Goal: Information Seeking & Learning: Learn about a topic

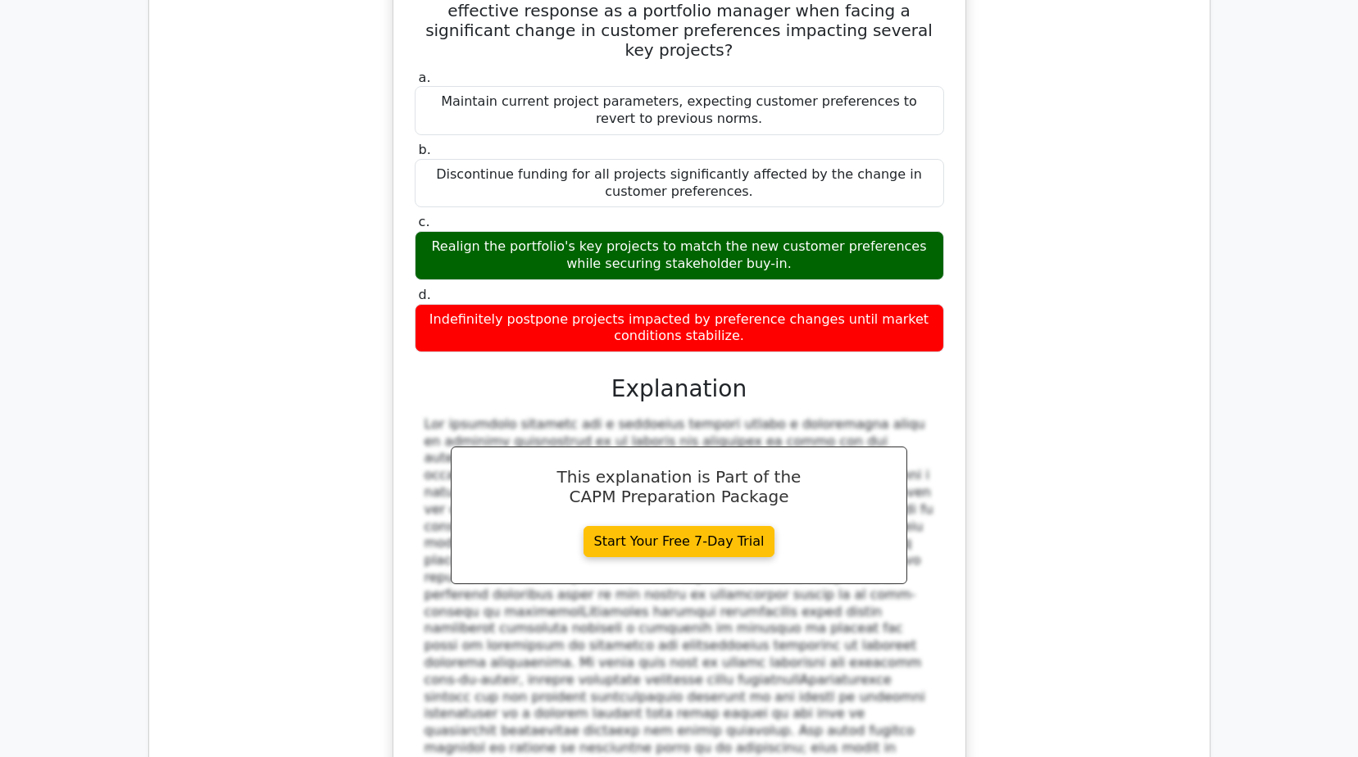
scroll to position [10766, 0]
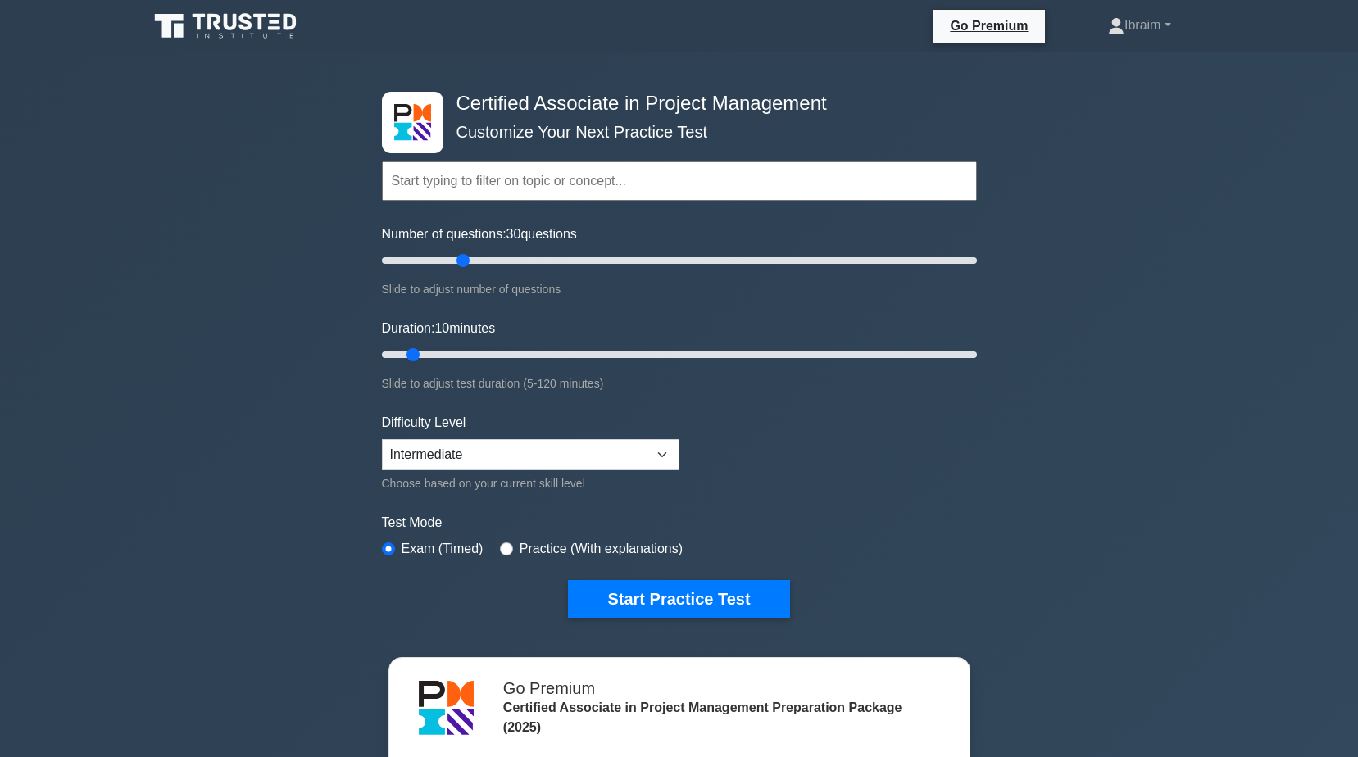
drag, startPoint x: 411, startPoint y: 258, endPoint x: 469, endPoint y: 253, distance: 58.4
type input "30"
click at [469, 253] on input "Number of questions: 30 questions" at bounding box center [679, 261] width 595 height 20
drag, startPoint x: 415, startPoint y: 354, endPoint x: 485, endPoint y: 361, distance: 70.8
click at [485, 361] on input "Duration: 25 minutes" at bounding box center [679, 355] width 595 height 20
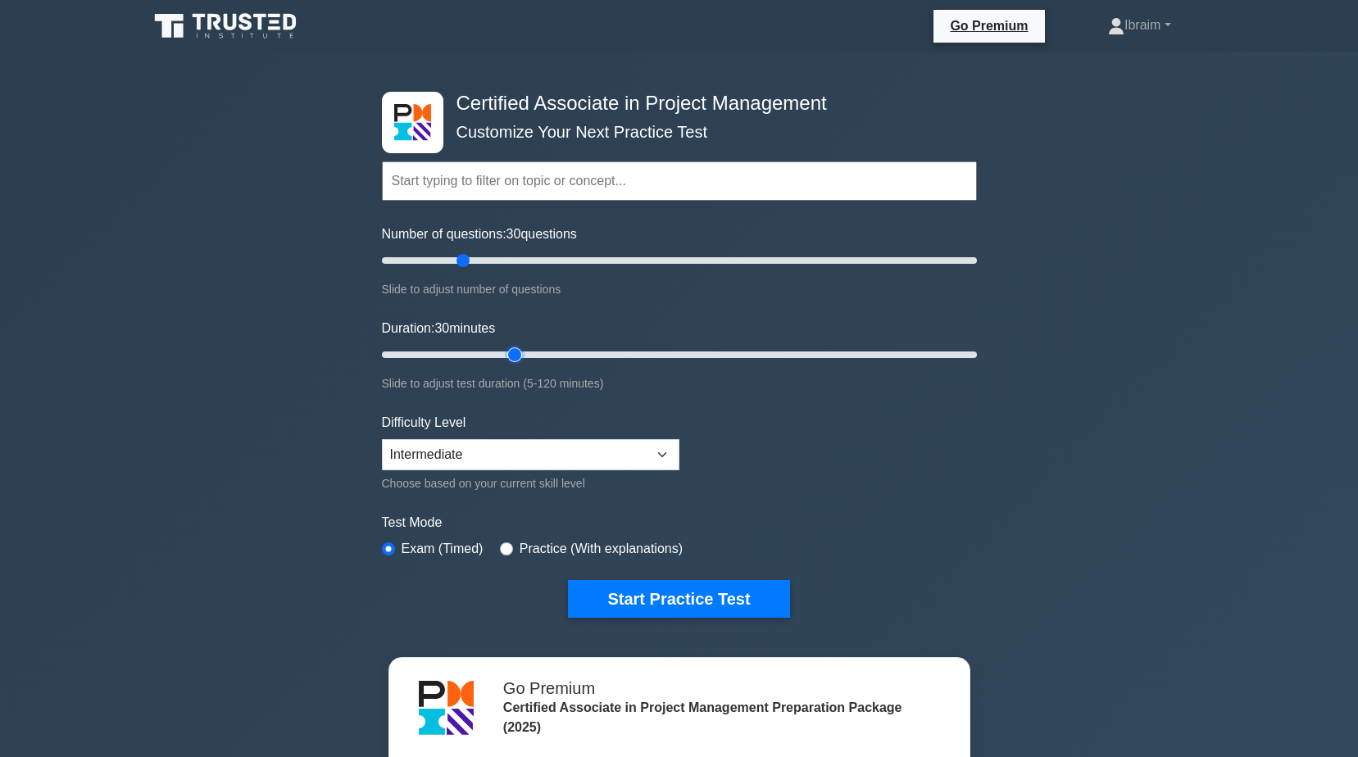
type input "30"
click at [512, 353] on input "Duration: 30 minutes" at bounding box center [679, 355] width 595 height 20
click at [638, 597] on button "Start Practice Test" at bounding box center [678, 599] width 221 height 38
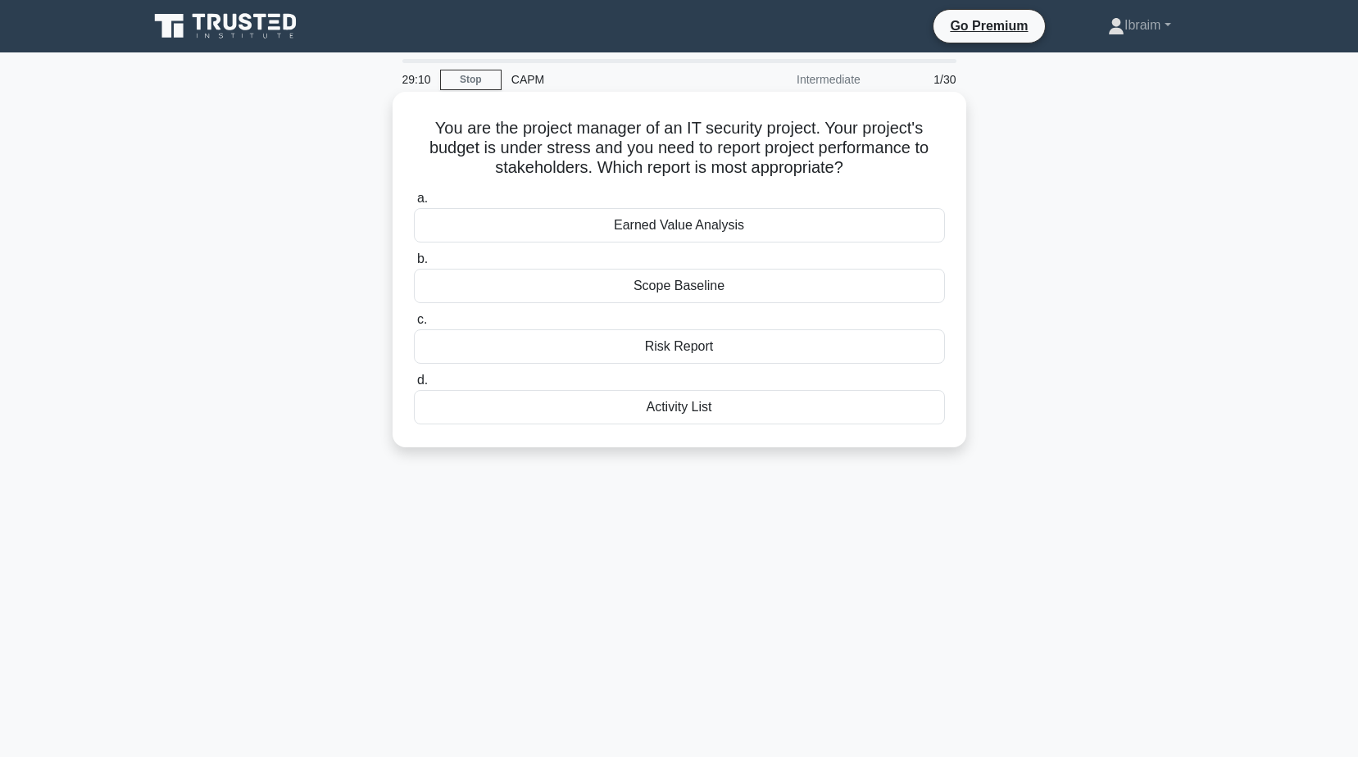
click at [732, 232] on div "Earned Value Analysis" at bounding box center [679, 225] width 531 height 34
click at [414, 204] on input "a. Earned Value Analysis" at bounding box center [414, 198] width 0 height 11
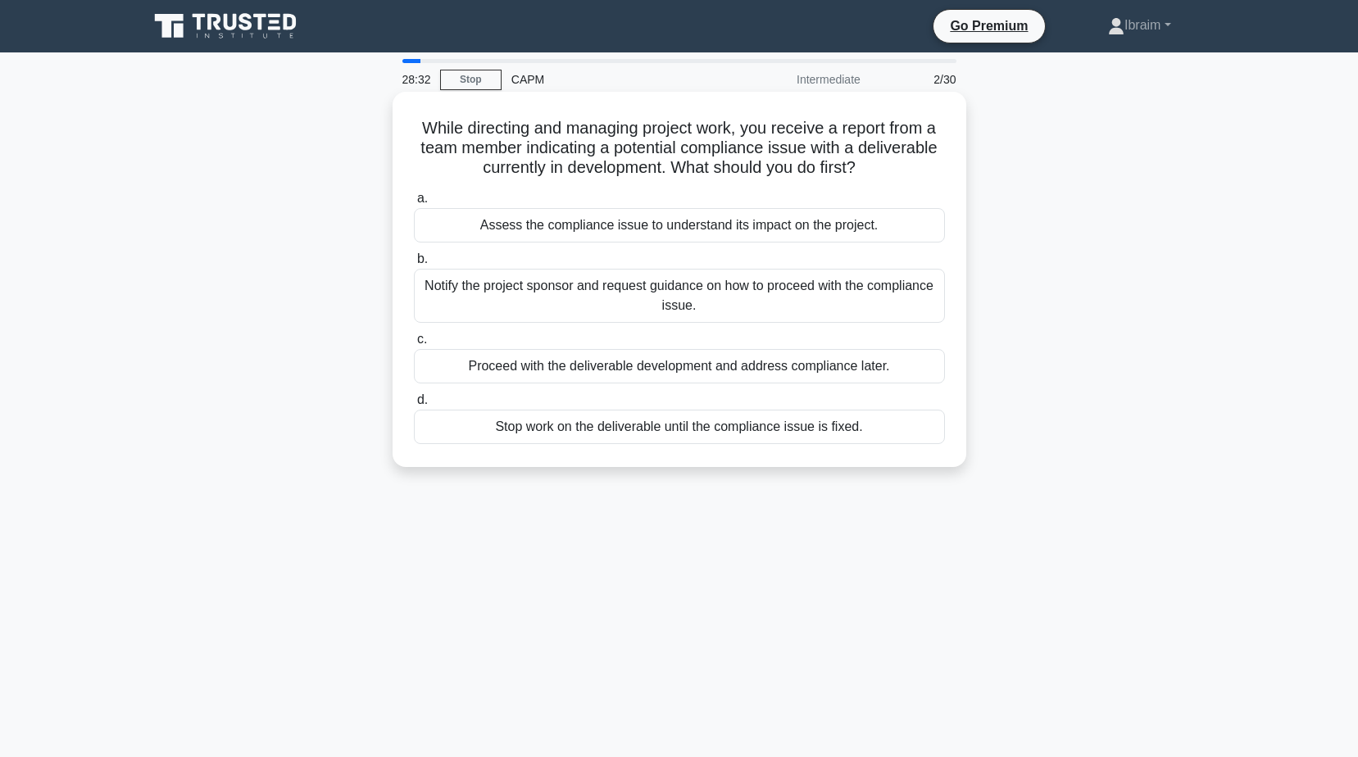
click at [735, 229] on div "Assess the compliance issue to understand its impact on the project." at bounding box center [679, 225] width 531 height 34
click at [414, 204] on input "a. Assess the compliance issue to understand its impact on the project." at bounding box center [414, 198] width 0 height 11
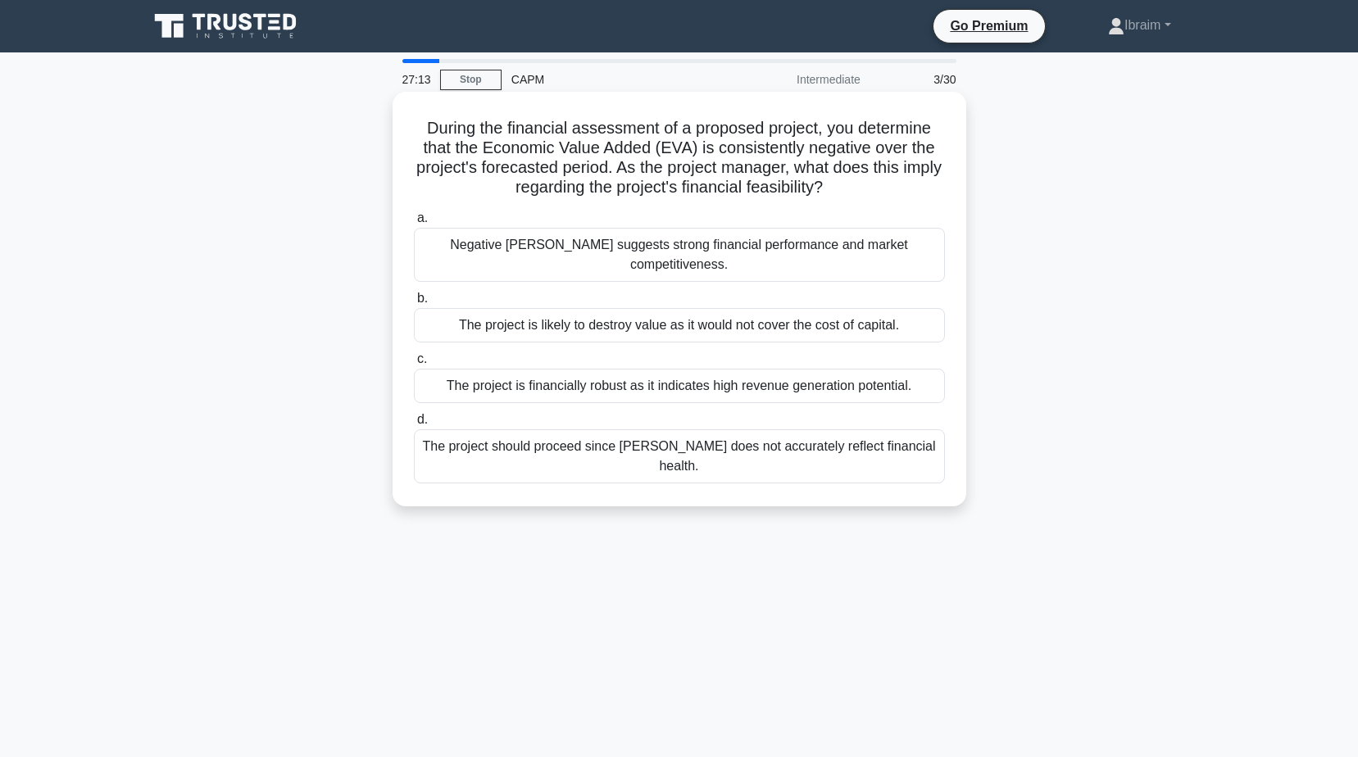
click at [834, 248] on div "Negative EVA suggests strong financial performance and market competitiveness." at bounding box center [679, 255] width 531 height 54
click at [414, 224] on input "a. Negative EVA suggests strong financial performance and market competitivenes…" at bounding box center [414, 218] width 0 height 11
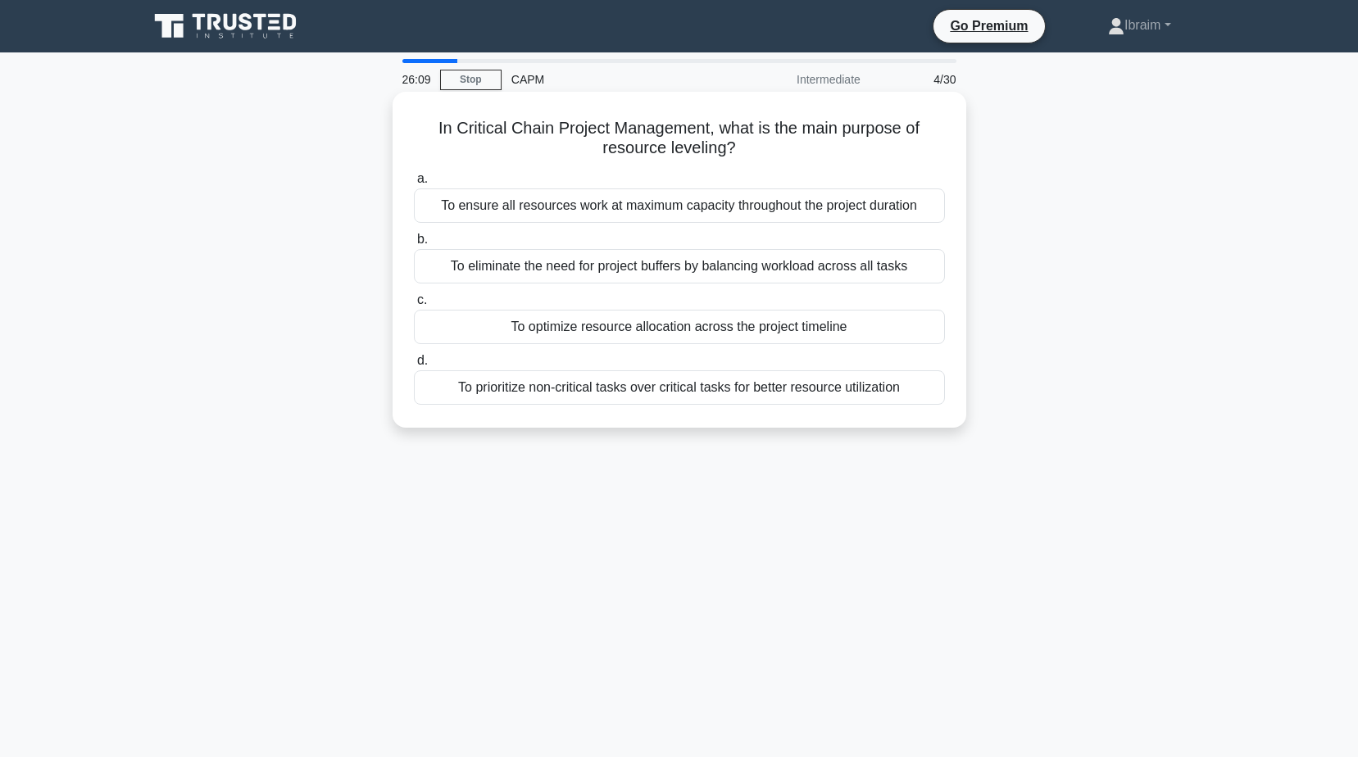
click at [797, 331] on div "To optimize resource allocation across the project timeline" at bounding box center [679, 327] width 531 height 34
click at [414, 306] on input "c. To optimize resource allocation across the project timeline" at bounding box center [414, 300] width 0 height 11
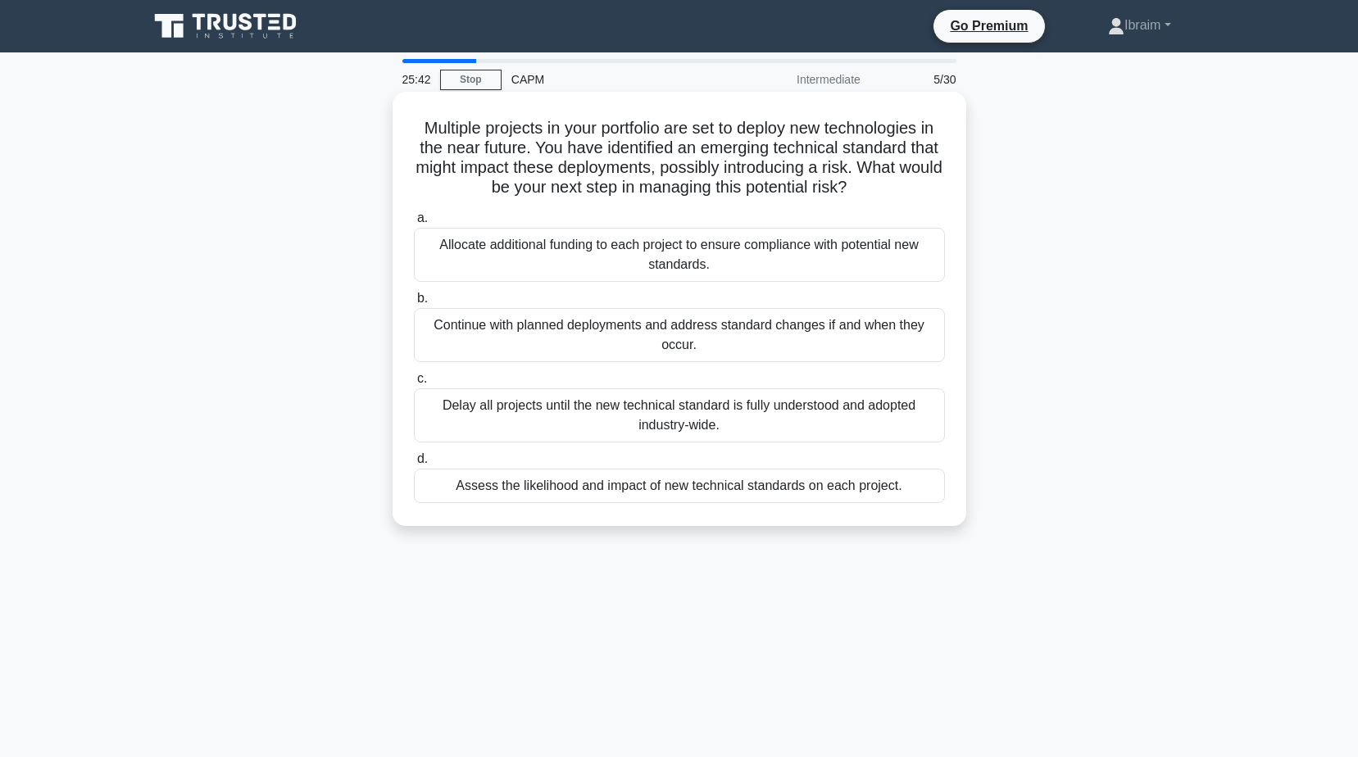
click at [840, 489] on div "Assess the likelihood and impact of new technical standards on each project." at bounding box center [679, 486] width 531 height 34
click at [414, 465] on input "d. Assess the likelihood and impact of new technical standards on each project." at bounding box center [414, 459] width 0 height 11
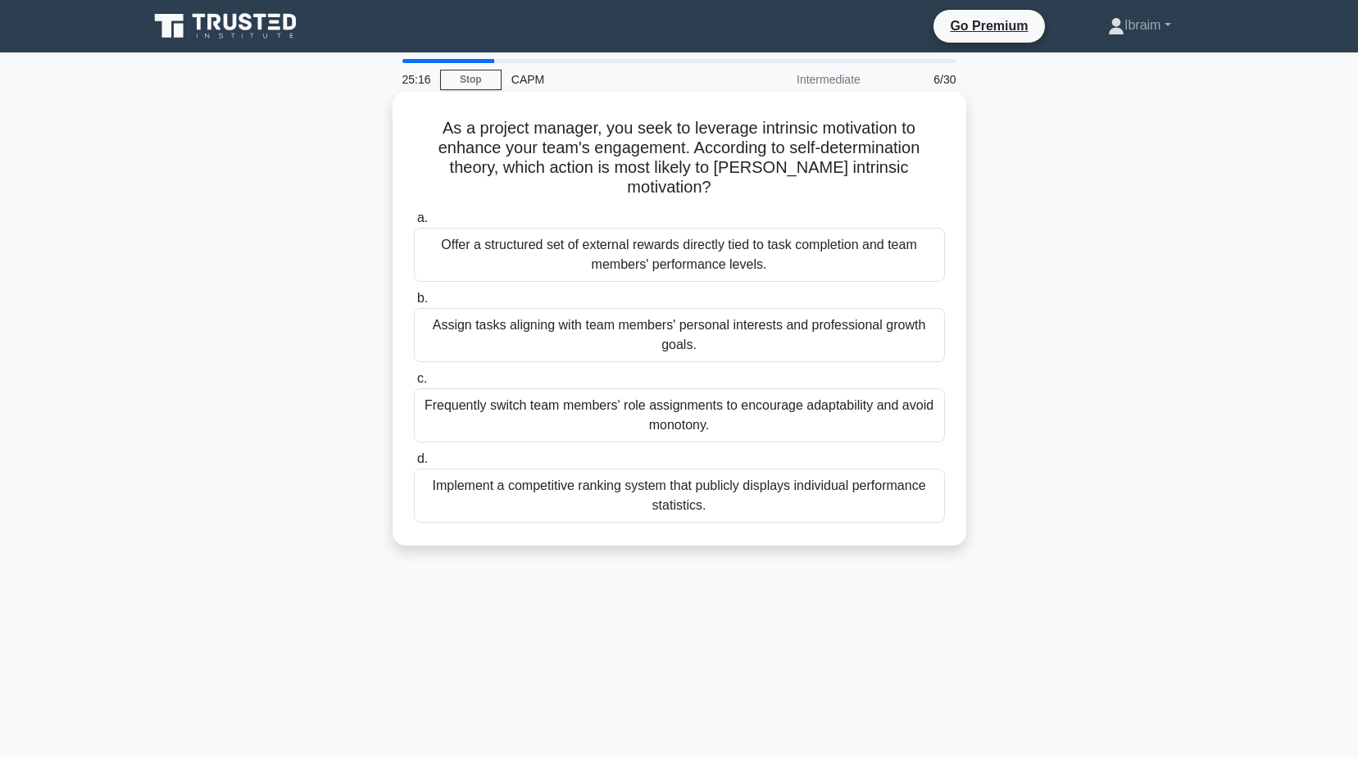
click at [892, 316] on div "Assign tasks aligning with team members' personal interests and professional gr…" at bounding box center [679, 335] width 531 height 54
click at [414, 304] on input "b. Assign tasks aligning with team members' personal interests and professional…" at bounding box center [414, 298] width 0 height 11
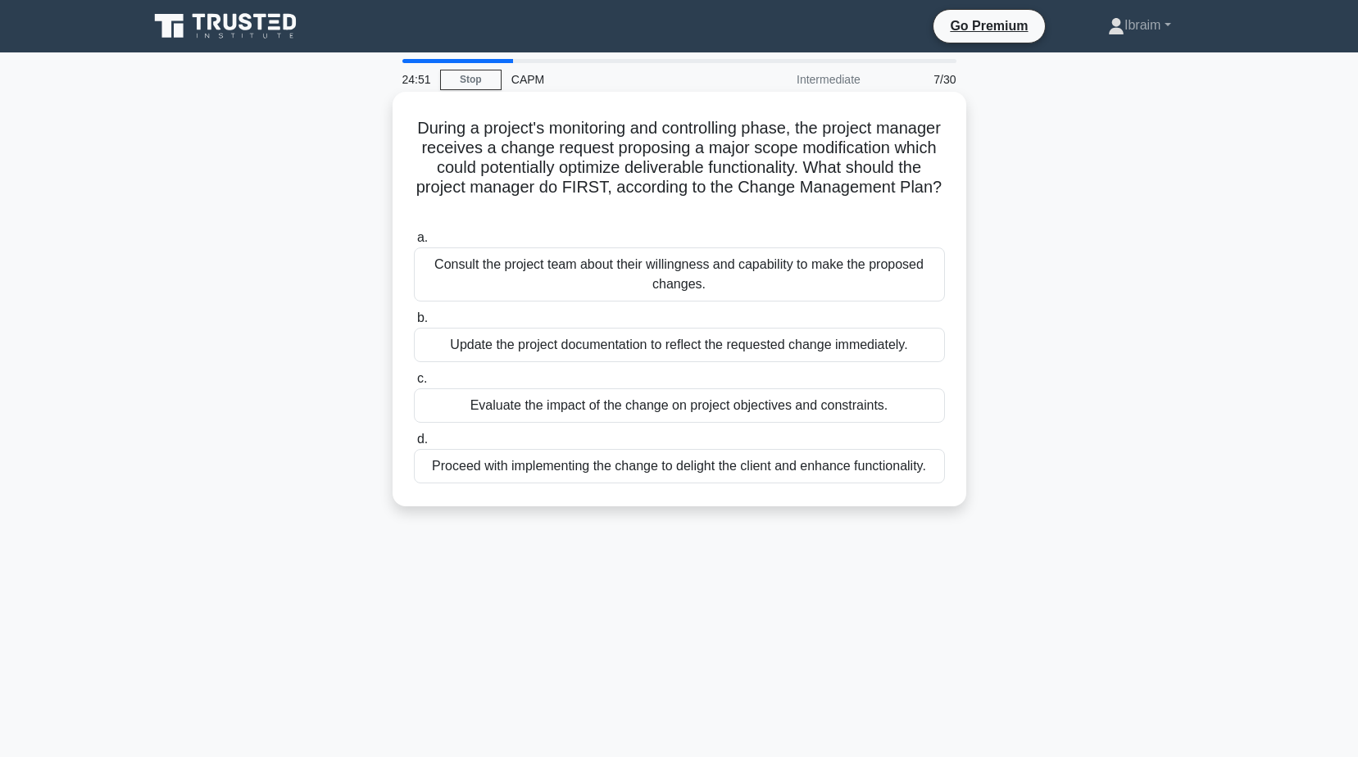
click at [855, 410] on div "Evaluate the impact of the change on project objectives and constraints." at bounding box center [679, 405] width 531 height 34
click at [414, 384] on input "c. Evaluate the impact of the change on project objectives and constraints." at bounding box center [414, 379] width 0 height 11
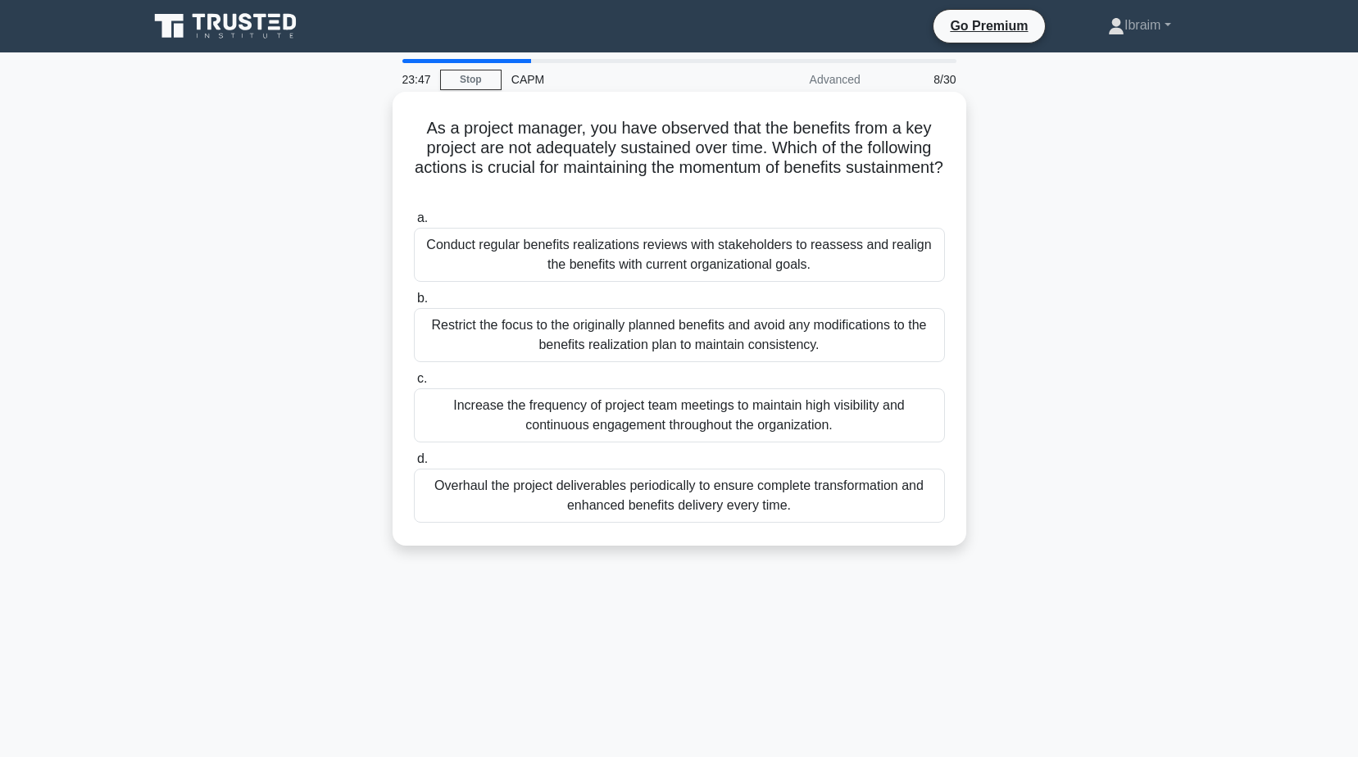
click at [740, 257] on div "Conduct regular benefits realizations reviews with stakeholders to reassess and…" at bounding box center [679, 255] width 531 height 54
click at [414, 224] on input "a. Conduct regular benefits realizations reviews with stakeholders to reassess …" at bounding box center [414, 218] width 0 height 11
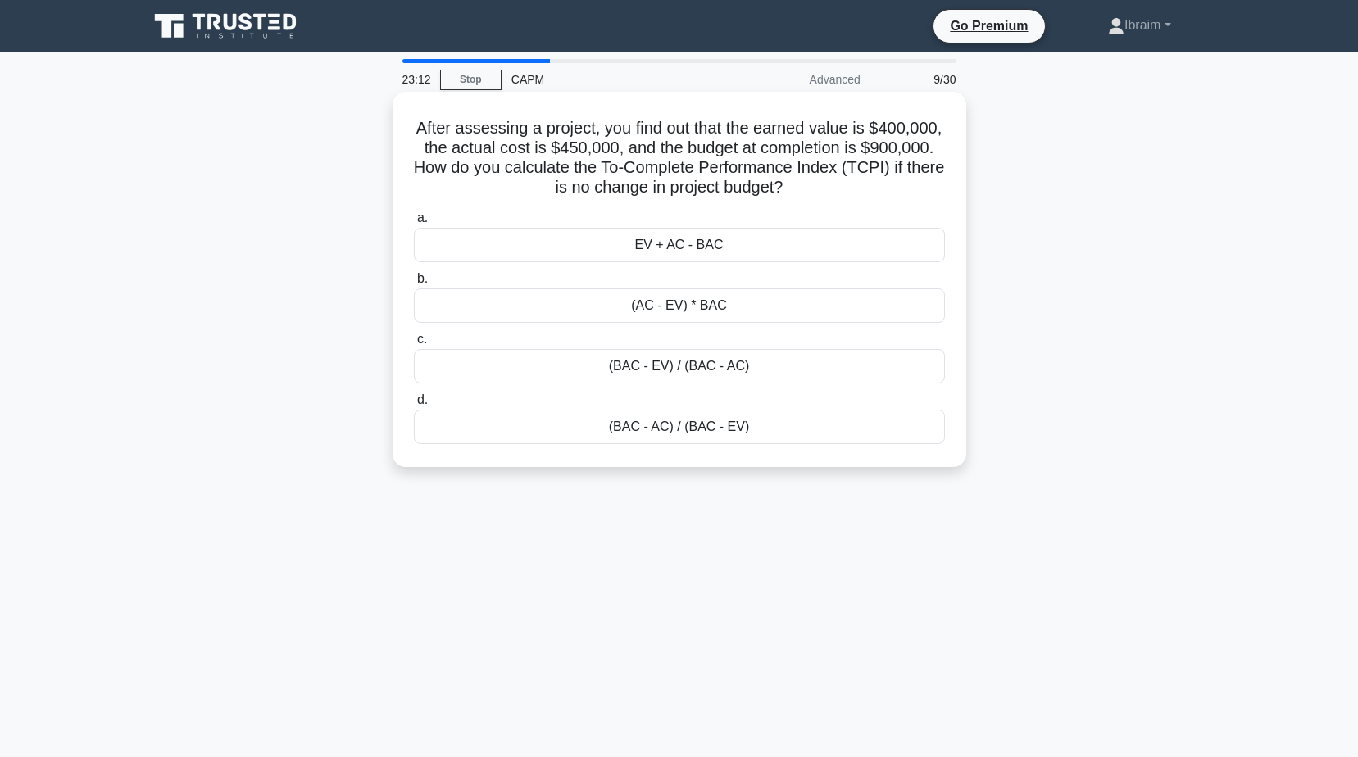
click at [714, 371] on div "(BAC - EV) / (BAC - AC)" at bounding box center [679, 366] width 531 height 34
click at [414, 345] on input "c. (BAC - EV) / (BAC - AC)" at bounding box center [414, 339] width 0 height 11
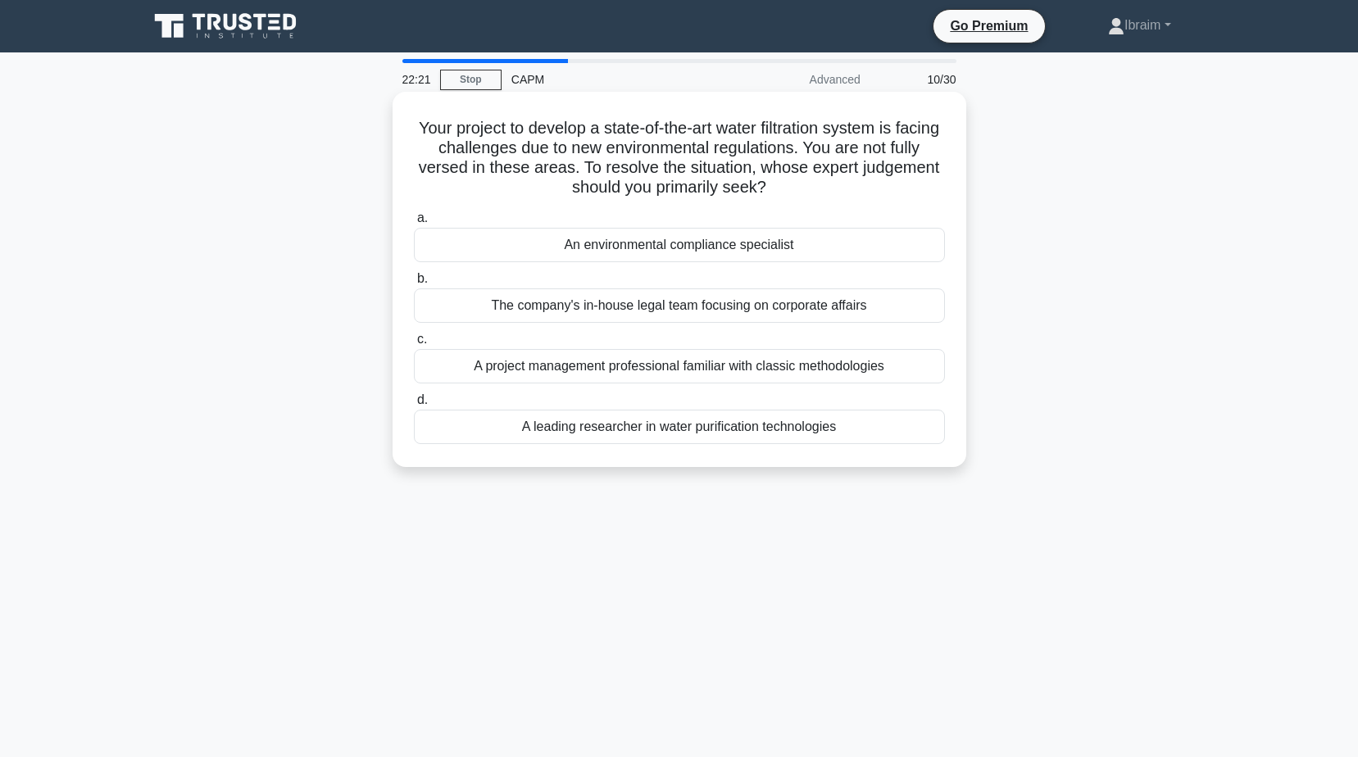
click at [789, 247] on div "An environmental compliance specialist" at bounding box center [679, 245] width 531 height 34
click at [414, 224] on input "a. An environmental compliance specialist" at bounding box center [414, 218] width 0 height 11
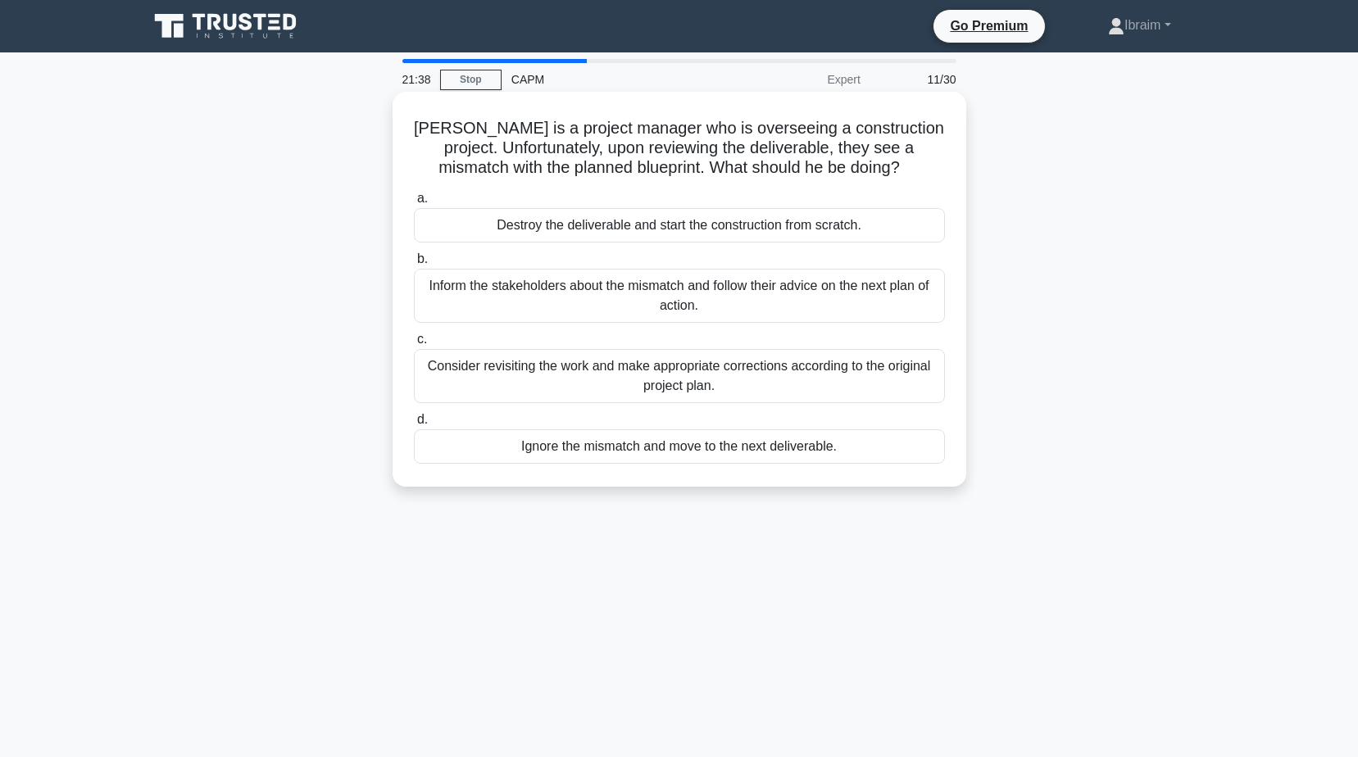
click at [619, 379] on div "Consider revisiting the work and make appropriate corrections according to the …" at bounding box center [679, 376] width 531 height 54
click at [414, 345] on input "c. Consider revisiting the work and make appropriate corrections according to t…" at bounding box center [414, 339] width 0 height 11
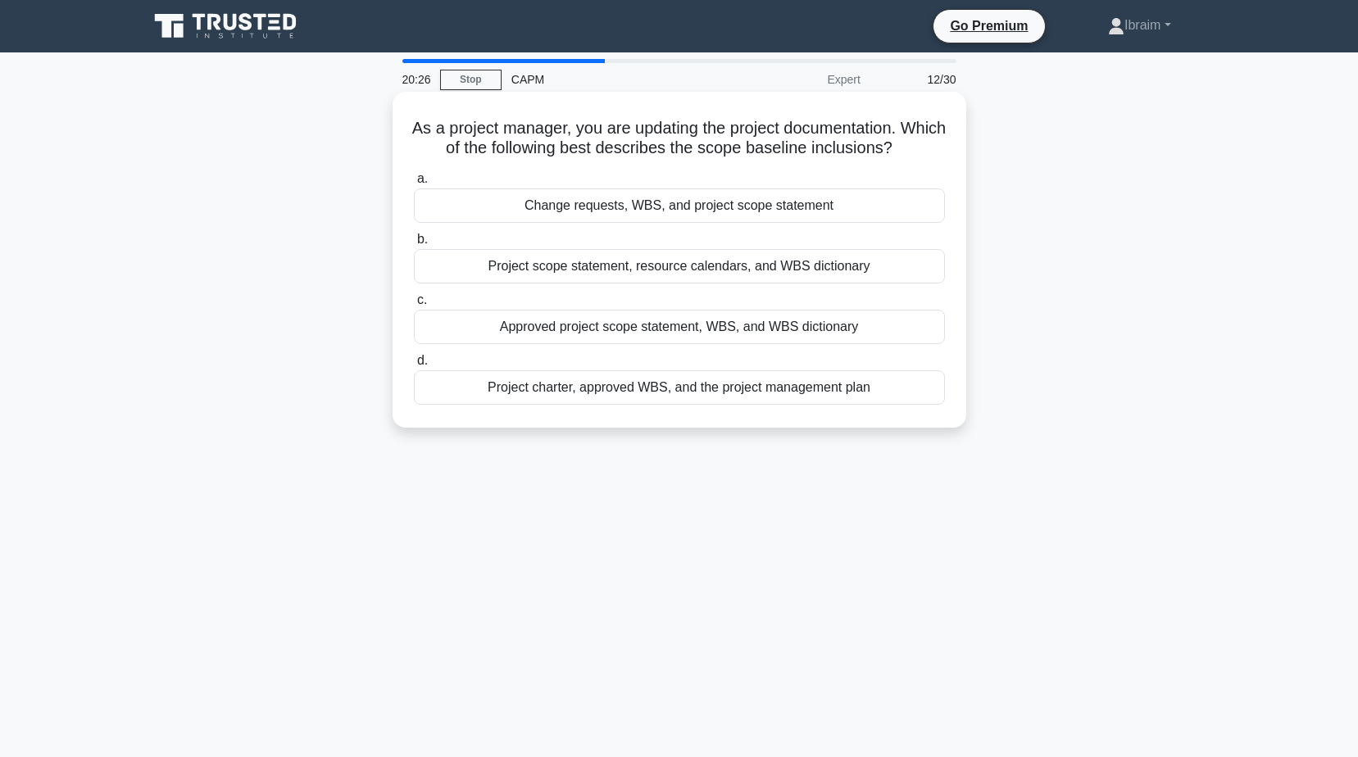
click at [689, 393] on div "Project charter, approved WBS, and the project management plan" at bounding box center [679, 387] width 531 height 34
click at [414, 366] on input "d. Project charter, approved WBS, and the project management plan" at bounding box center [414, 361] width 0 height 11
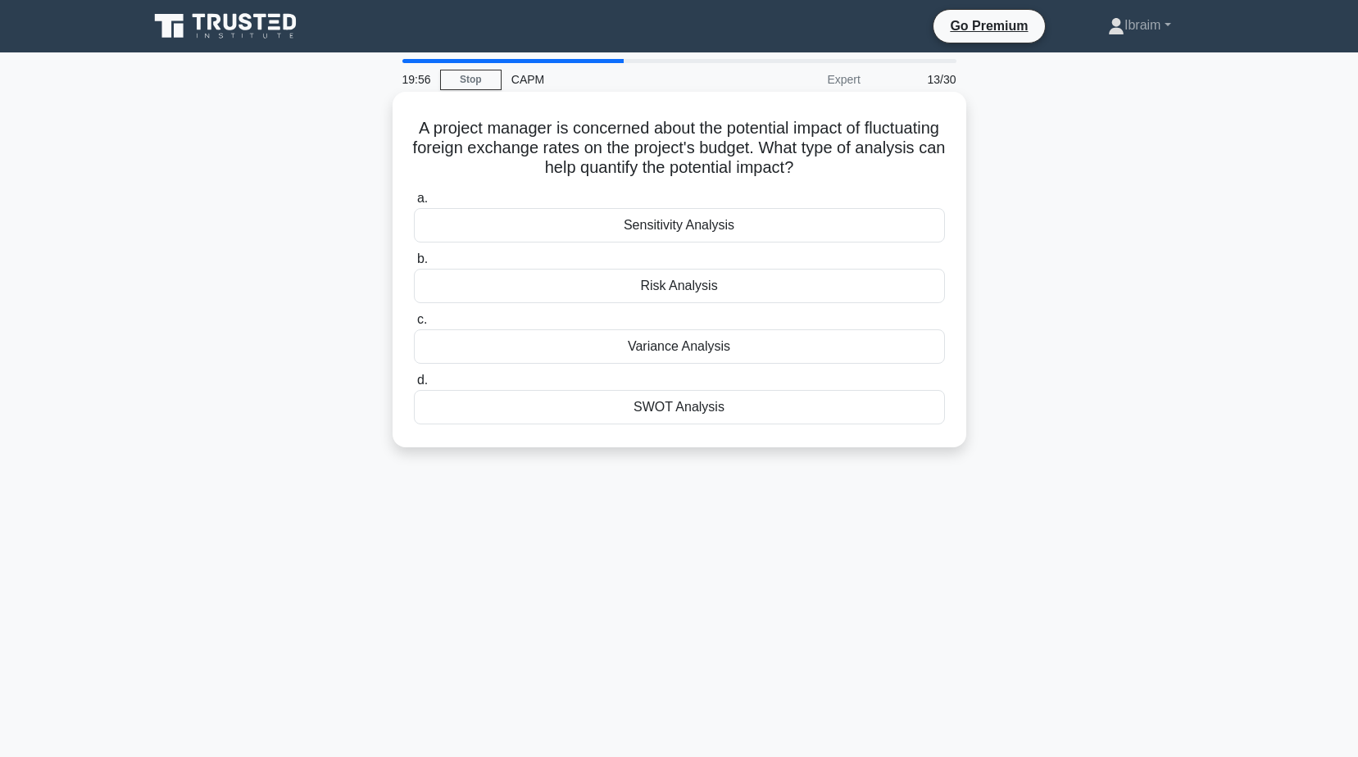
click at [675, 287] on div "Risk Analysis" at bounding box center [679, 286] width 531 height 34
click at [414, 265] on input "b. Risk Analysis" at bounding box center [414, 259] width 0 height 11
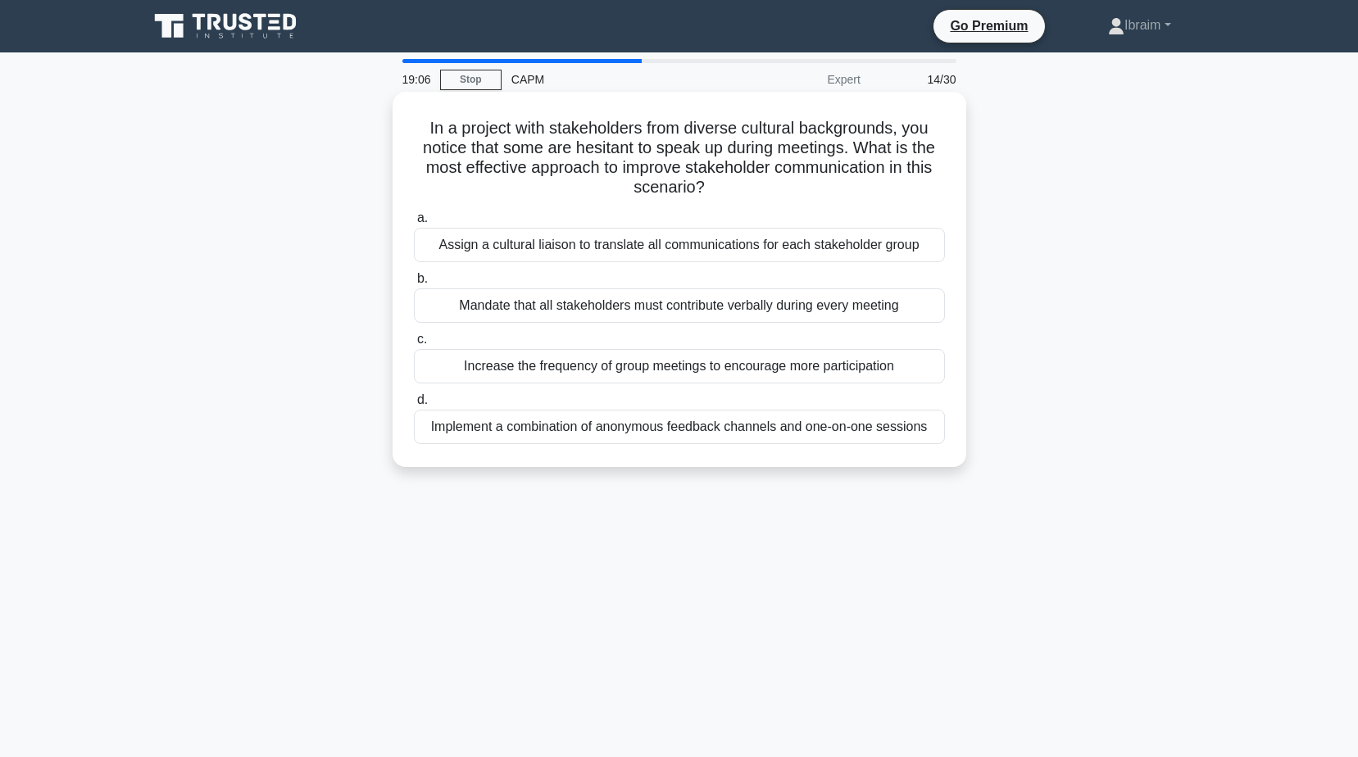
click at [808, 369] on div "Increase the frequency of group meetings to encourage more participation" at bounding box center [679, 366] width 531 height 34
click at [414, 345] on input "c. Increase the frequency of group meetings to encourage more participation" at bounding box center [414, 339] width 0 height 11
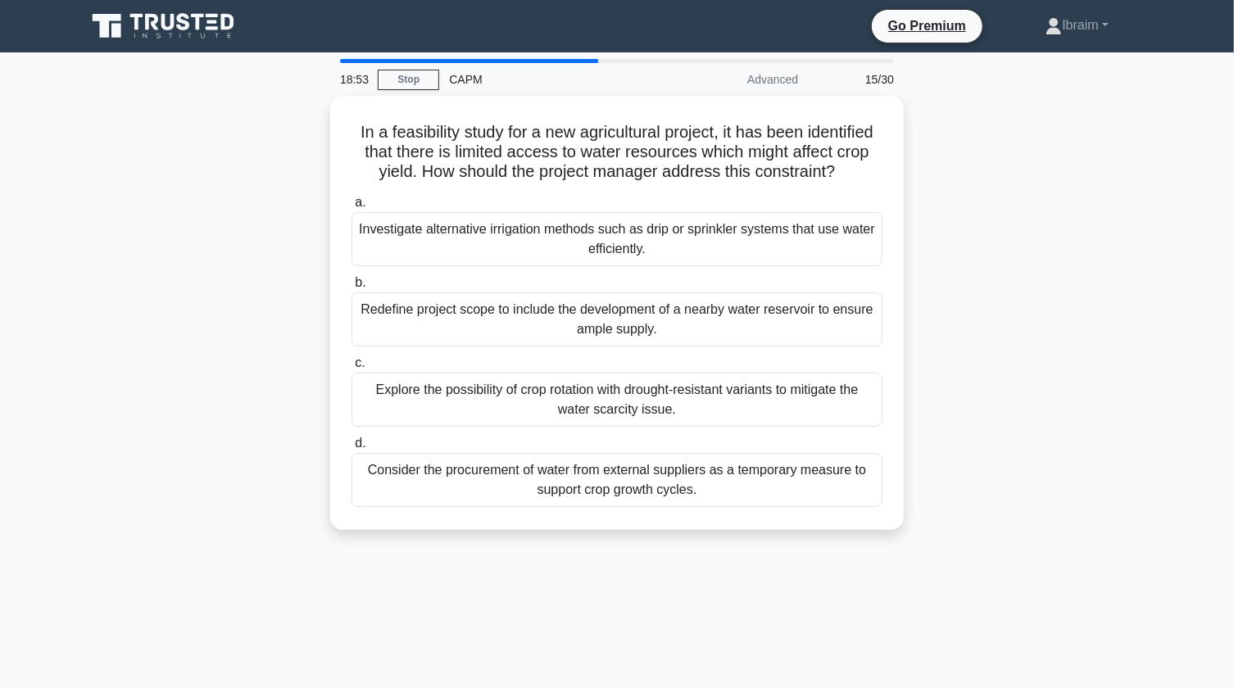
click at [216, 387] on div "In a feasibility study for a new agricultural project, it has been identified t…" at bounding box center [617, 323] width 1082 height 454
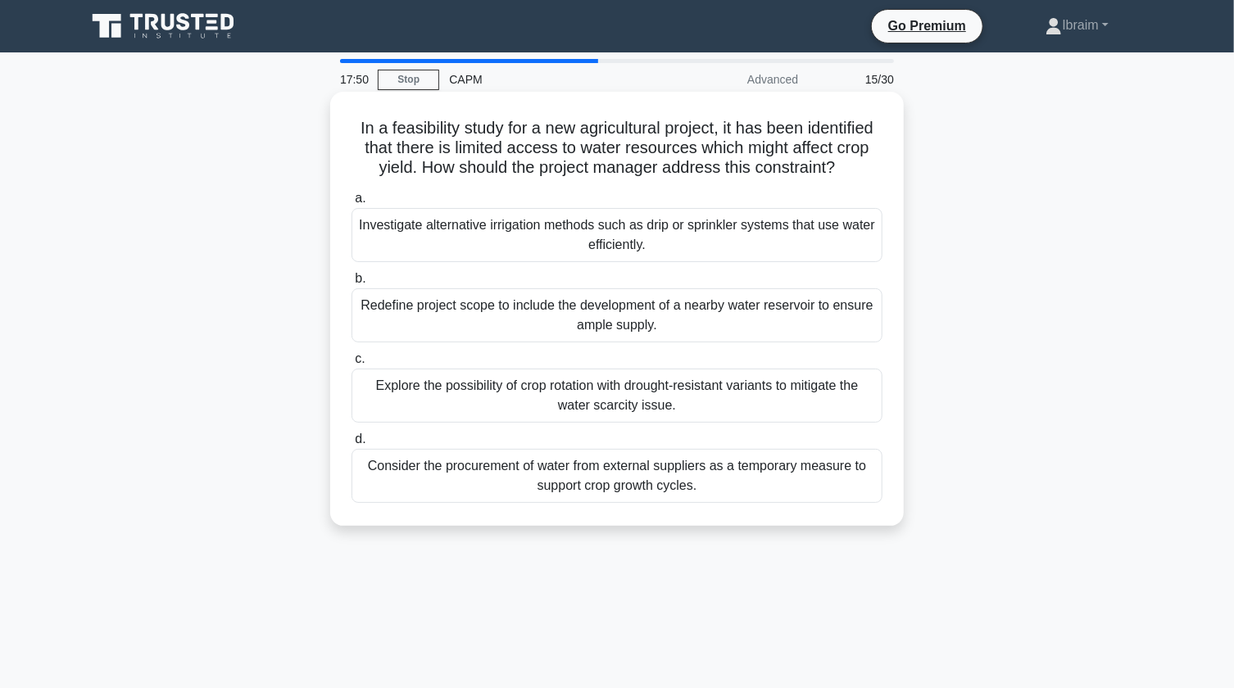
click at [459, 478] on div "Consider the procurement of water from external suppliers as a temporary measur…" at bounding box center [617, 476] width 531 height 54
click at [352, 445] on input "d. Consider the procurement of water from external suppliers as a temporary mea…" at bounding box center [352, 439] width 0 height 11
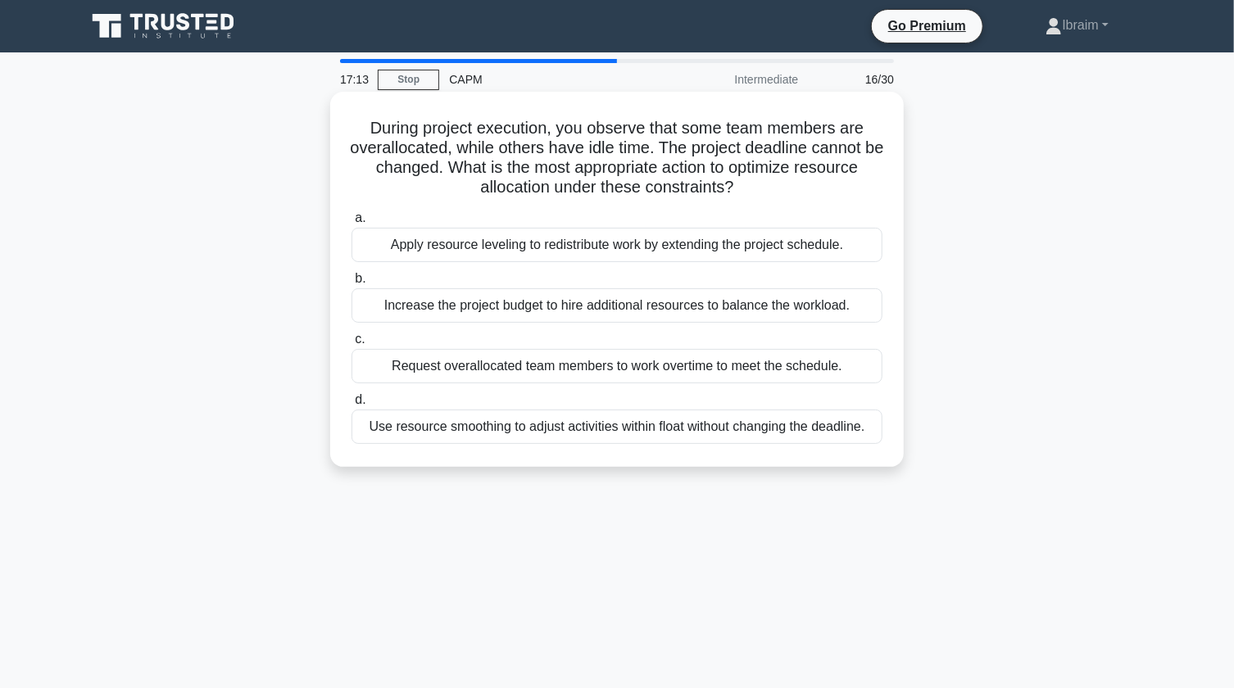
click at [626, 433] on div "Use resource smoothing to adjust activities within float without changing the d…" at bounding box center [617, 427] width 531 height 34
click at [352, 406] on input "d. Use resource smoothing to adjust activities within float without changing th…" at bounding box center [352, 400] width 0 height 11
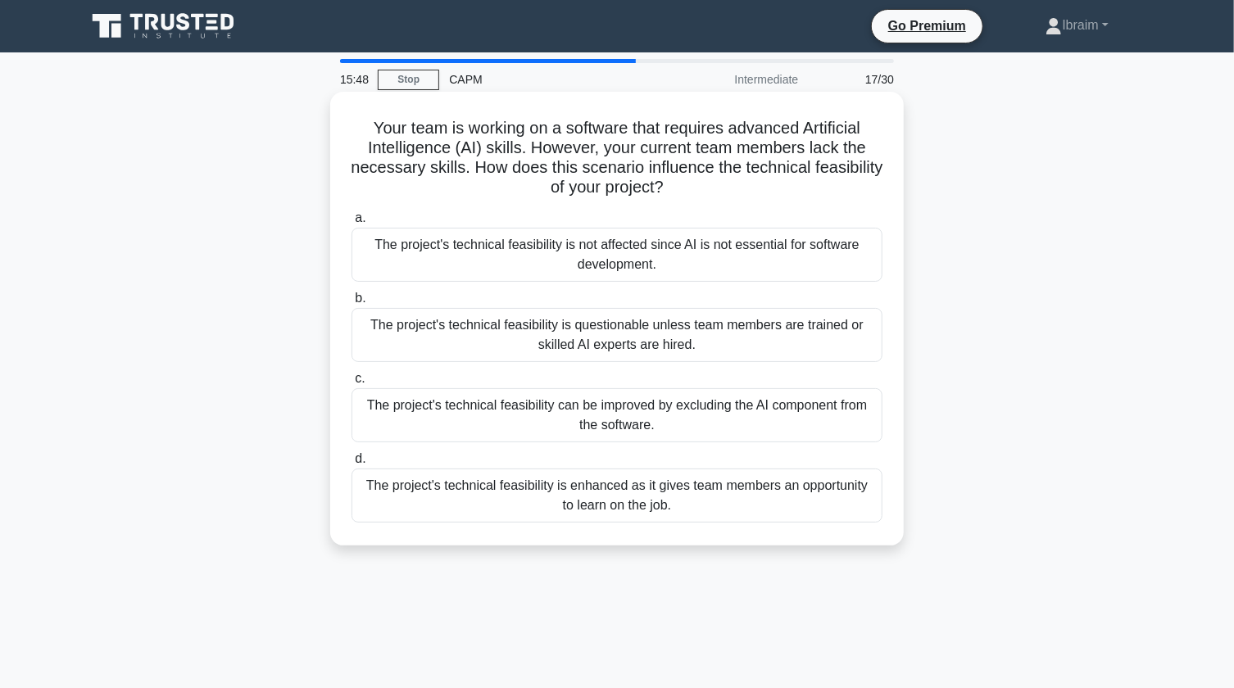
click at [547, 331] on div "The project's technical feasibility is questionable unless team members are tra…" at bounding box center [617, 335] width 531 height 54
click at [352, 304] on input "b. The project's technical feasibility is questionable unless team members are …" at bounding box center [352, 298] width 0 height 11
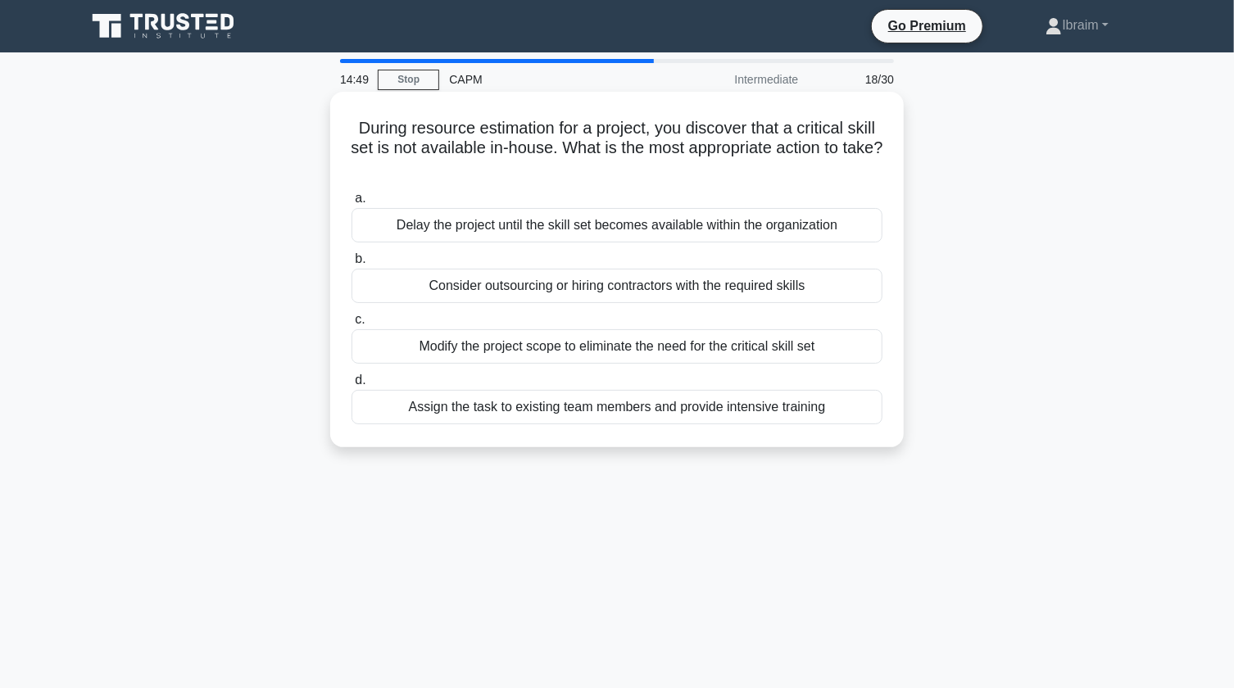
click at [558, 287] on div "Consider outsourcing or hiring contractors with the required skills" at bounding box center [617, 286] width 531 height 34
click at [352, 265] on input "b. Consider outsourcing or hiring contractors with the required skills" at bounding box center [352, 259] width 0 height 11
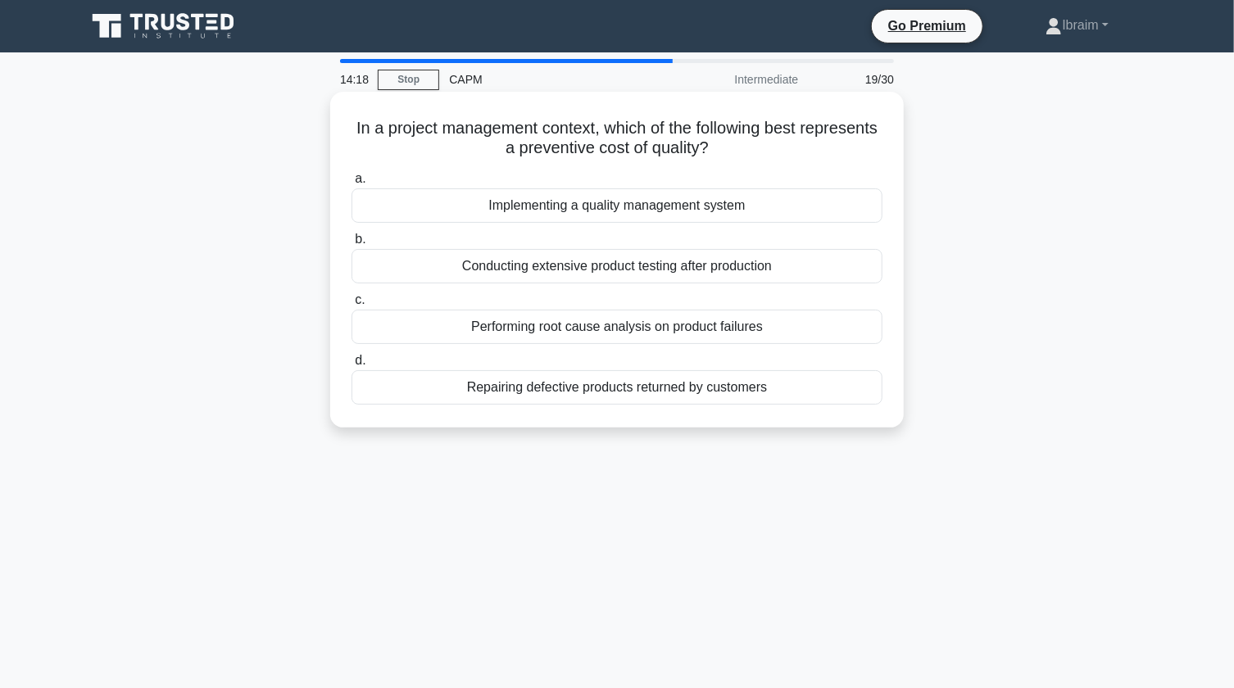
click at [684, 392] on div "Repairing defective products returned by customers" at bounding box center [617, 387] width 531 height 34
click at [352, 366] on input "d. Repairing defective products returned by customers" at bounding box center [352, 361] width 0 height 11
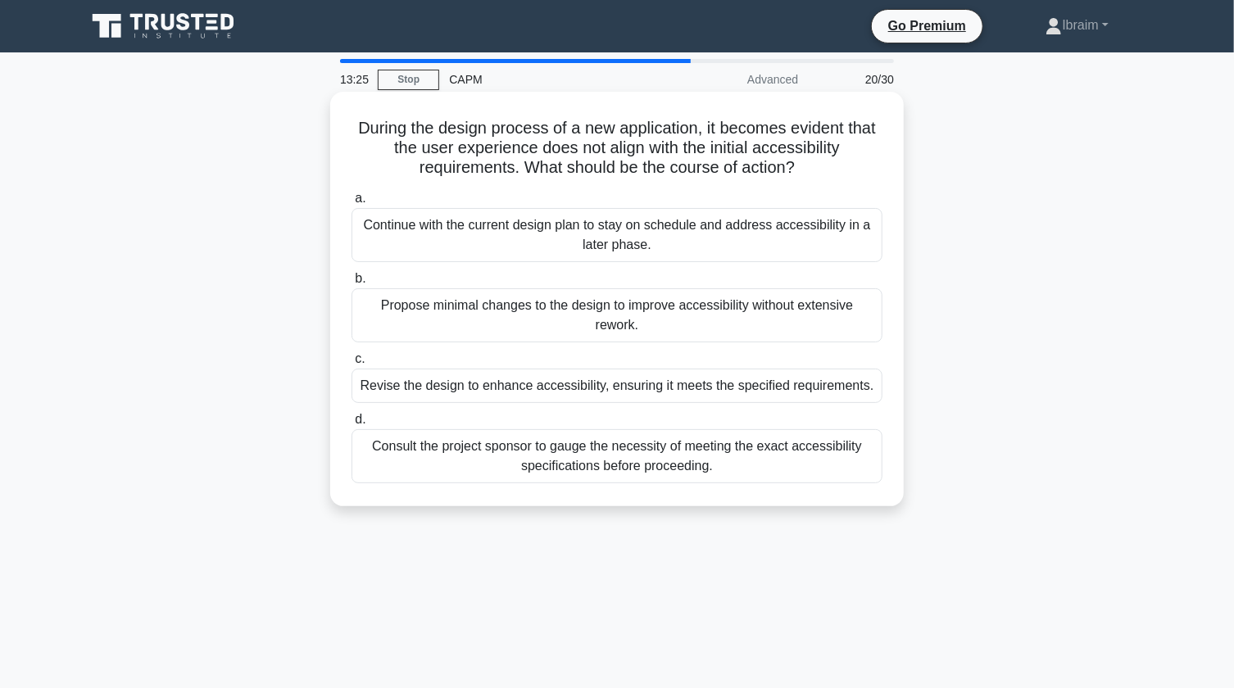
click at [700, 454] on div "Consult the project sponsor to gauge the necessity of meeting the exact accessi…" at bounding box center [617, 456] width 531 height 54
click at [352, 425] on input "d. Consult the project sponsor to gauge the necessity of meeting the exact acce…" at bounding box center [352, 420] width 0 height 11
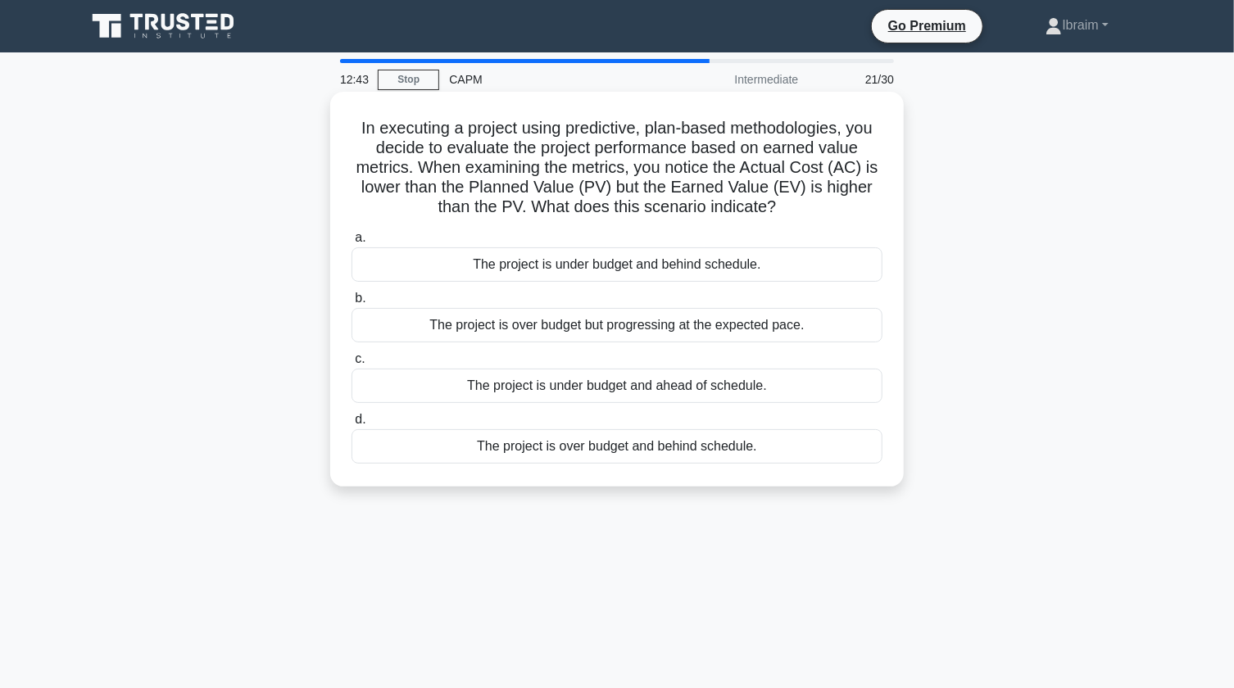
click at [629, 329] on div "The project is over budget but progressing at the expected pace." at bounding box center [617, 325] width 531 height 34
click at [352, 304] on input "b. The project is over budget but progressing at the expected pace." at bounding box center [352, 298] width 0 height 11
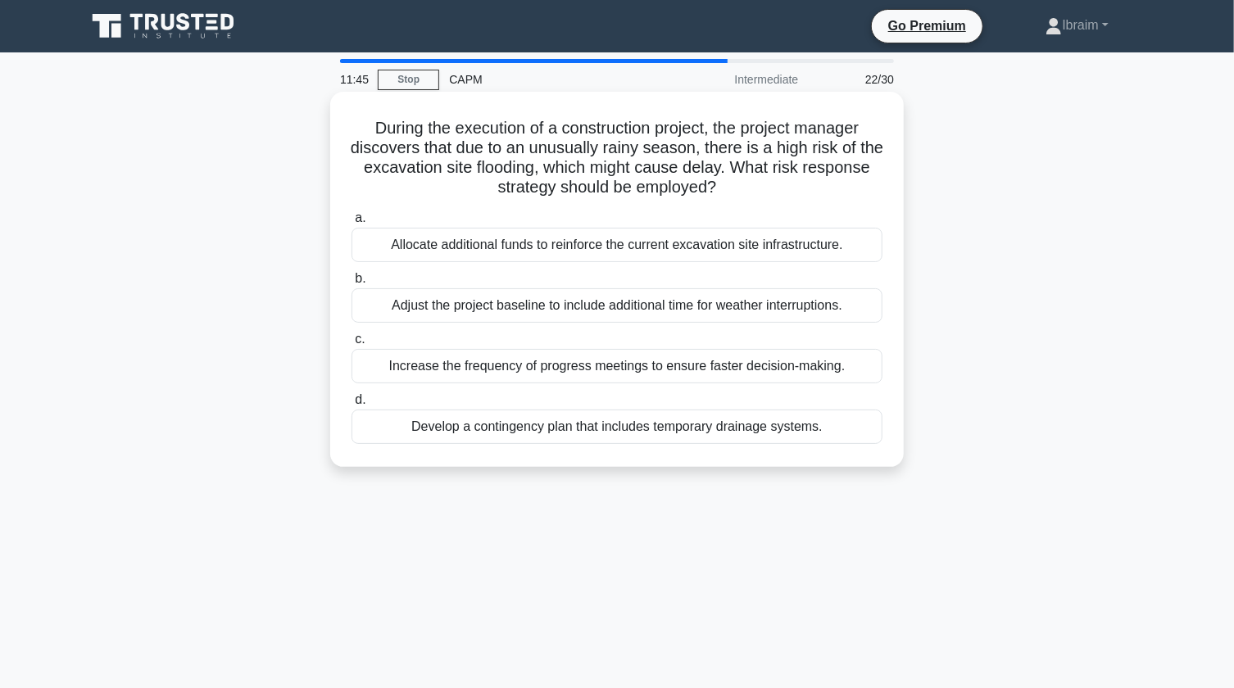
click at [644, 429] on div "Develop a contingency plan that includes temporary drainage systems." at bounding box center [617, 427] width 531 height 34
click at [352, 406] on input "d. Develop a contingency plan that includes temporary drainage systems." at bounding box center [352, 400] width 0 height 11
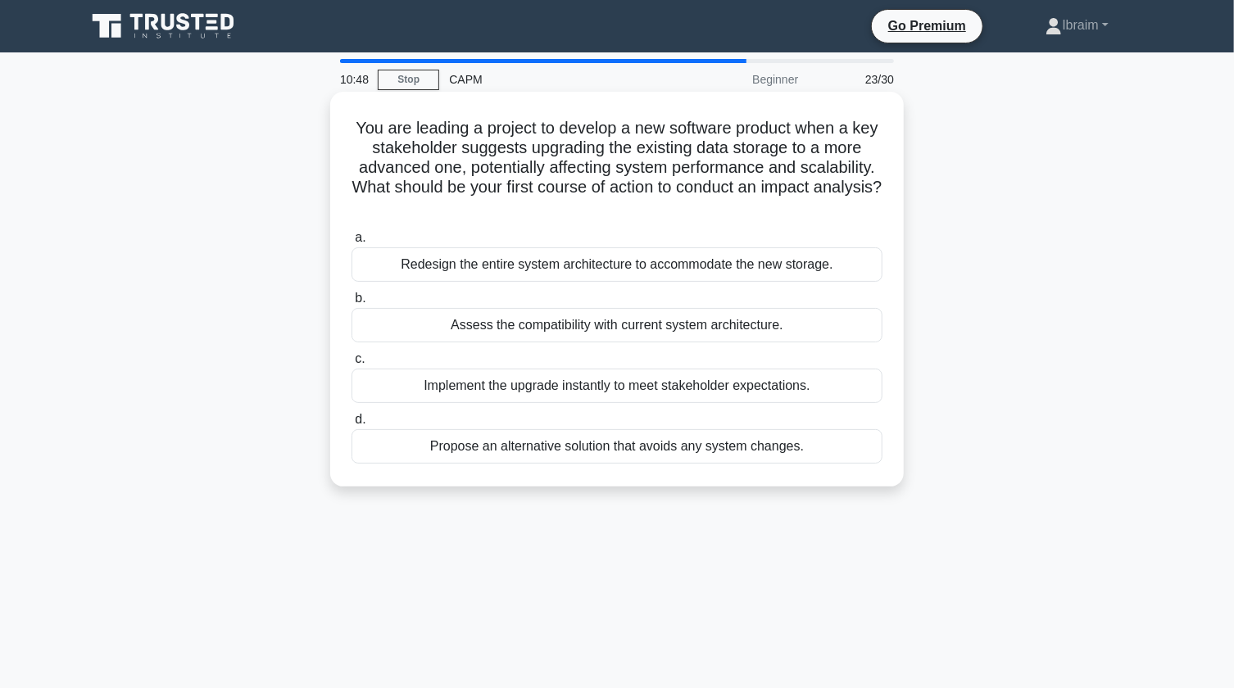
click at [720, 327] on div "Assess the compatibility with current system architecture." at bounding box center [617, 325] width 531 height 34
click at [352, 304] on input "b. Assess the compatibility with current system architecture." at bounding box center [352, 298] width 0 height 11
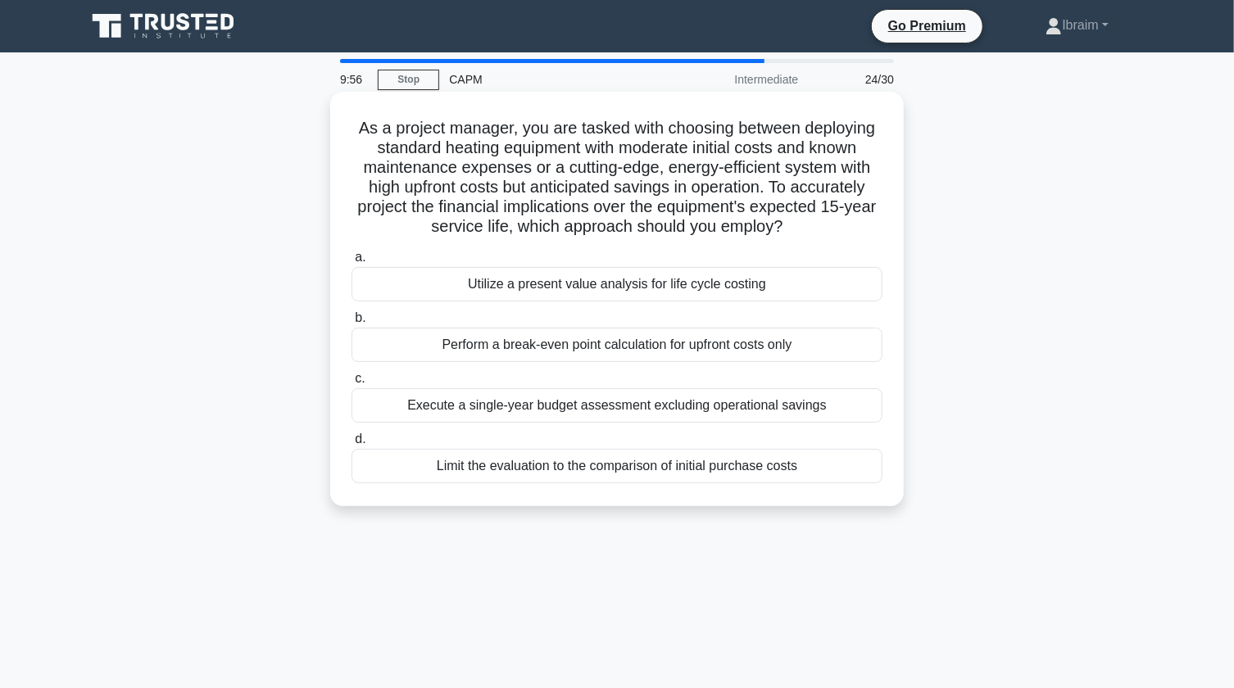
click at [698, 287] on div "Utilize a present value analysis for life cycle costing" at bounding box center [617, 284] width 531 height 34
click at [352, 263] on input "a. Utilize a present value analysis for life cycle costing" at bounding box center [352, 257] width 0 height 11
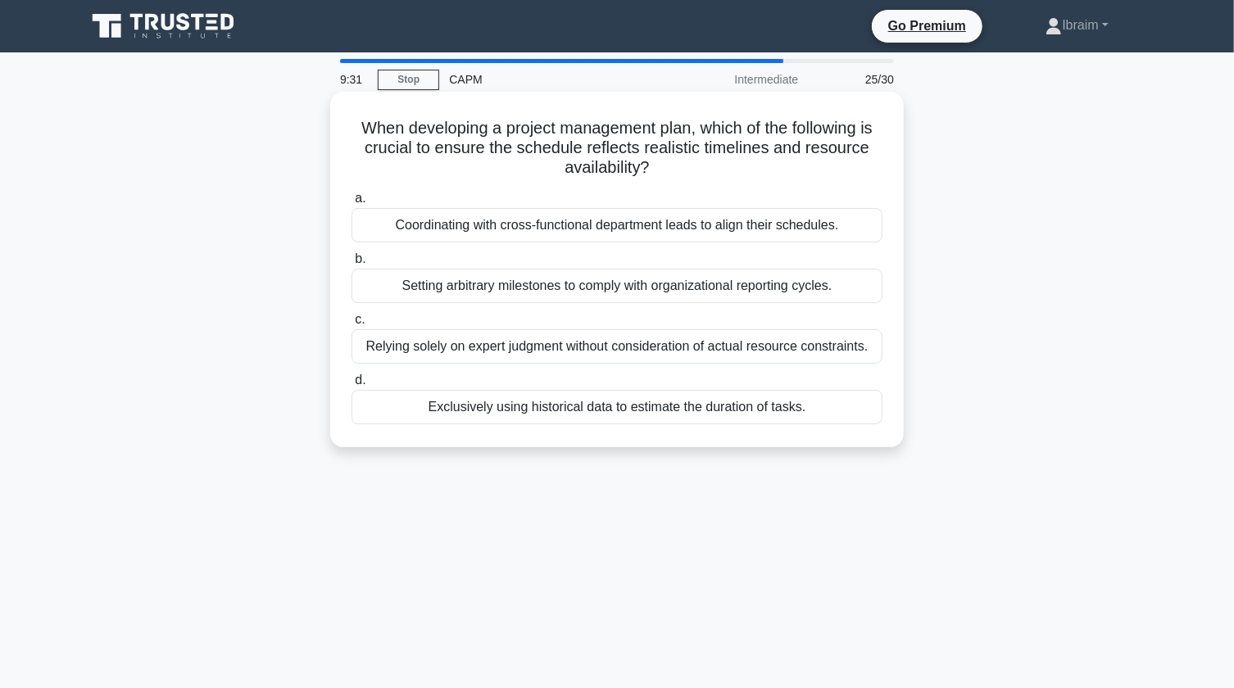
click at [748, 231] on div "Coordinating with cross-functional department leads to align their schedules." at bounding box center [617, 225] width 531 height 34
click at [352, 204] on input "a. Coordinating with cross-functional department leads to align their schedules." at bounding box center [352, 198] width 0 height 11
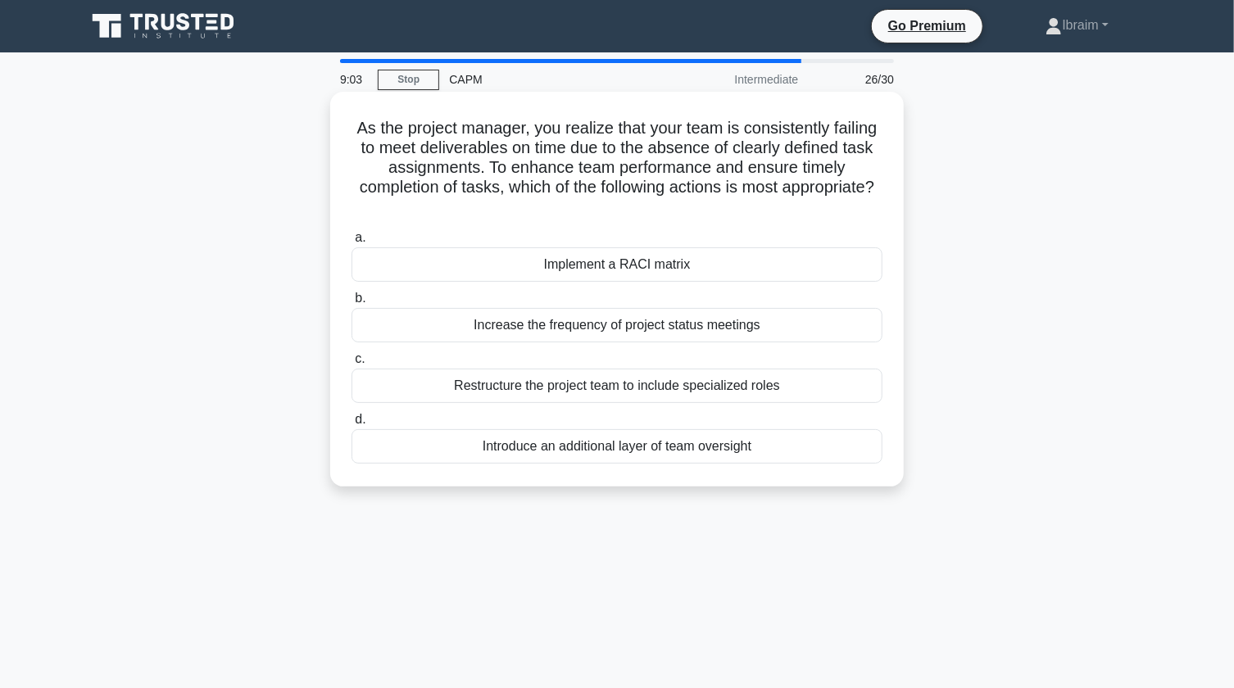
click at [674, 266] on div "Implement a RACI matrix" at bounding box center [617, 265] width 531 height 34
click at [352, 243] on input "a. Implement a RACI matrix" at bounding box center [352, 238] width 0 height 11
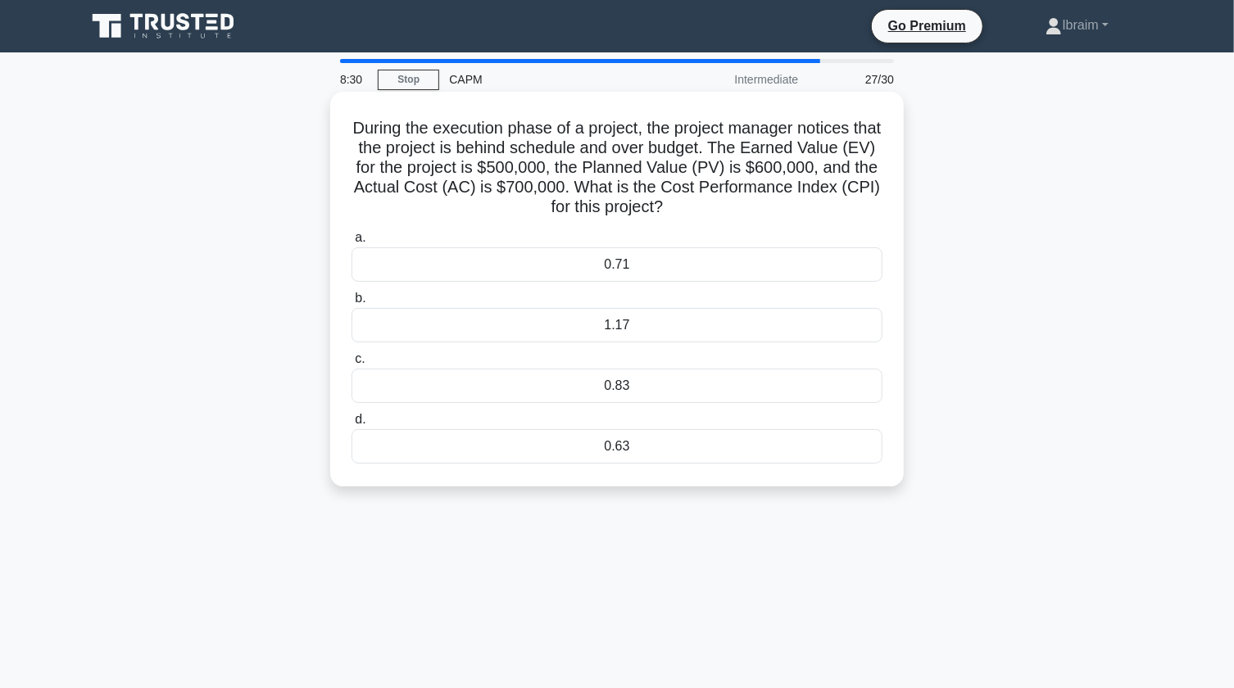
click at [616, 266] on div "0.71" at bounding box center [617, 265] width 531 height 34
click at [352, 243] on input "a. 0.71" at bounding box center [352, 238] width 0 height 11
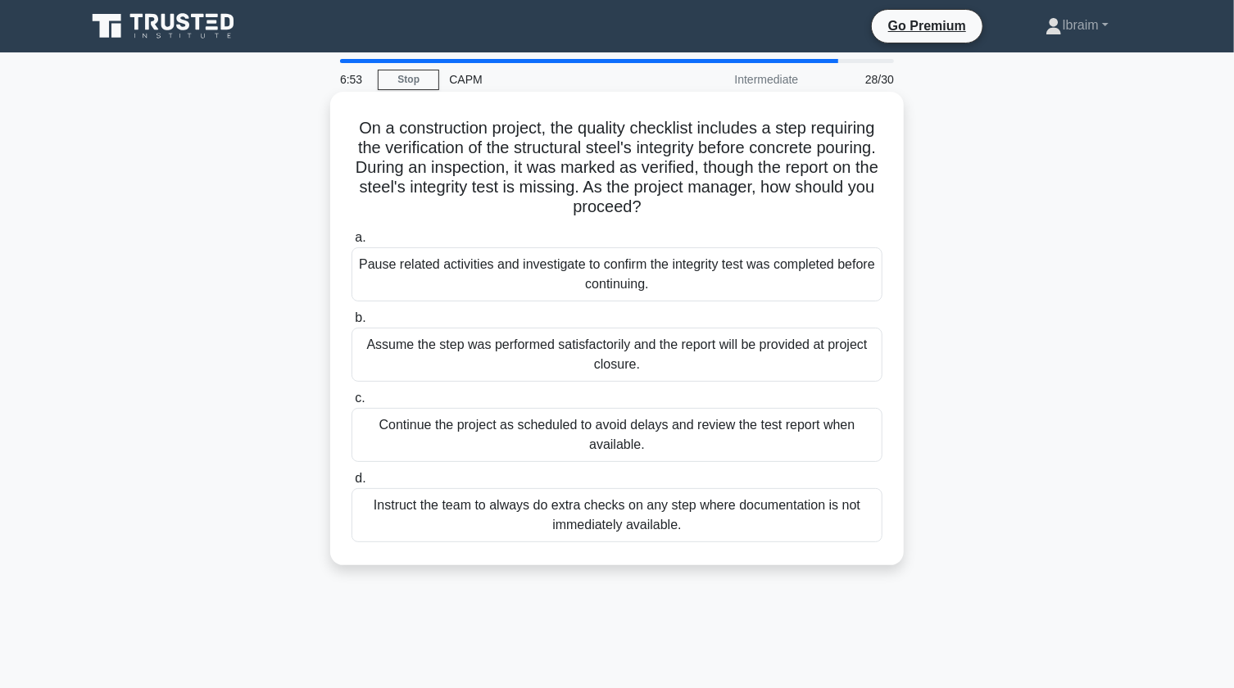
click at [725, 279] on div "Pause related activities and investigate to confirm the integrity test was comp…" at bounding box center [617, 275] width 531 height 54
click at [352, 243] on input "a. Pause related activities and investigate to confirm the integrity test was c…" at bounding box center [352, 238] width 0 height 11
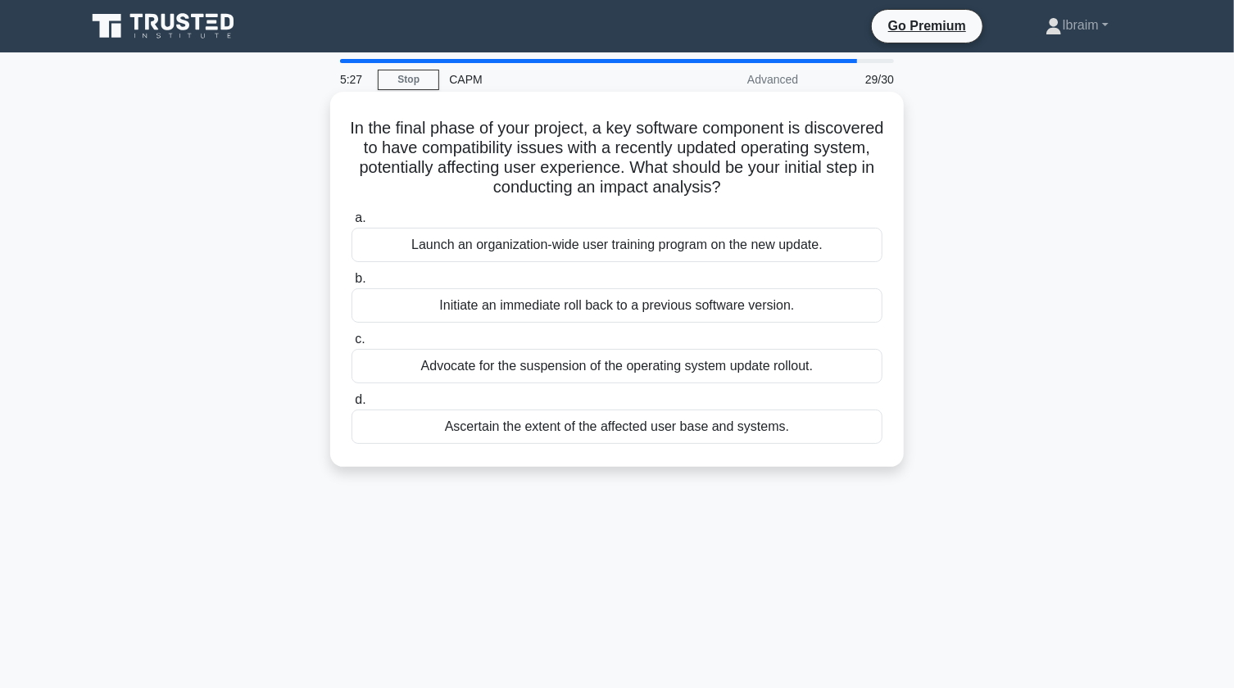
click at [692, 426] on div "Ascertain the extent of the affected user base and systems." at bounding box center [617, 427] width 531 height 34
click at [352, 406] on input "d. Ascertain the extent of the affected user base and systems." at bounding box center [352, 400] width 0 height 11
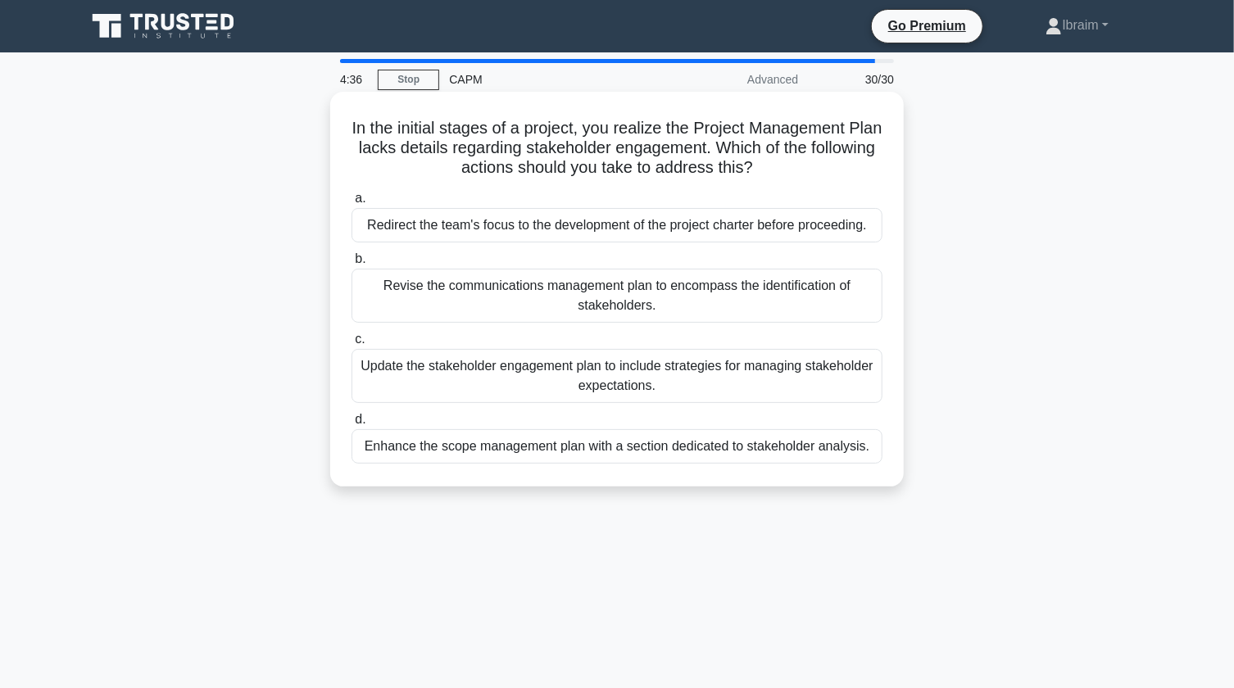
click at [729, 379] on div "Update the stakeholder engagement plan to include strategies for managing stake…" at bounding box center [617, 376] width 531 height 54
click at [352, 345] on input "c. Update the stakeholder engagement plan to include strategies for managing st…" at bounding box center [352, 339] width 0 height 11
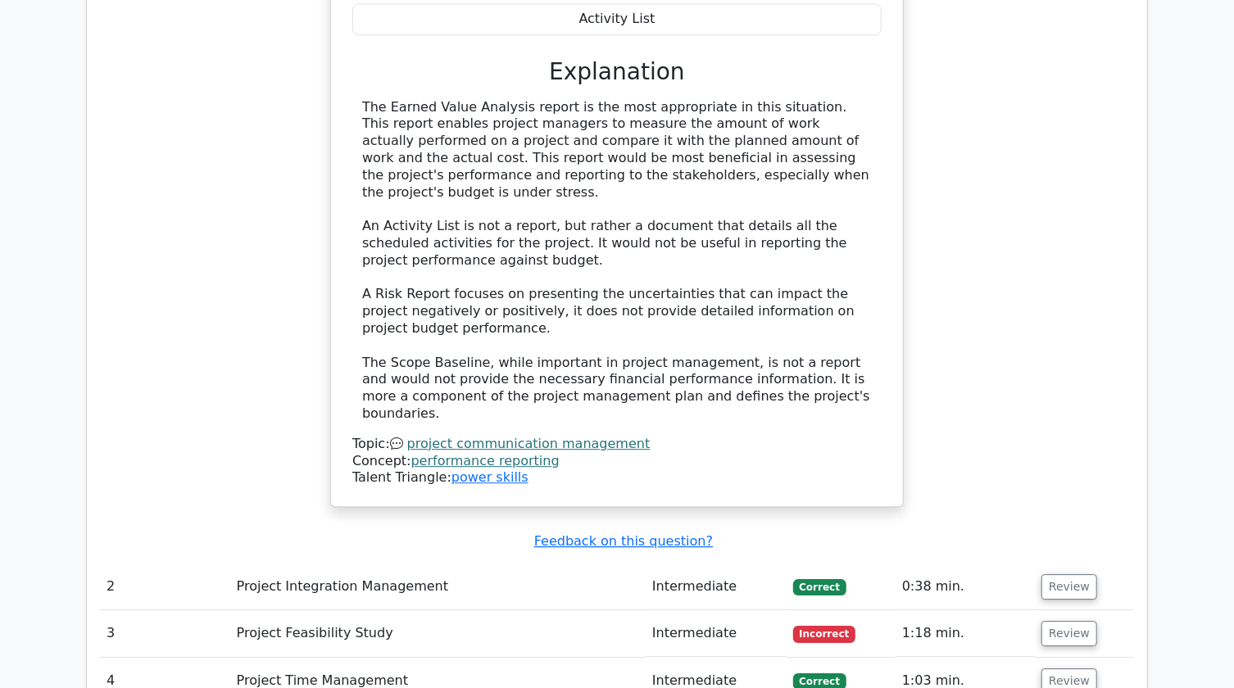
scroll to position [2682, 0]
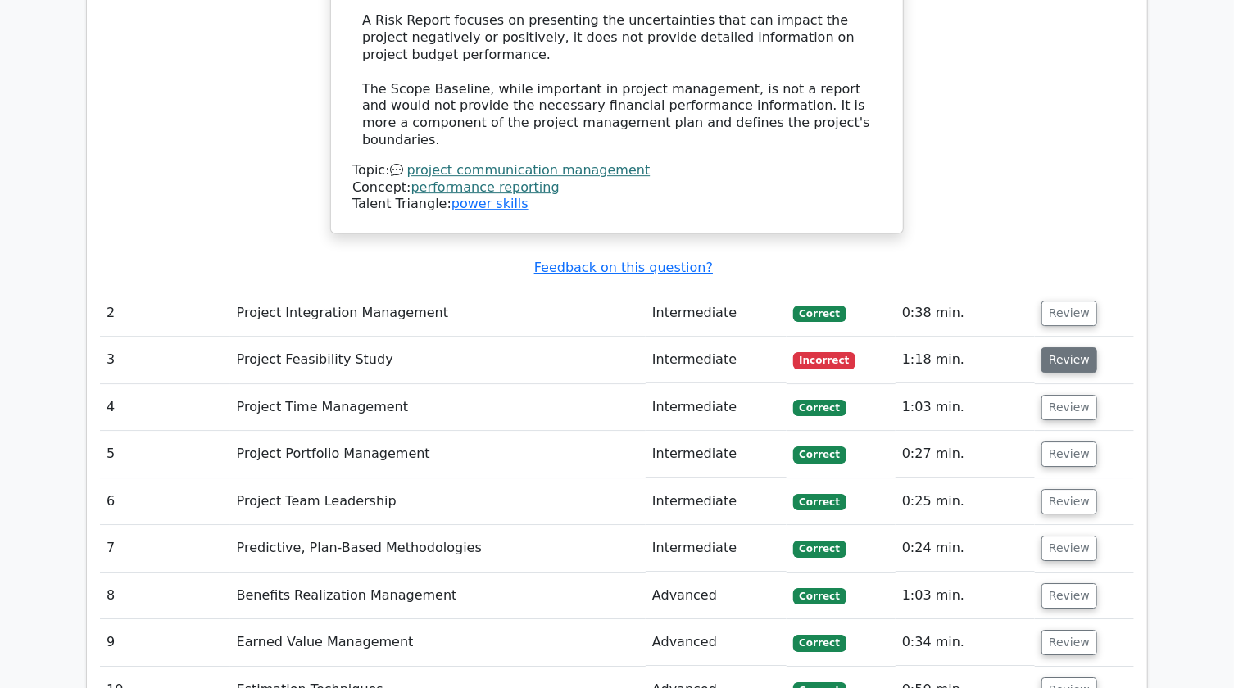
click at [1084, 348] on button "Review" at bounding box center [1070, 360] width 56 height 25
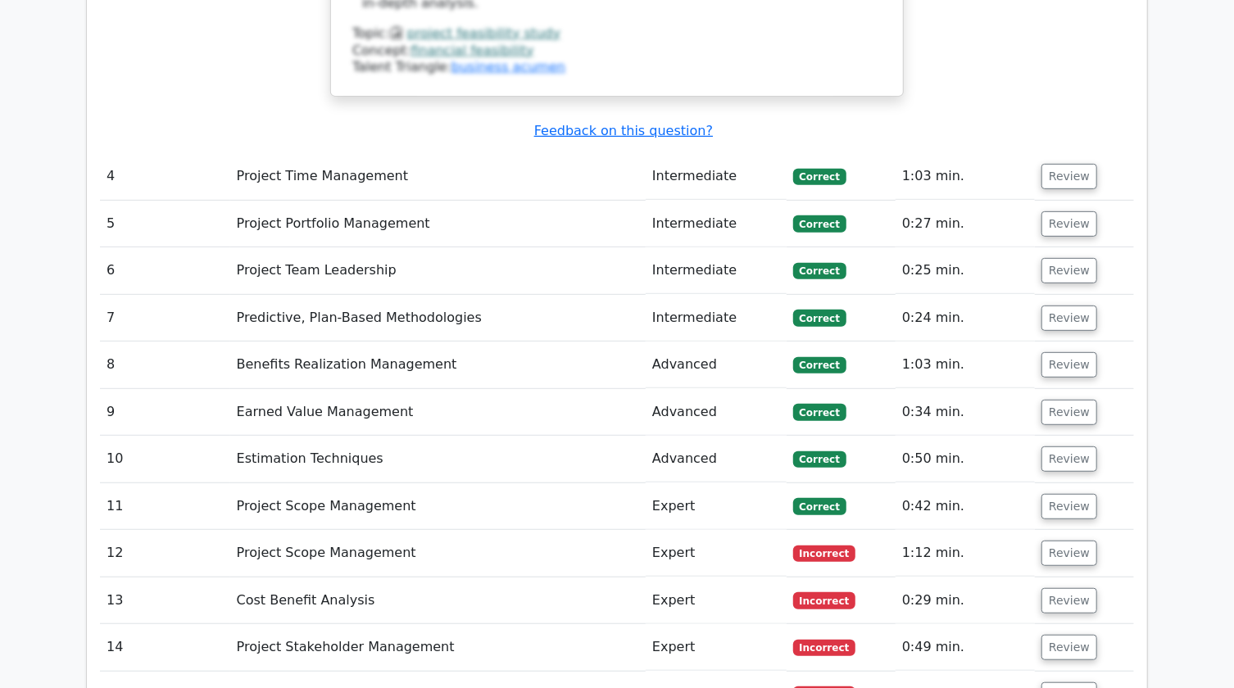
scroll to position [3725, 0]
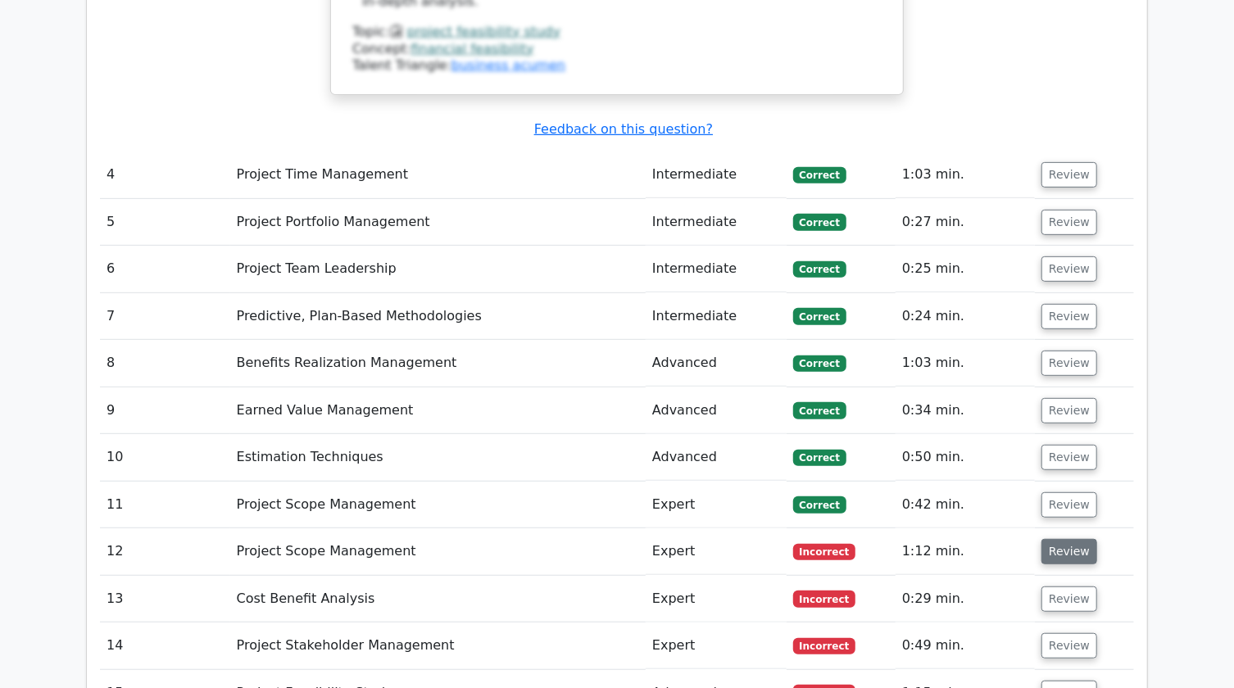
click at [1082, 539] on button "Review" at bounding box center [1070, 551] width 56 height 25
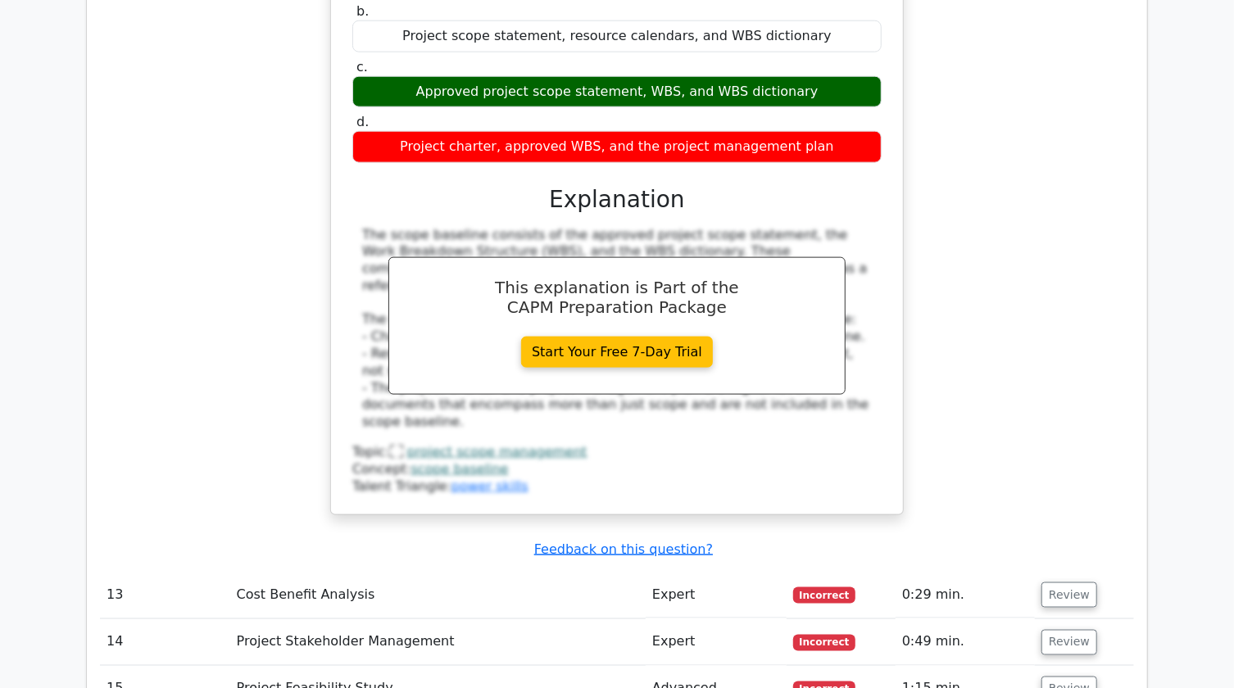
scroll to position [4470, 0]
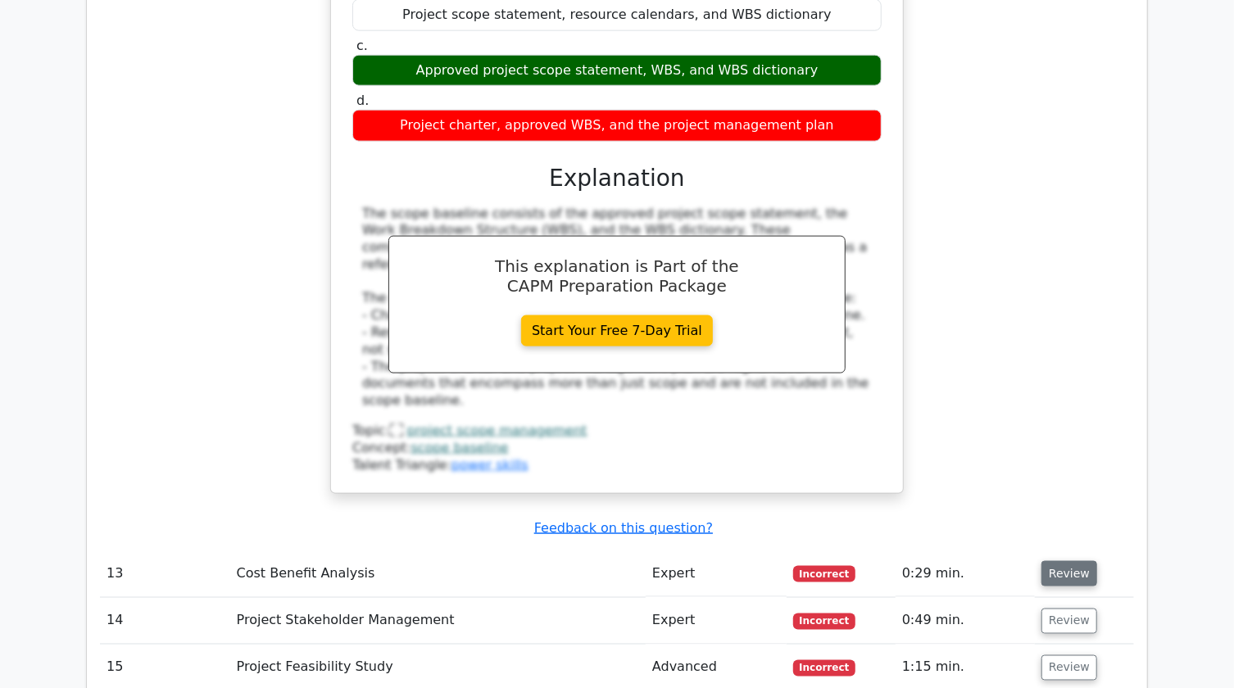
click at [1056, 561] on button "Review" at bounding box center [1070, 573] width 56 height 25
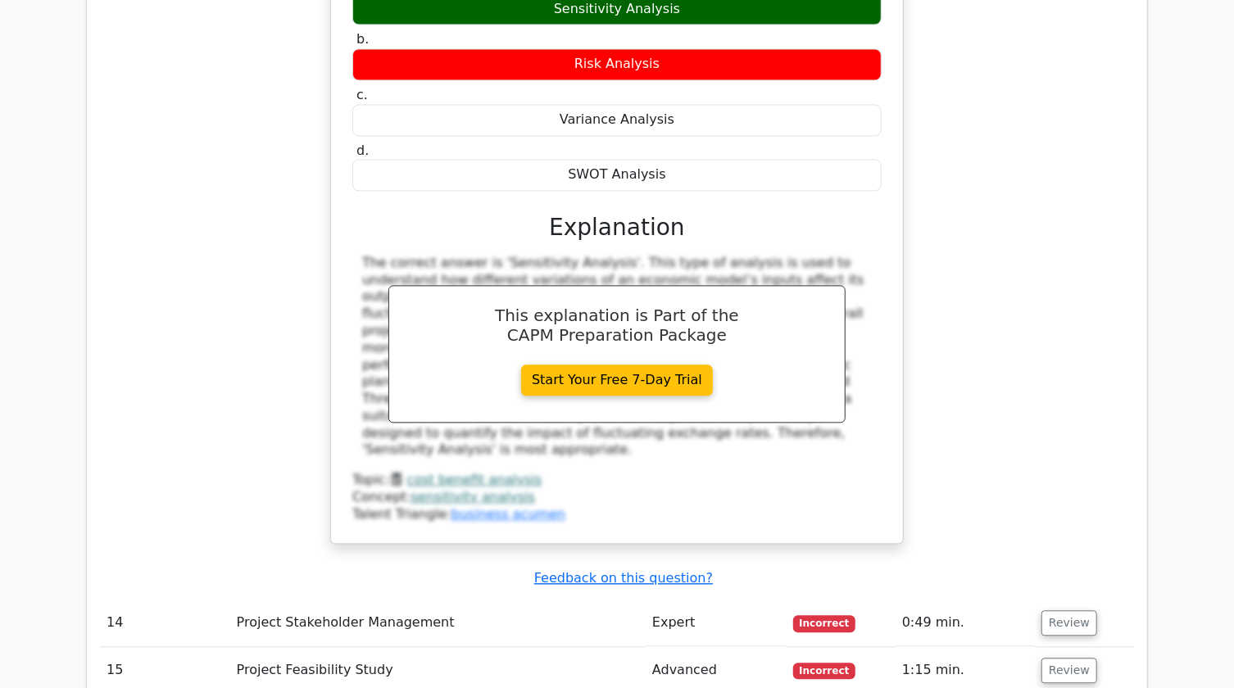
scroll to position [5215, 0]
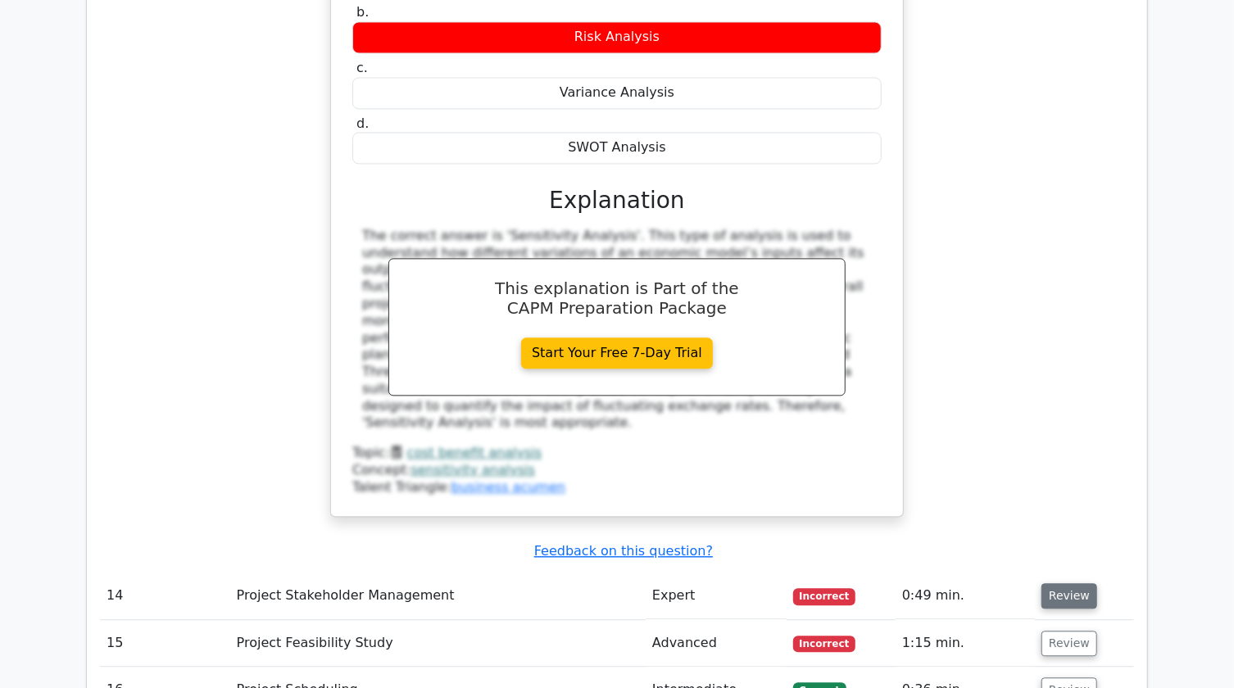
click at [1072, 584] on button "Review" at bounding box center [1070, 596] width 56 height 25
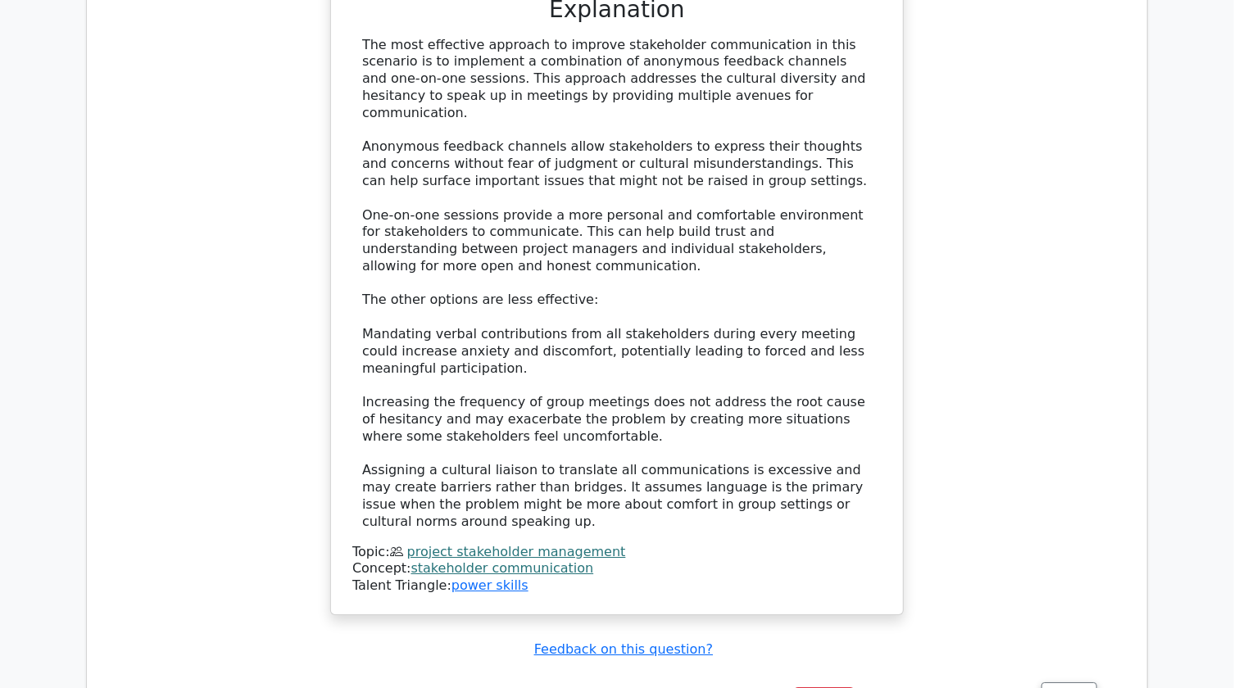
scroll to position [6259, 0]
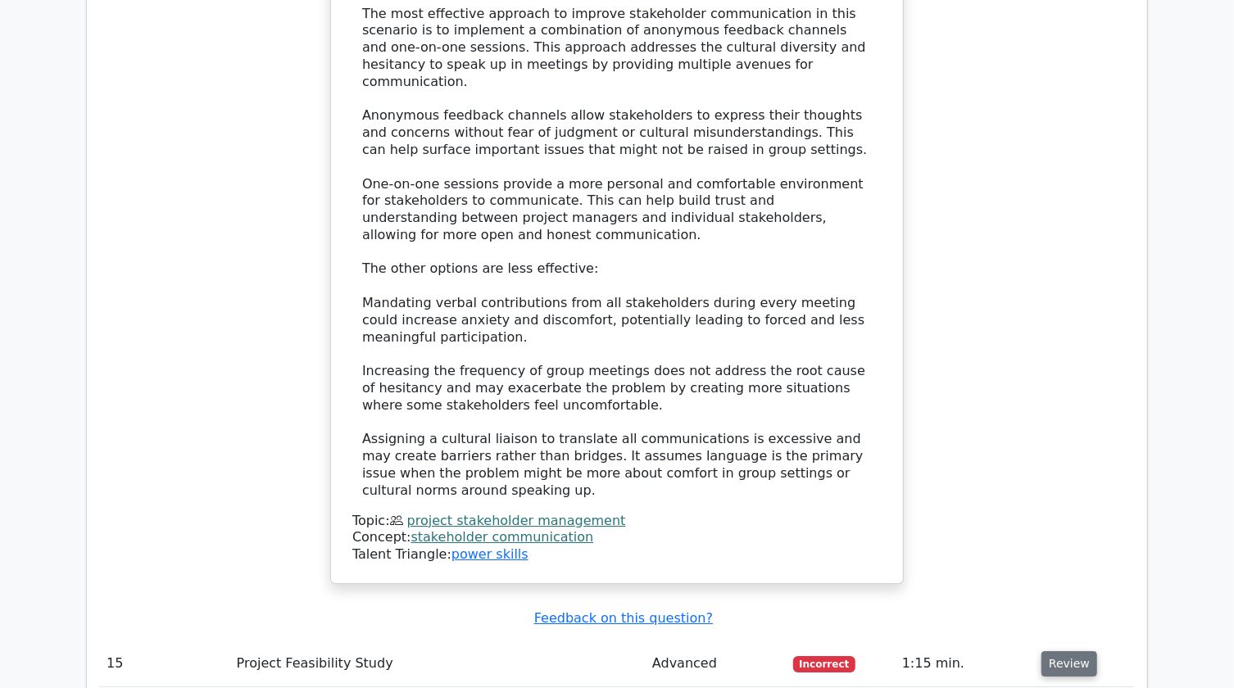
click at [1065, 652] on button "Review" at bounding box center [1070, 664] width 56 height 25
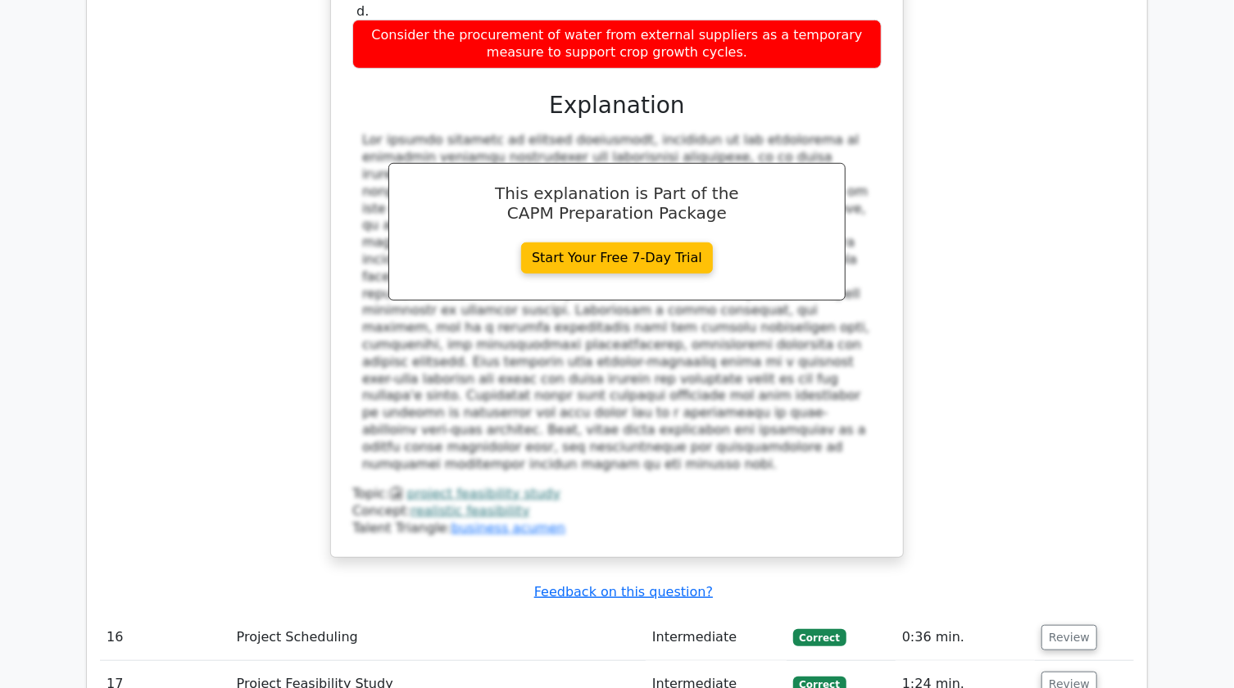
scroll to position [7302, 0]
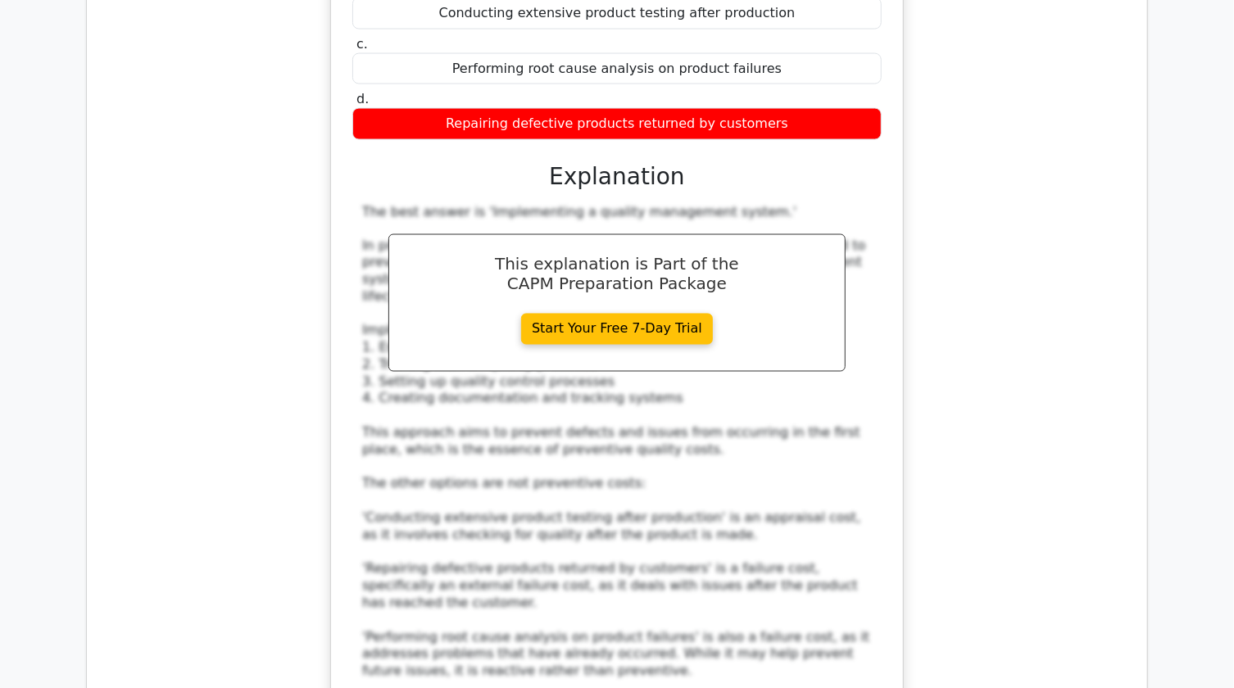
scroll to position [8494, 0]
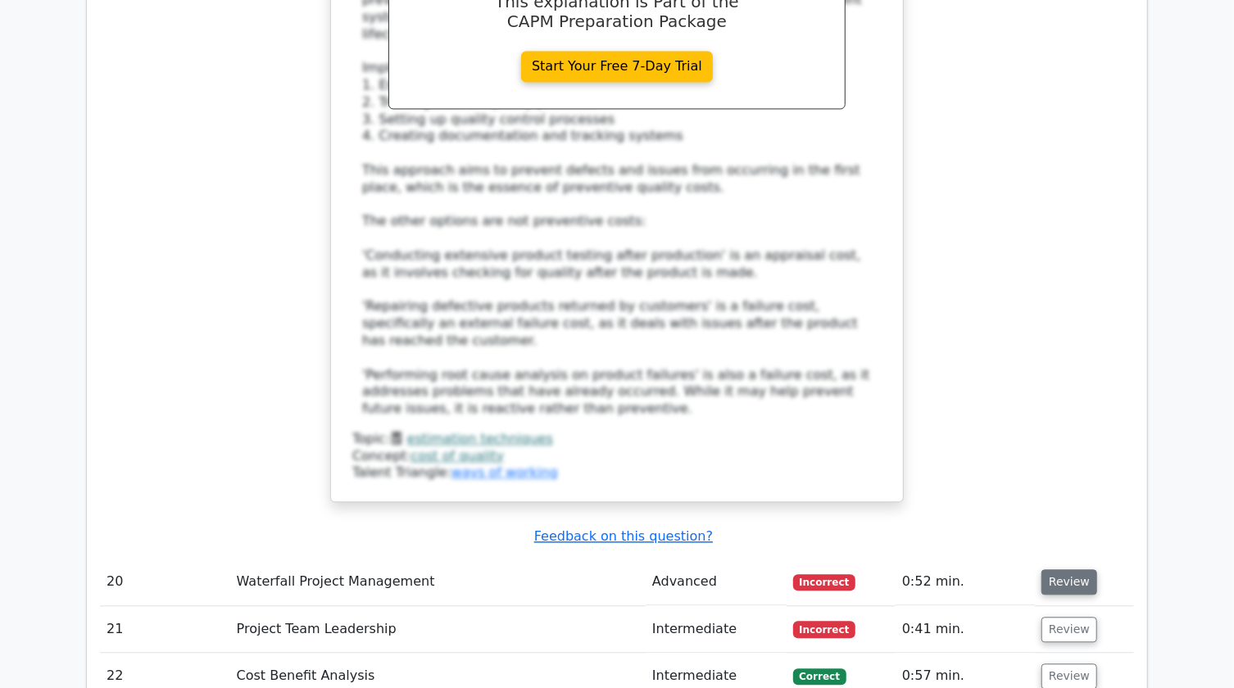
click at [1065, 570] on button "Review" at bounding box center [1070, 582] width 56 height 25
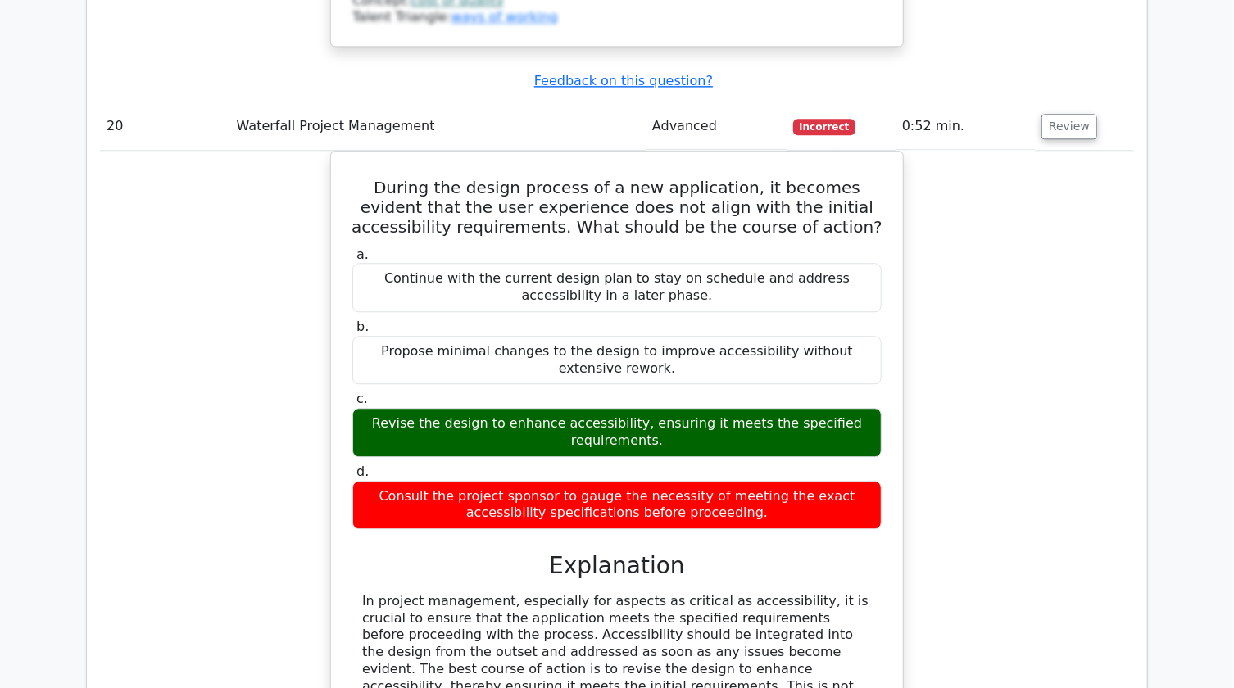
scroll to position [9313, 0]
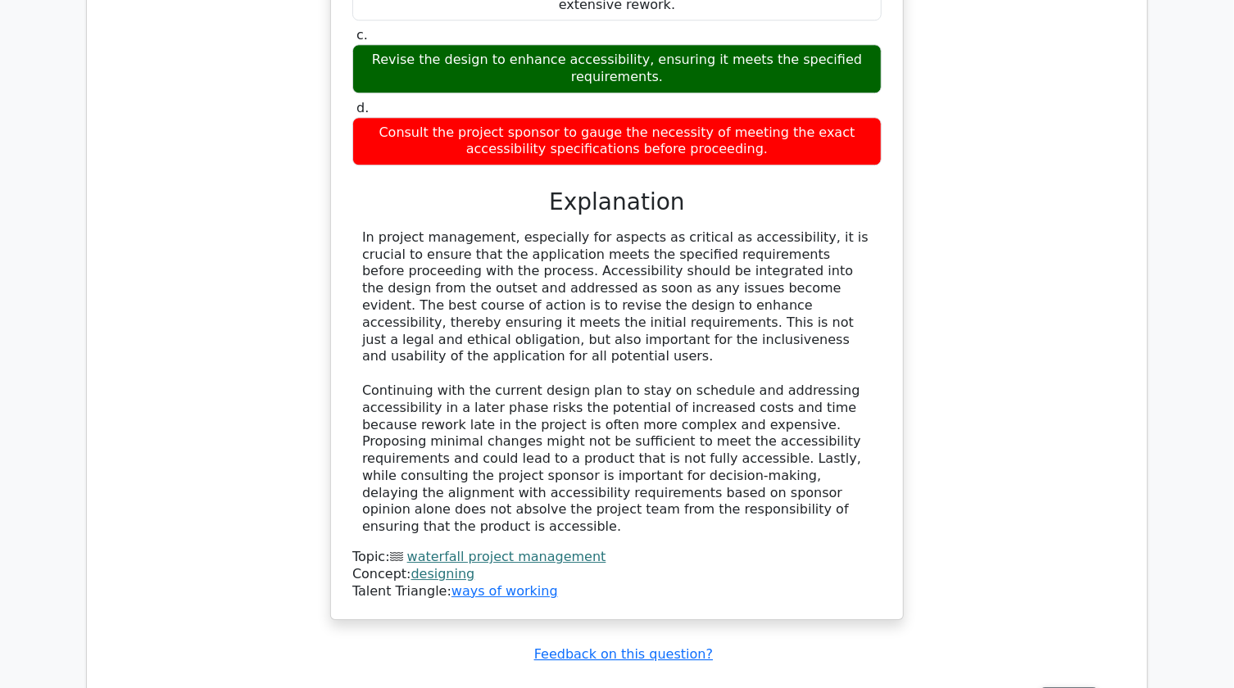
click at [1064, 688] on button "Review" at bounding box center [1070, 700] width 56 height 25
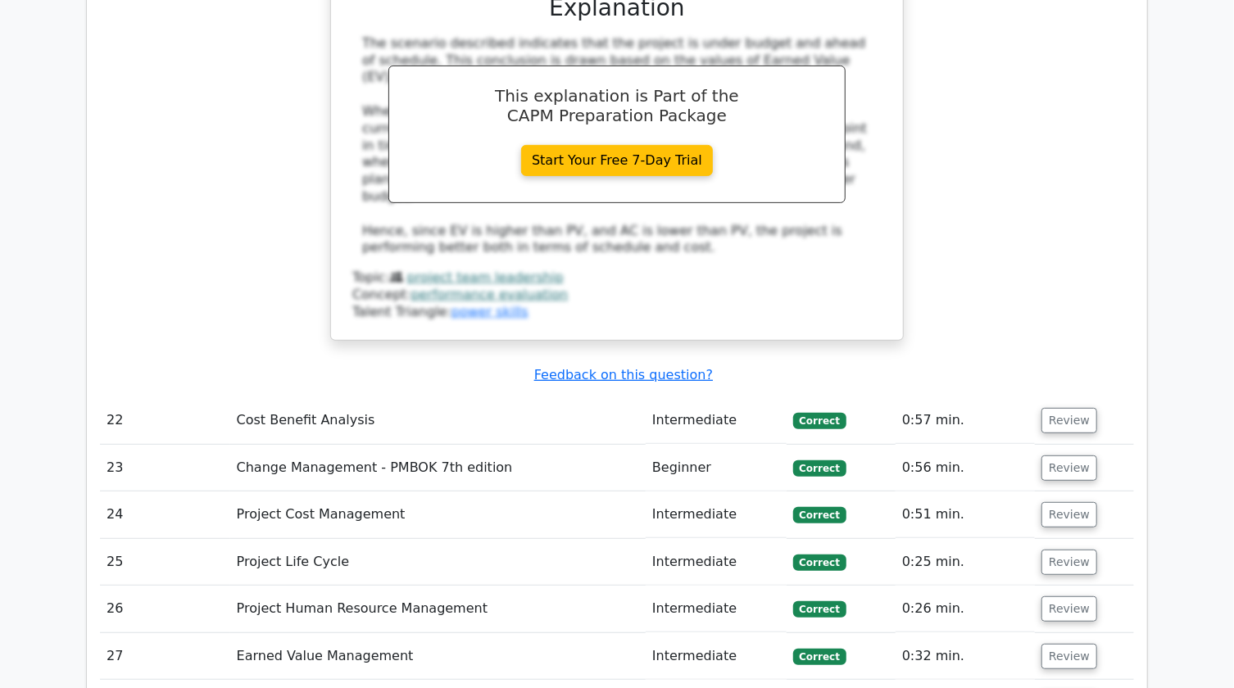
scroll to position [10357, 0]
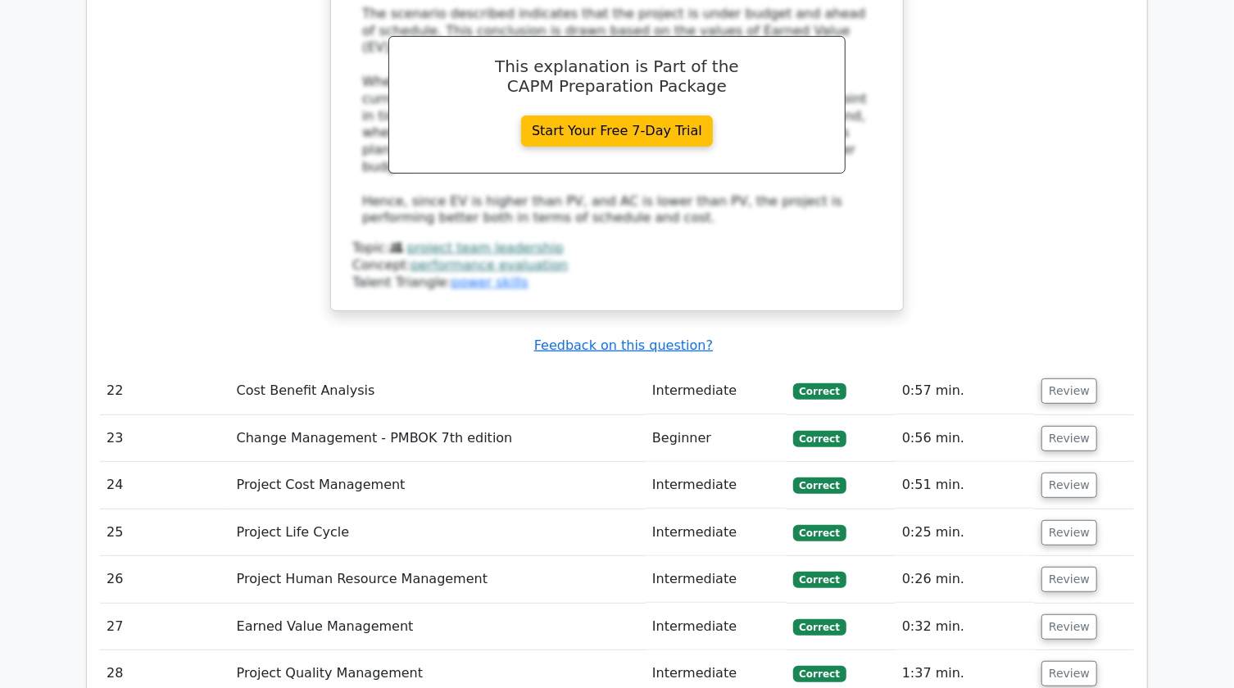
scroll to position [10431, 0]
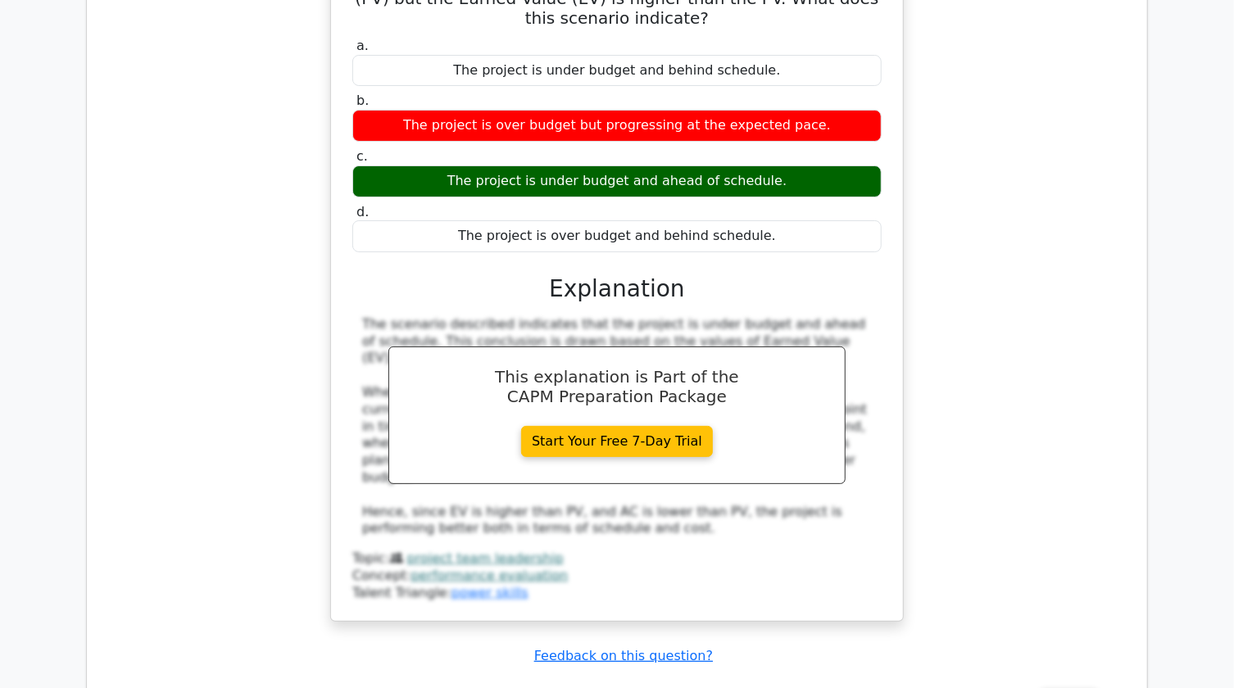
scroll to position [10133, 0]
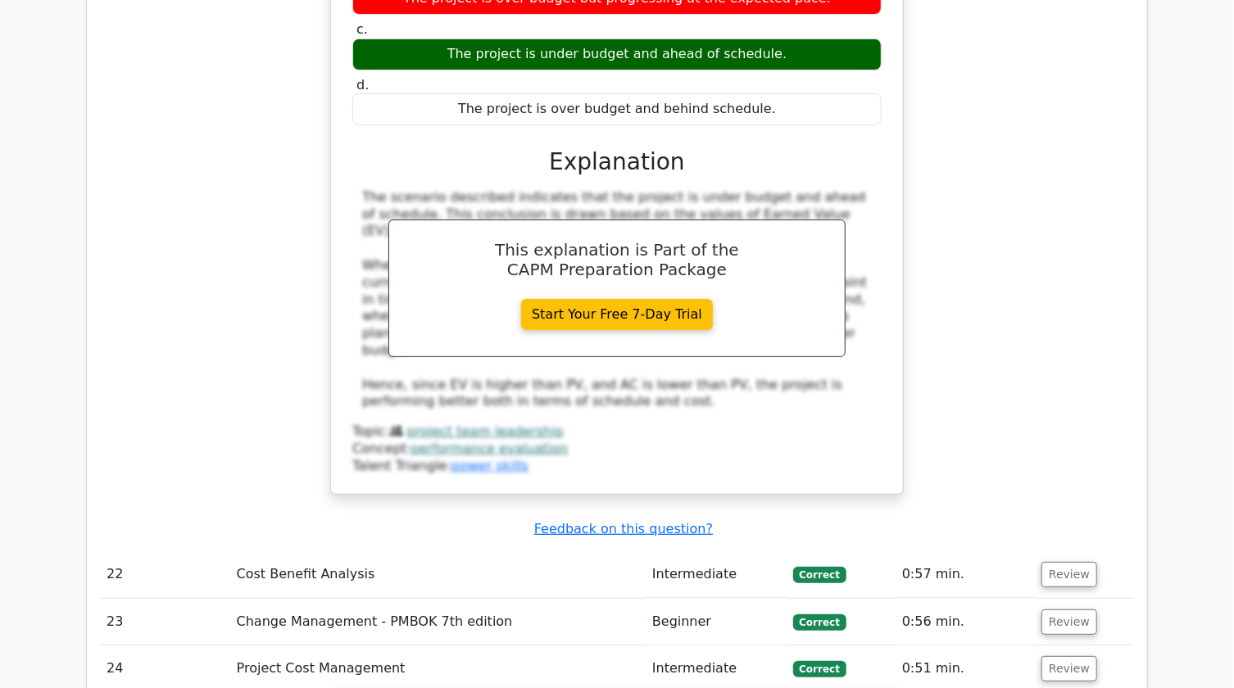
scroll to position [10207, 0]
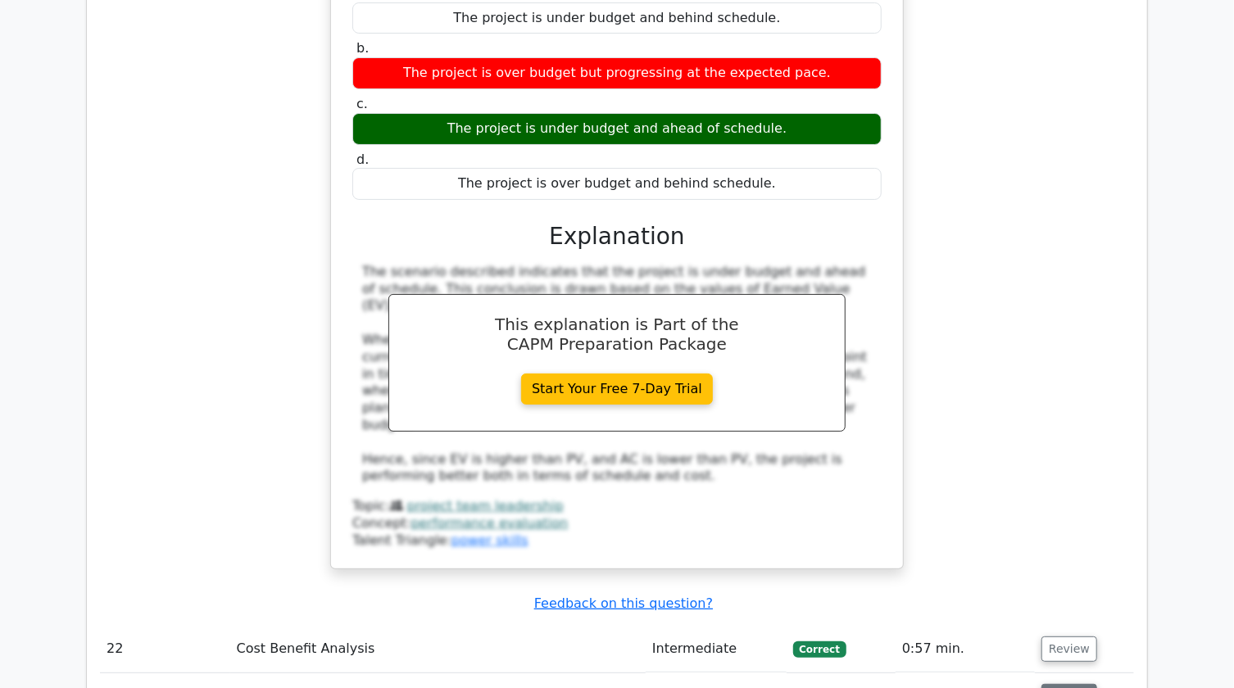
click at [1079, 684] on button "Review" at bounding box center [1070, 696] width 56 height 25
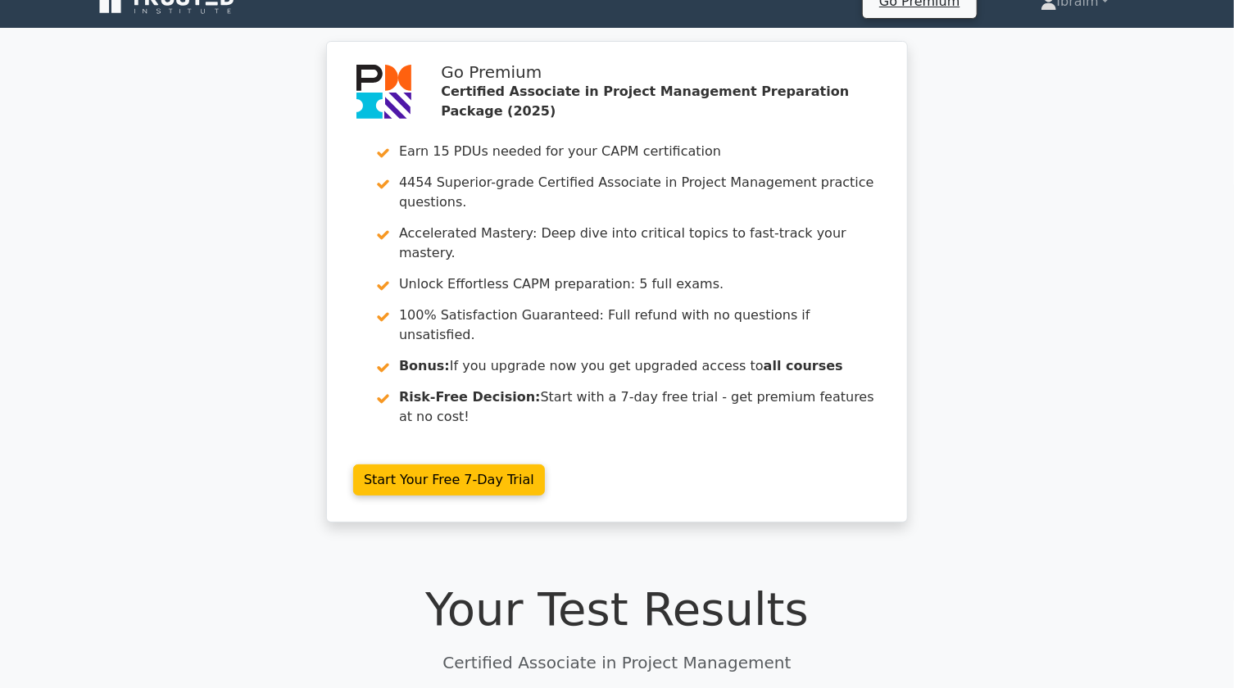
scroll to position [0, 0]
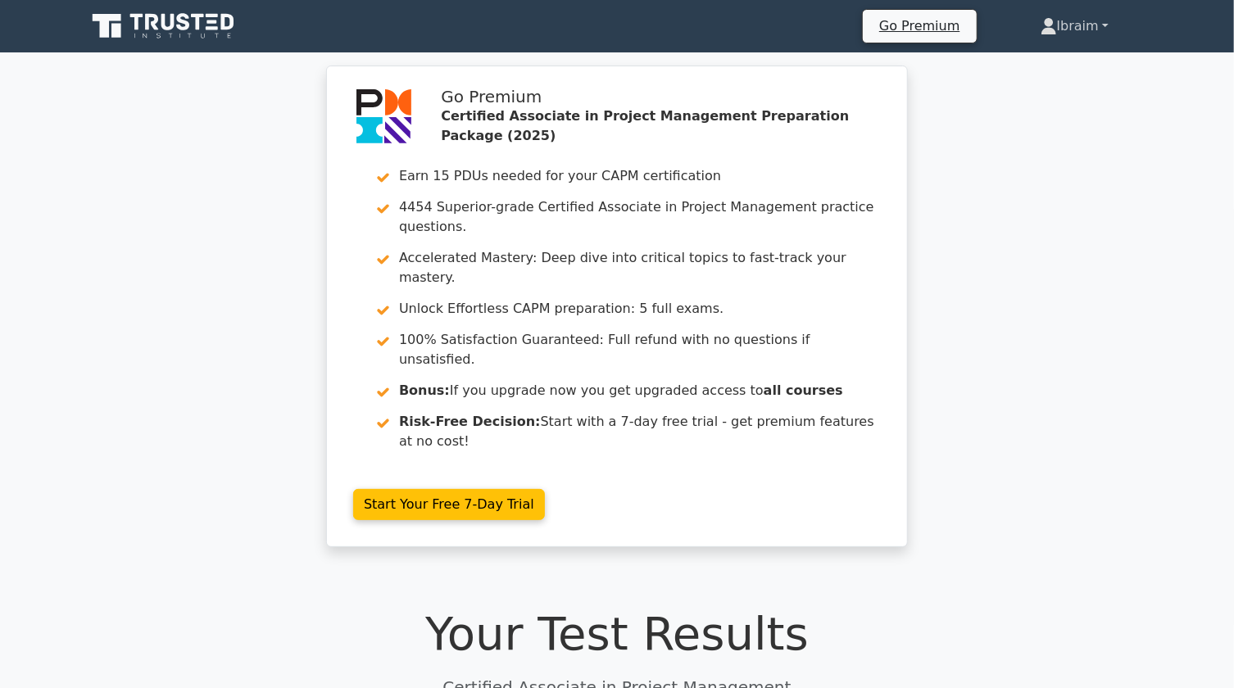
click at [1076, 25] on link "Ibraim" at bounding box center [1075, 26] width 147 height 33
click at [1031, 65] on link "Profile" at bounding box center [1066, 65] width 129 height 26
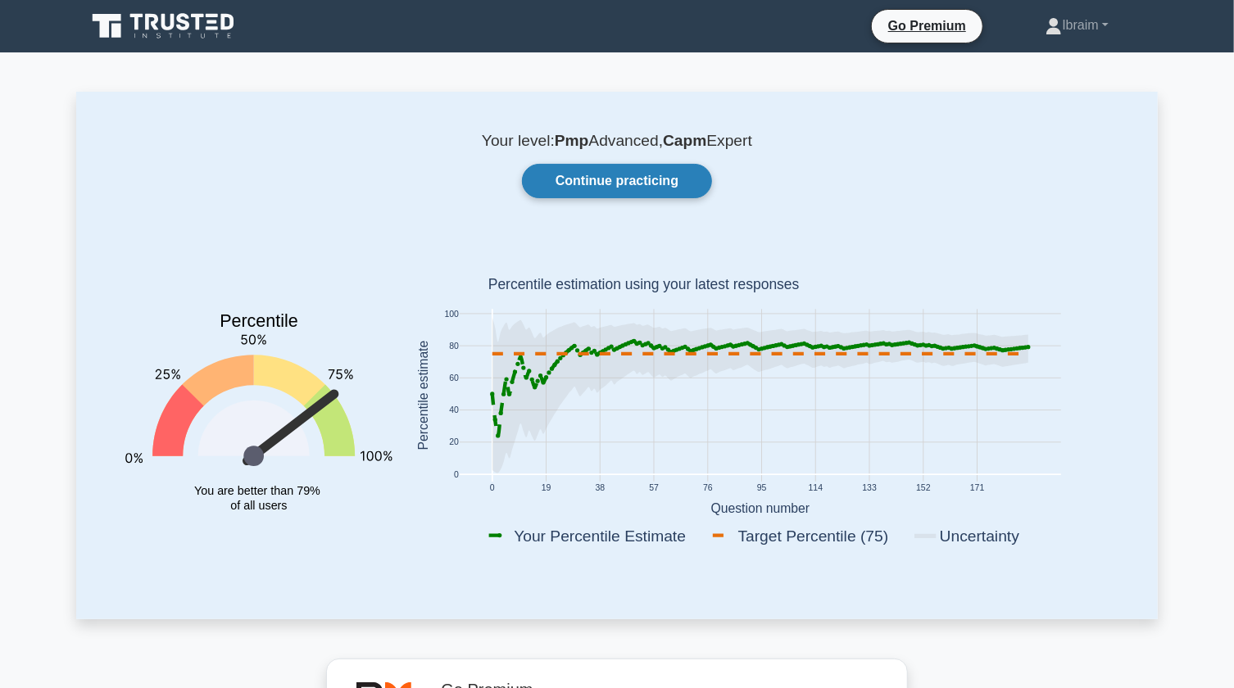
click at [675, 188] on link "Continue practicing" at bounding box center [617, 181] width 190 height 34
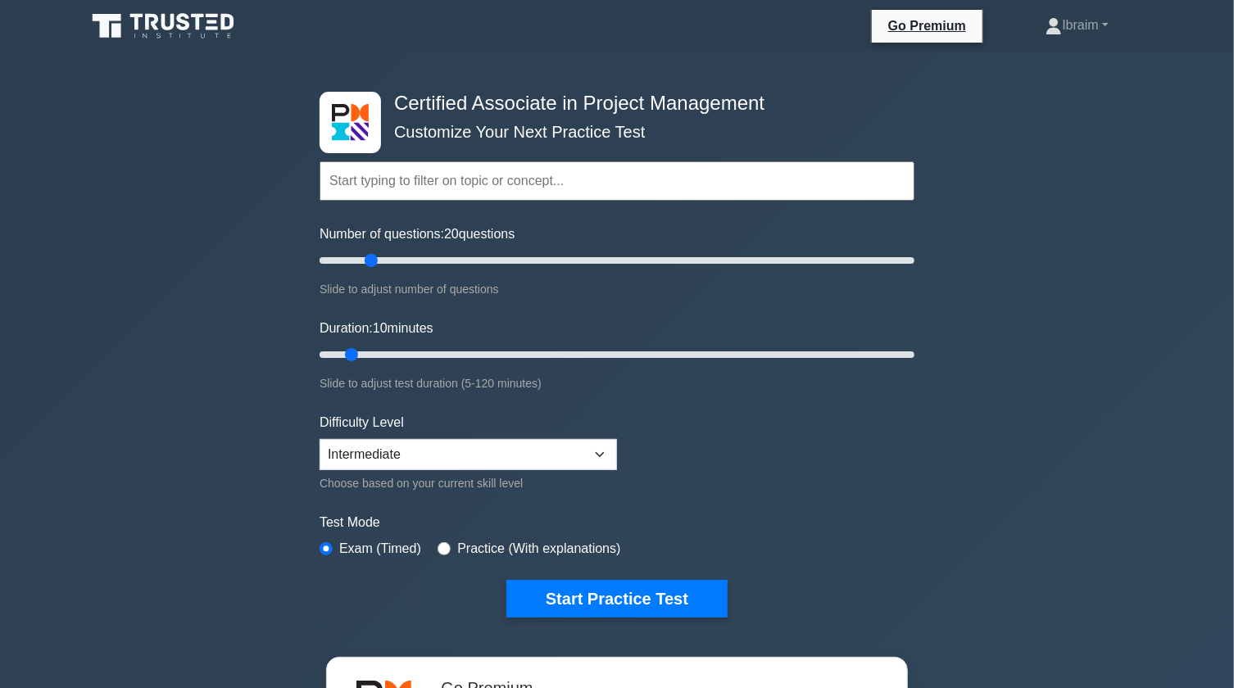
drag, startPoint x: 343, startPoint y: 260, endPoint x: 368, endPoint y: 261, distance: 24.6
type input "20"
click at [368, 261] on input "Number of questions: 20 questions" at bounding box center [617, 261] width 595 height 20
drag, startPoint x: 363, startPoint y: 358, endPoint x: 394, endPoint y: 361, distance: 31.2
type input "20"
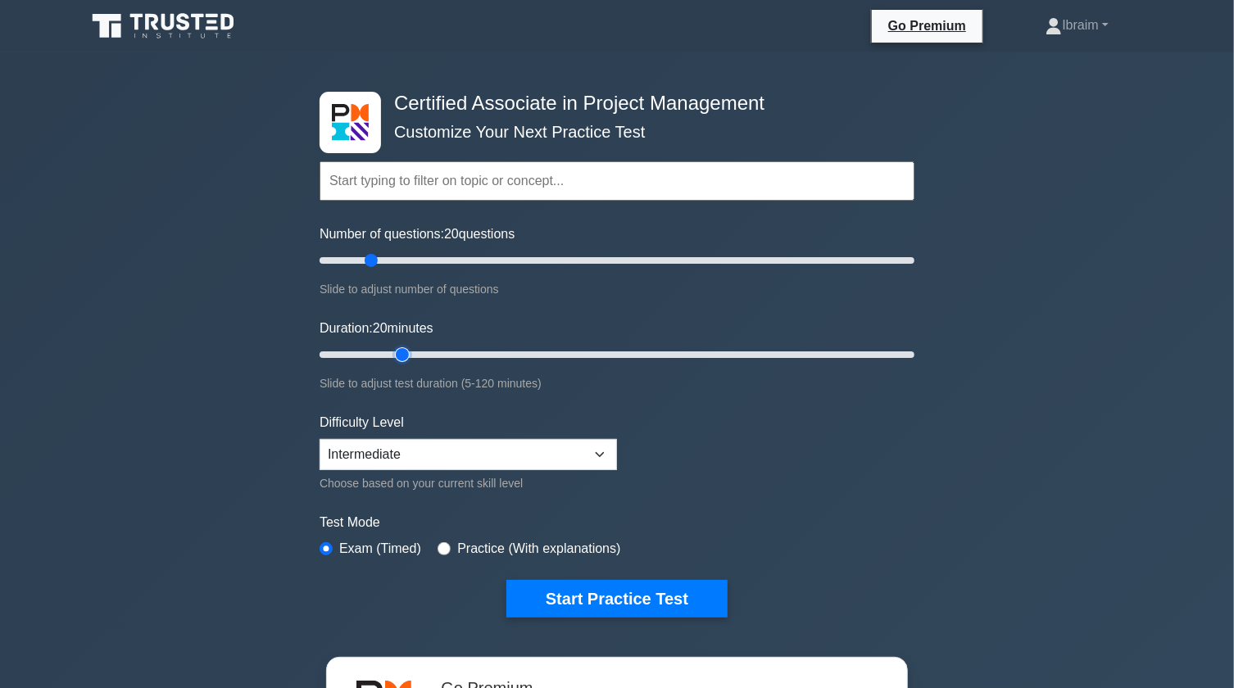
click at [393, 358] on input "Duration: 20 minutes" at bounding box center [617, 355] width 595 height 20
click at [620, 598] on button "Start Practice Test" at bounding box center [617, 599] width 221 height 38
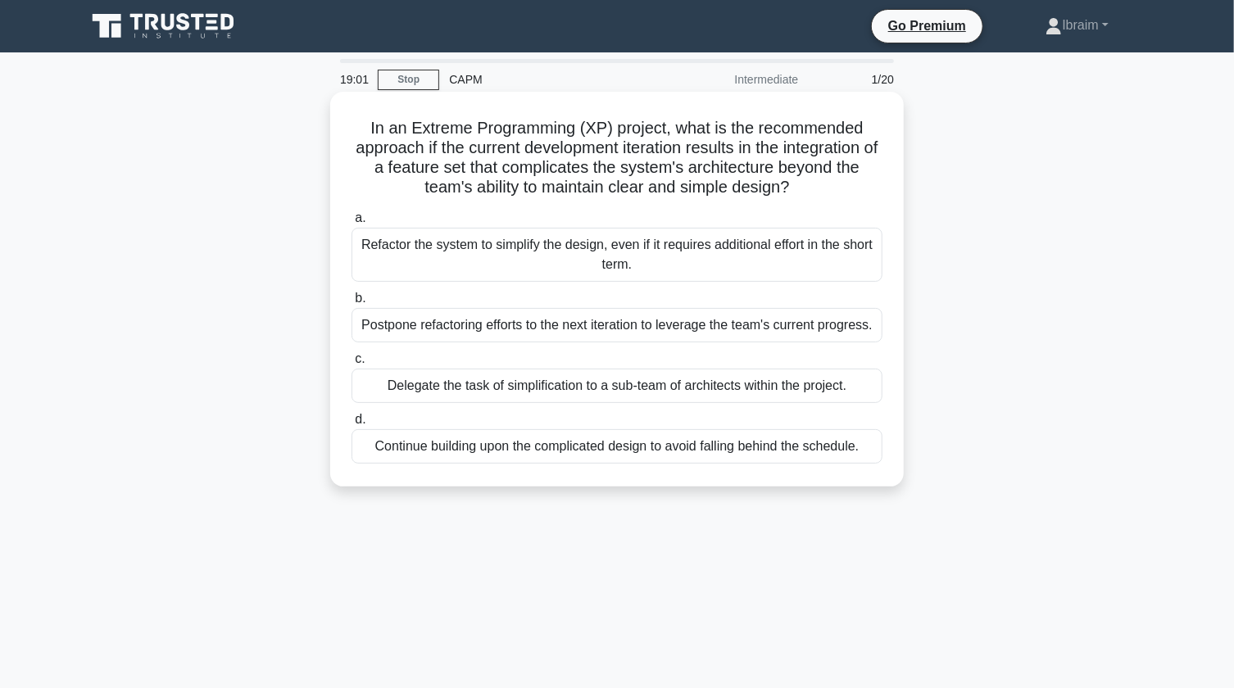
click at [656, 327] on div "Postpone refactoring efforts to the next iteration to leverage the team's curre…" at bounding box center [617, 325] width 531 height 34
click at [352, 304] on input "b. Postpone refactoring efforts to the next iteration to leverage the team's cu…" at bounding box center [352, 298] width 0 height 11
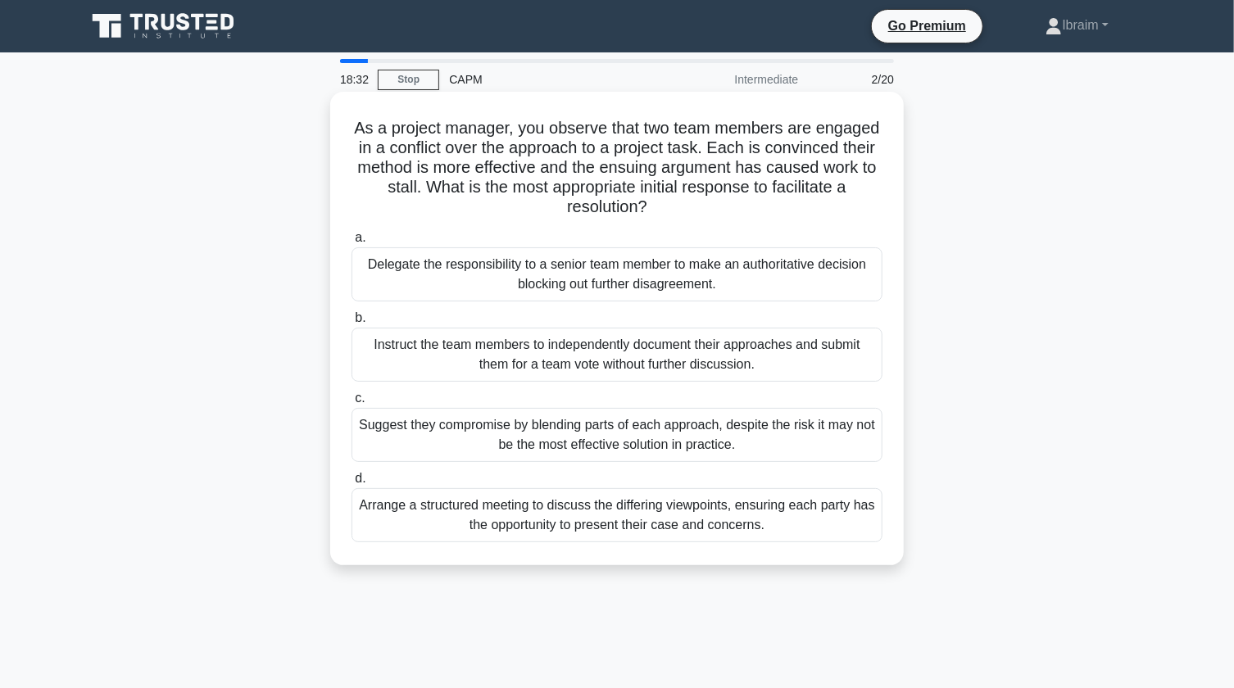
click at [746, 528] on div "Arrange a structured meeting to discuss the differing viewpoints, ensuring each…" at bounding box center [617, 515] width 531 height 54
click at [352, 484] on input "d. Arrange a structured meeting to discuss the differing viewpoints, ensuring e…" at bounding box center [352, 479] width 0 height 11
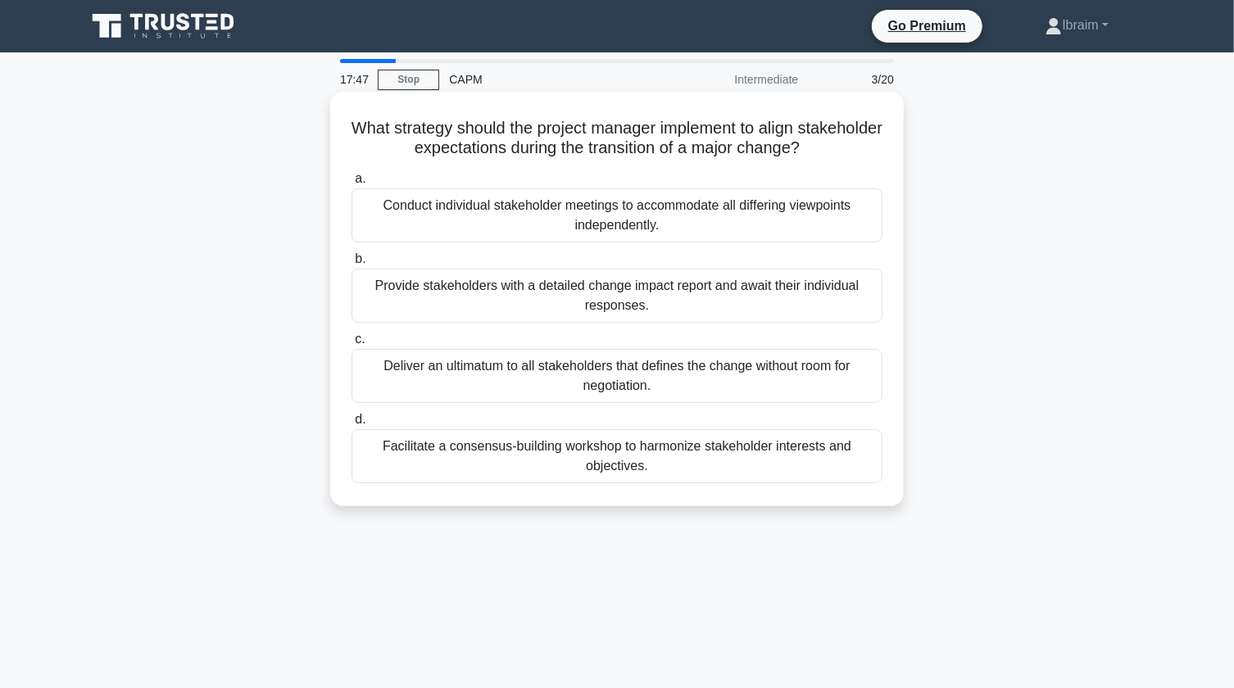
click at [643, 457] on div "Facilitate a consensus-building workshop to harmonize stakeholder interests and…" at bounding box center [617, 456] width 531 height 54
click at [352, 425] on input "d. Facilitate a consensus-building workshop to harmonize stakeholder interests …" at bounding box center [352, 420] width 0 height 11
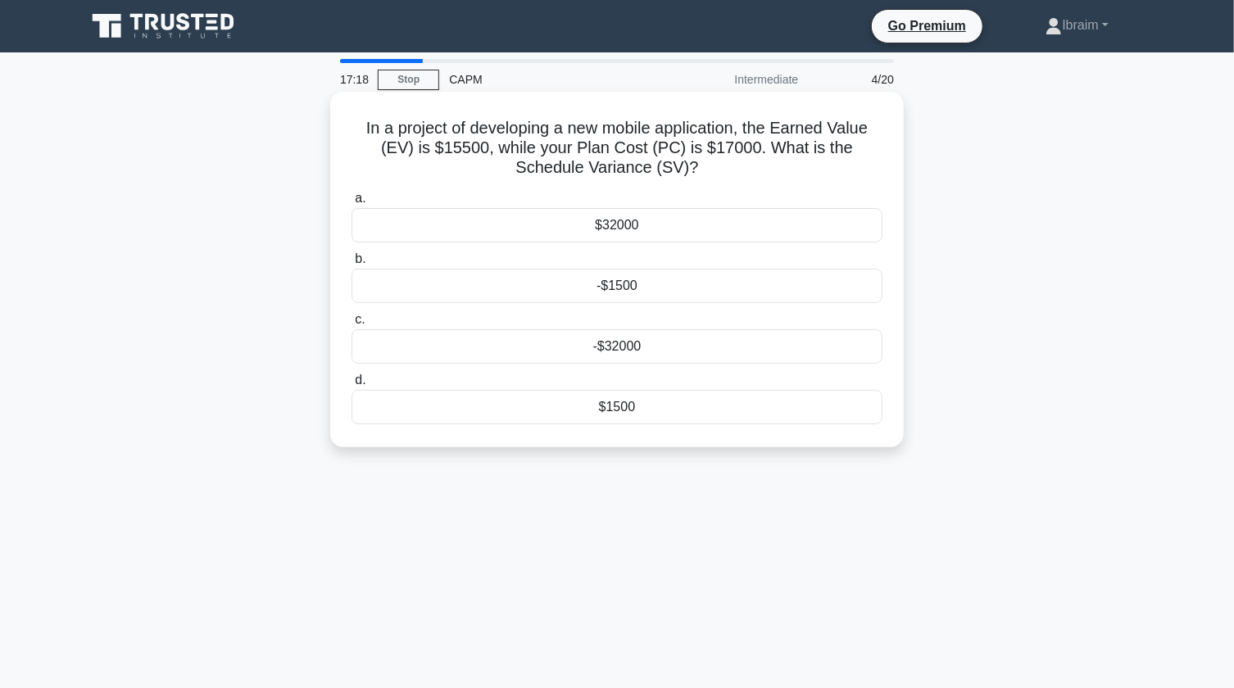
click at [628, 288] on div "-$1500" at bounding box center [617, 286] width 531 height 34
click at [352, 265] on input "b. -$1500" at bounding box center [352, 259] width 0 height 11
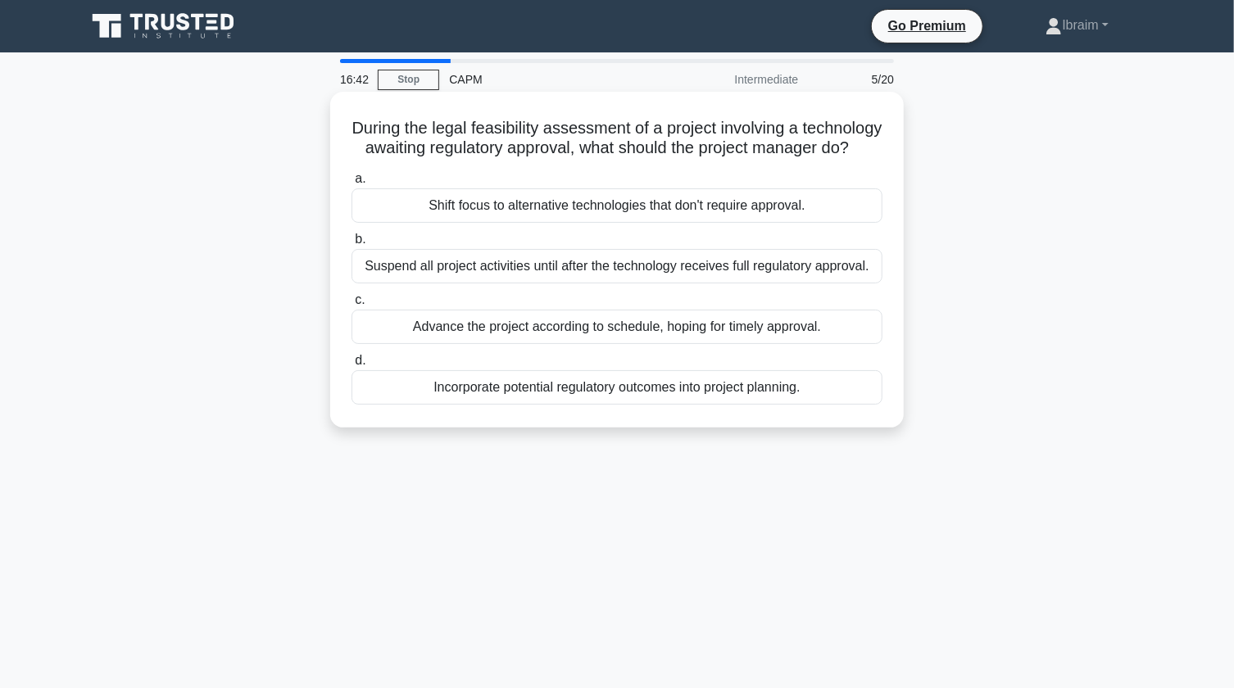
click at [633, 405] on div "Incorporate potential regulatory outcomes into project planning." at bounding box center [617, 387] width 531 height 34
click at [352, 366] on input "d. Incorporate potential regulatory outcomes into project planning." at bounding box center [352, 361] width 0 height 11
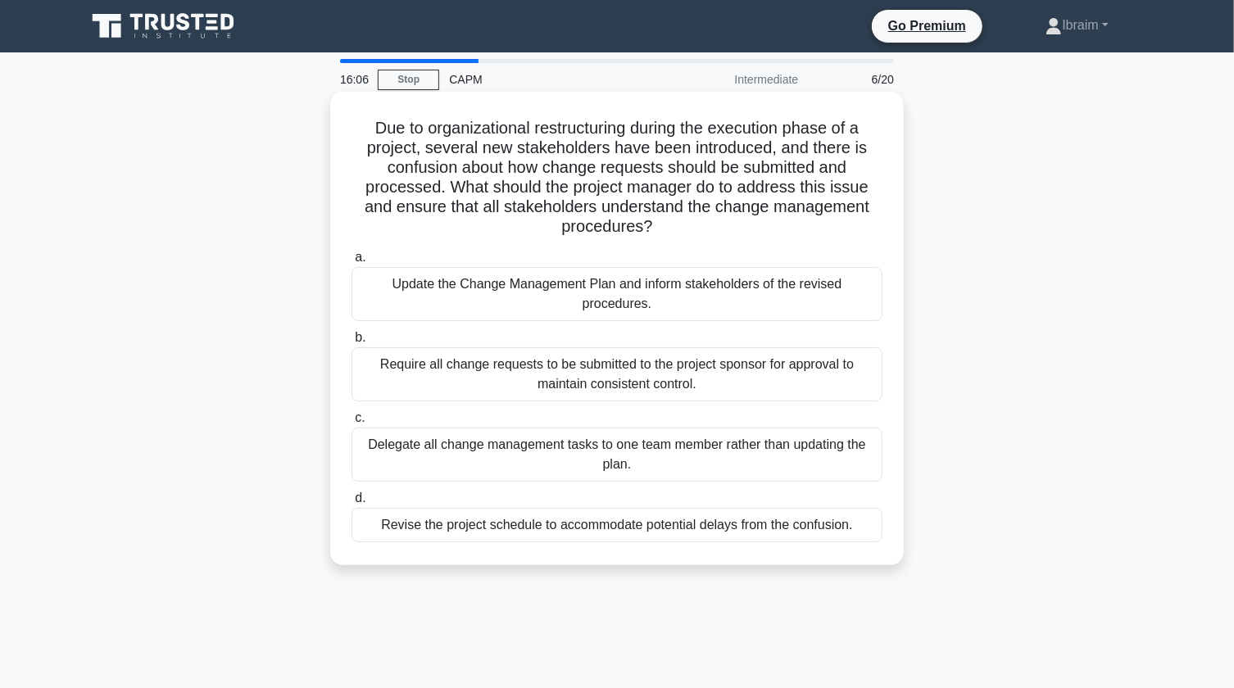
click at [761, 287] on div "Update the Change Management Plan and inform stakeholders of the revised proced…" at bounding box center [617, 294] width 531 height 54
click at [352, 263] on input "a. Update the Change Management Plan and inform stakeholders of the revised pro…" at bounding box center [352, 257] width 0 height 11
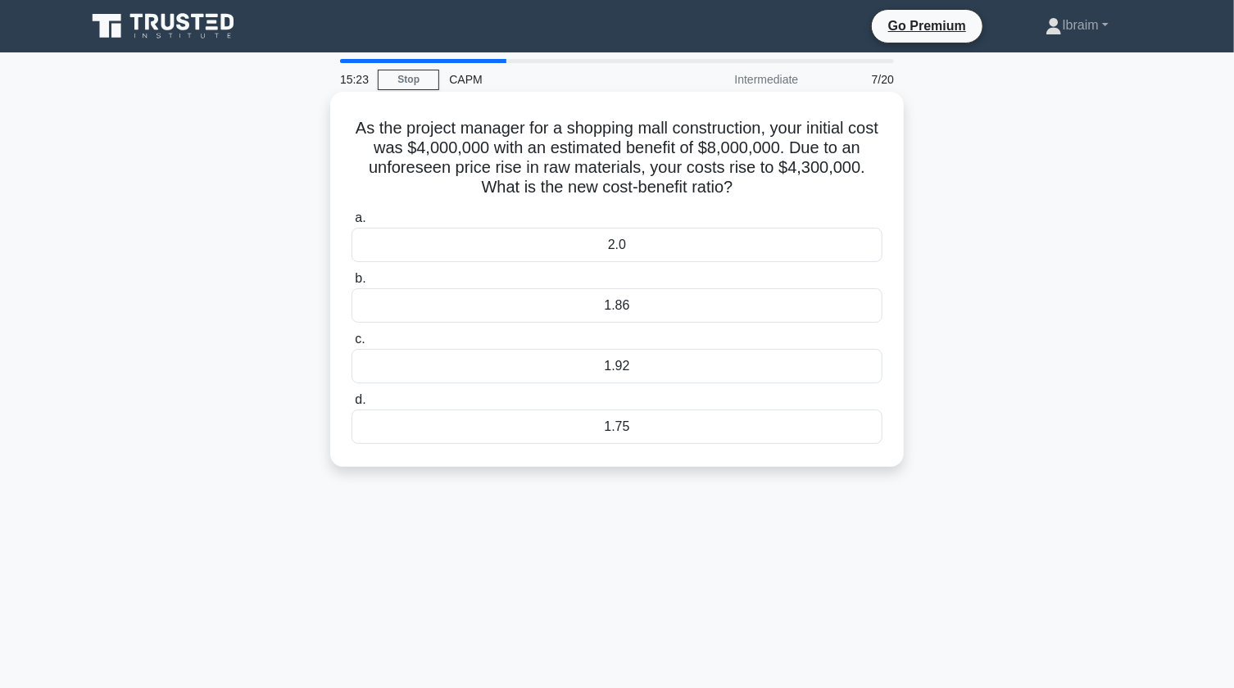
click at [612, 303] on div "1.86" at bounding box center [617, 306] width 531 height 34
click at [352, 284] on input "b. 1.86" at bounding box center [352, 279] width 0 height 11
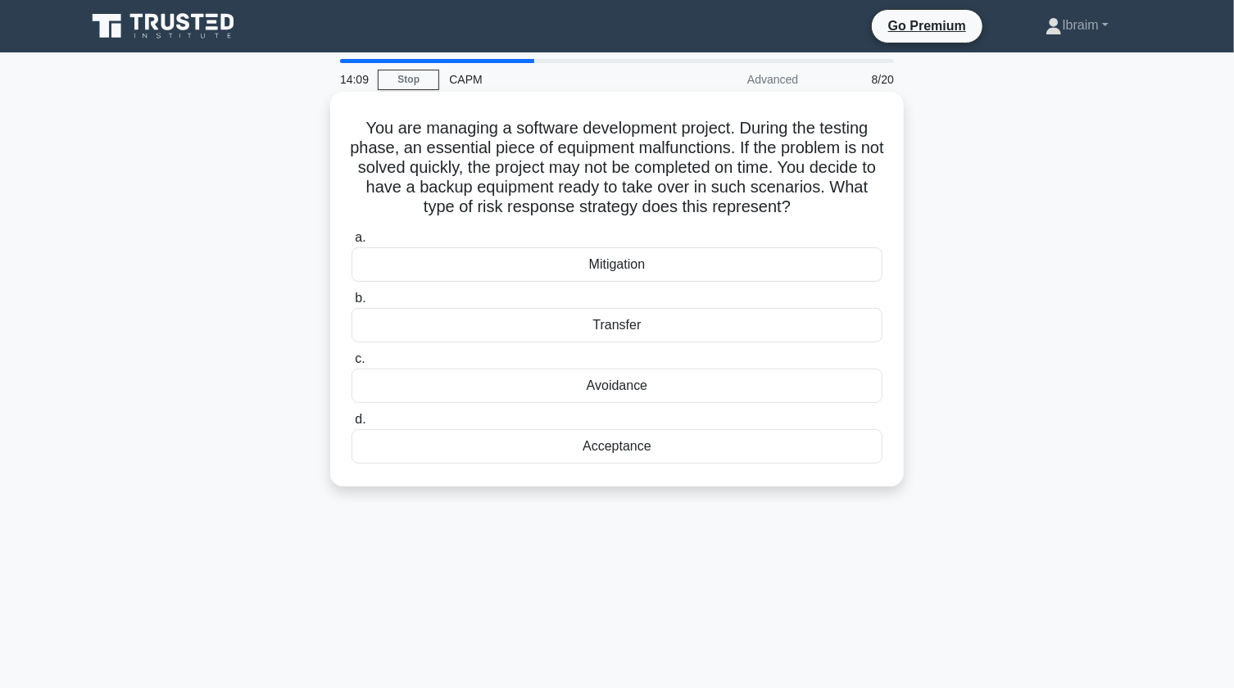
click at [625, 267] on div "Mitigation" at bounding box center [617, 265] width 531 height 34
click at [352, 243] on input "a. Mitigation" at bounding box center [352, 238] width 0 height 11
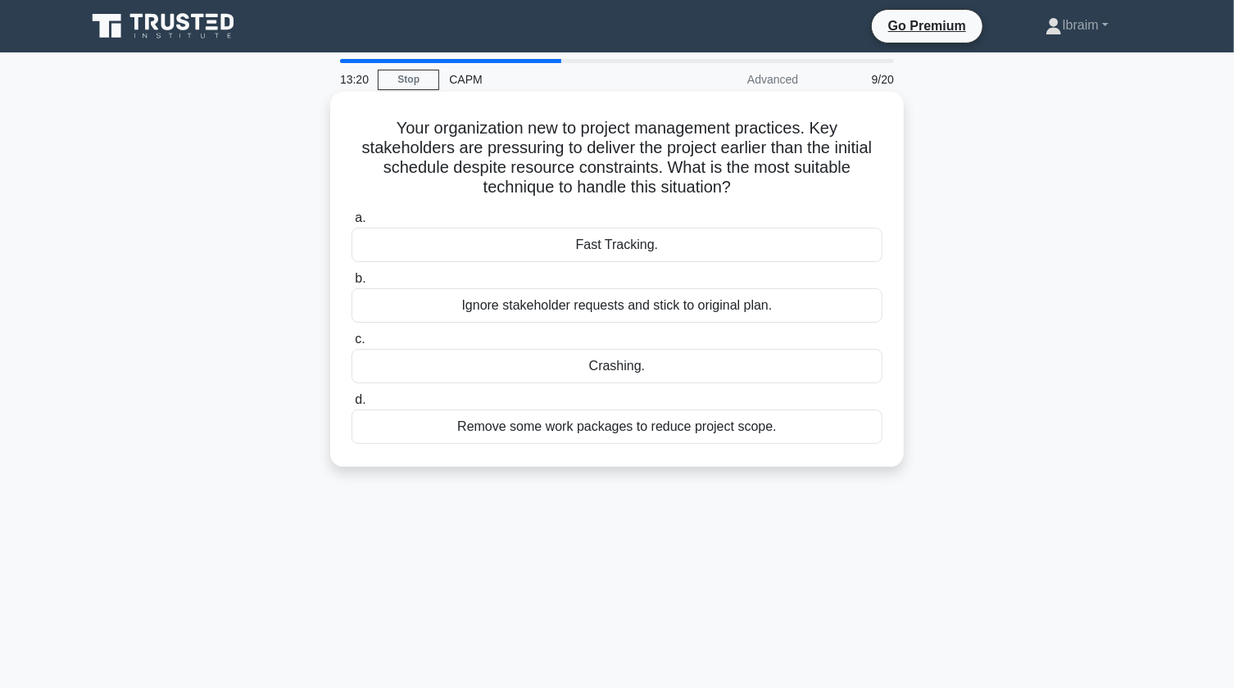
click at [631, 248] on div "Fast Tracking." at bounding box center [617, 245] width 531 height 34
click at [352, 224] on input "a. Fast Tracking." at bounding box center [352, 218] width 0 height 11
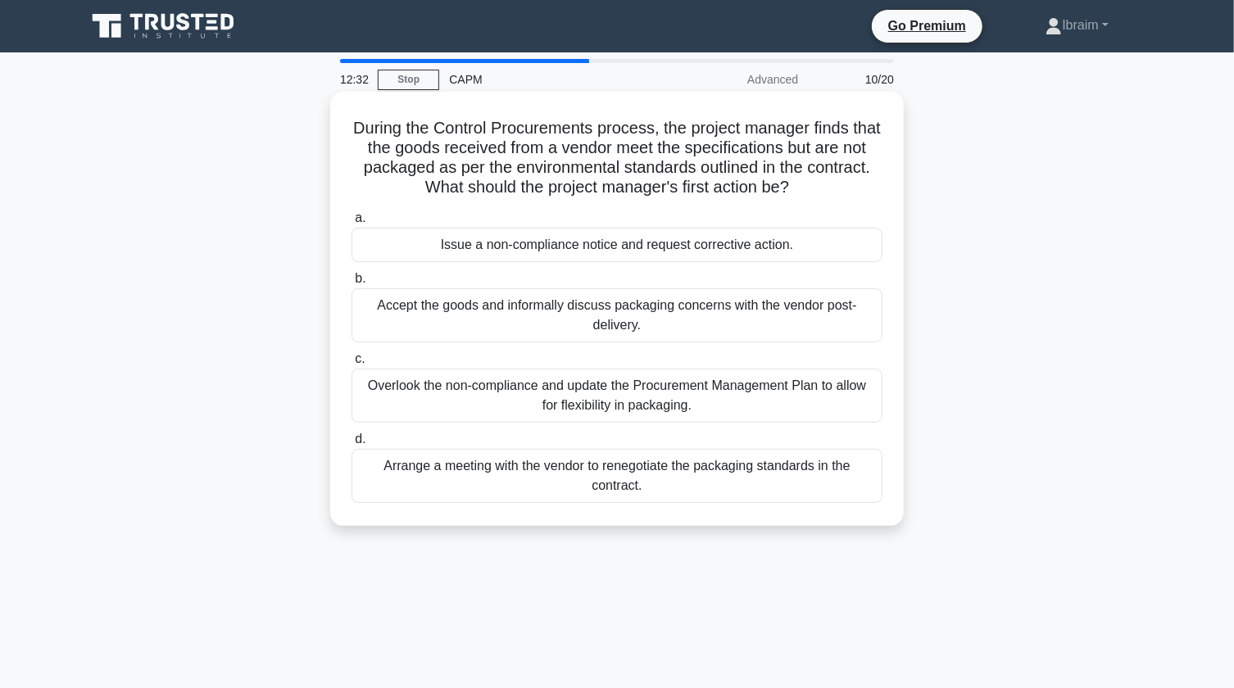
click at [744, 246] on div "Issue a non-compliance notice and request corrective action." at bounding box center [617, 245] width 531 height 34
click at [352, 224] on input "a. Issue a non-compliance notice and request corrective action." at bounding box center [352, 218] width 0 height 11
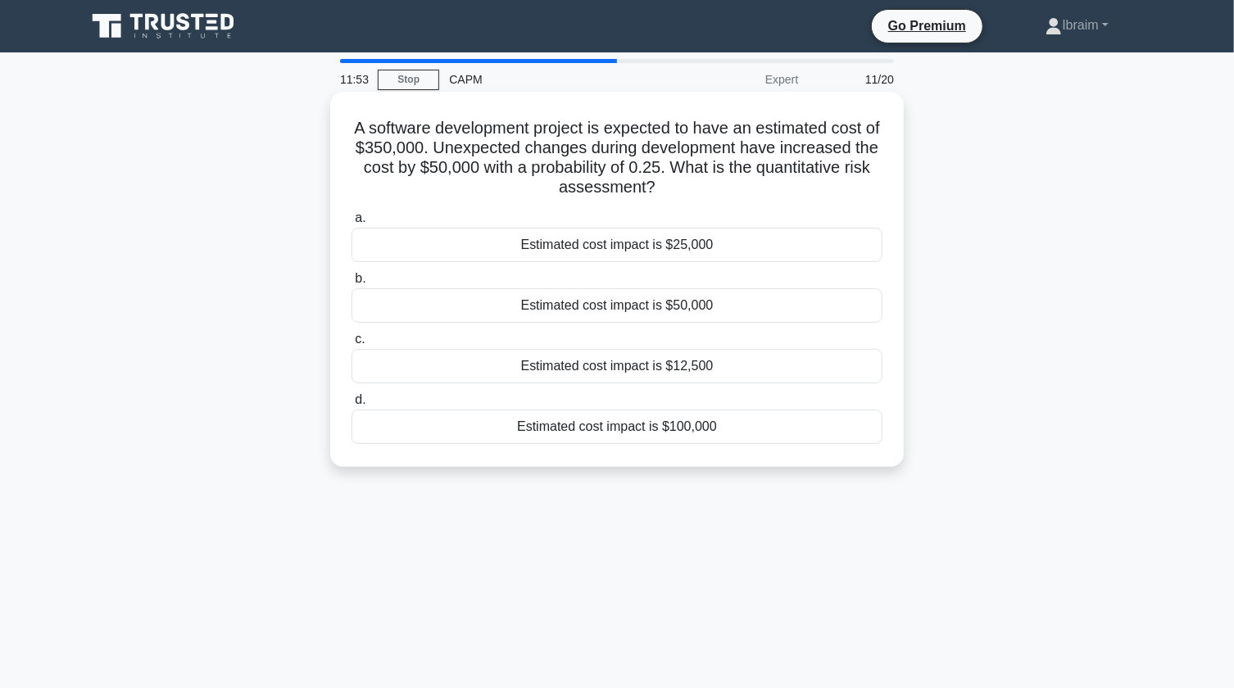
click at [594, 370] on div "Estimated cost impact is $12,500" at bounding box center [617, 366] width 531 height 34
click at [352, 345] on input "c. Estimated cost impact is $12,500" at bounding box center [352, 339] width 0 height 11
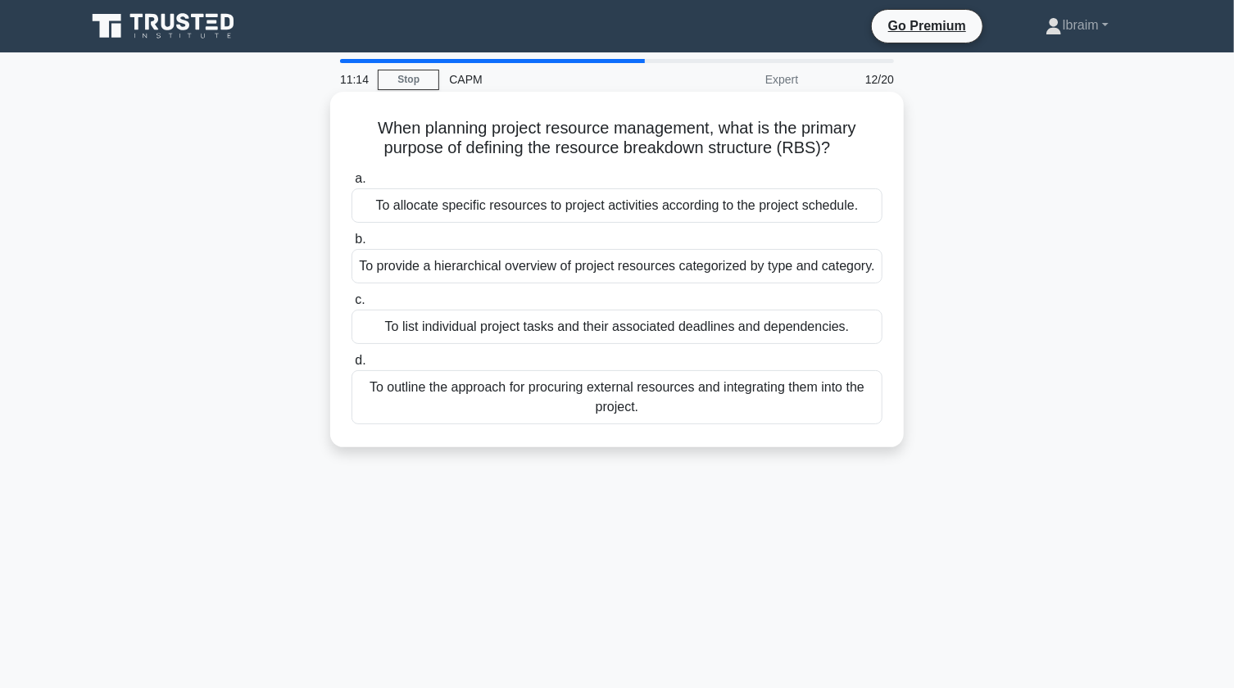
click at [753, 209] on div "To allocate specific resources to project activities according to the project s…" at bounding box center [617, 206] width 531 height 34
click at [352, 184] on input "a. To allocate specific resources to project activities according to the projec…" at bounding box center [352, 179] width 0 height 11
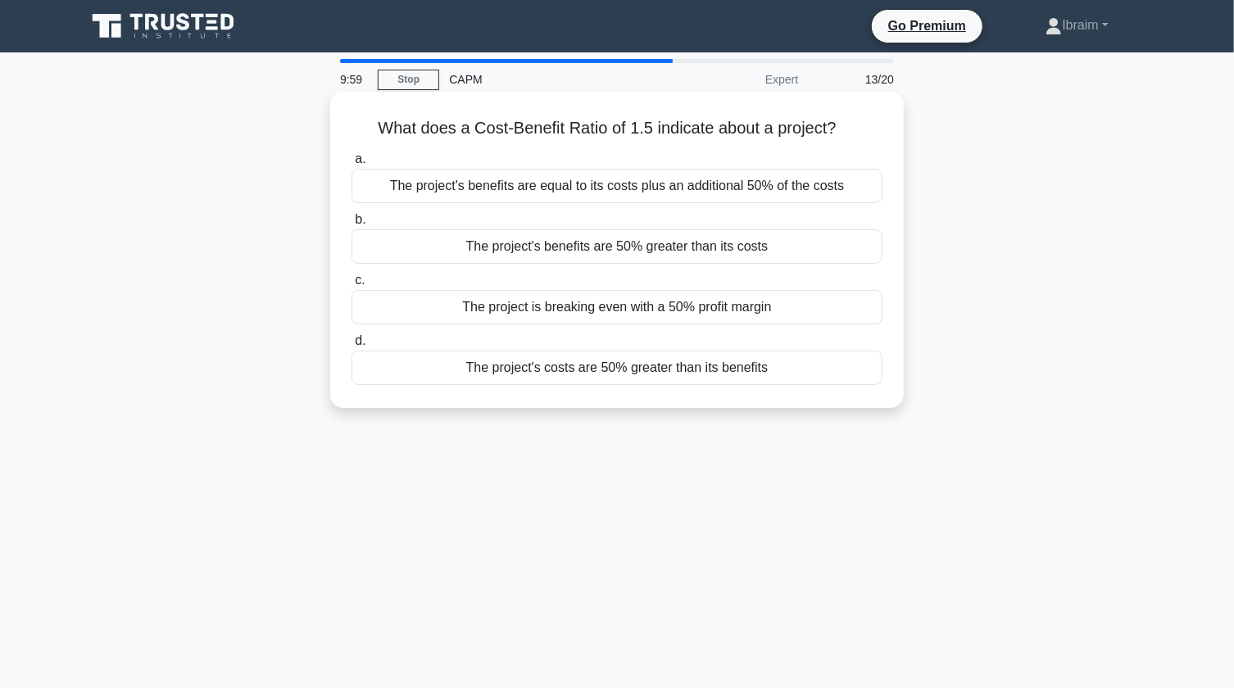
click at [759, 251] on div "The project's benefits are 50% greater than its costs" at bounding box center [617, 246] width 531 height 34
click at [352, 225] on input "b. The project's benefits are 50% greater than its costs" at bounding box center [352, 220] width 0 height 11
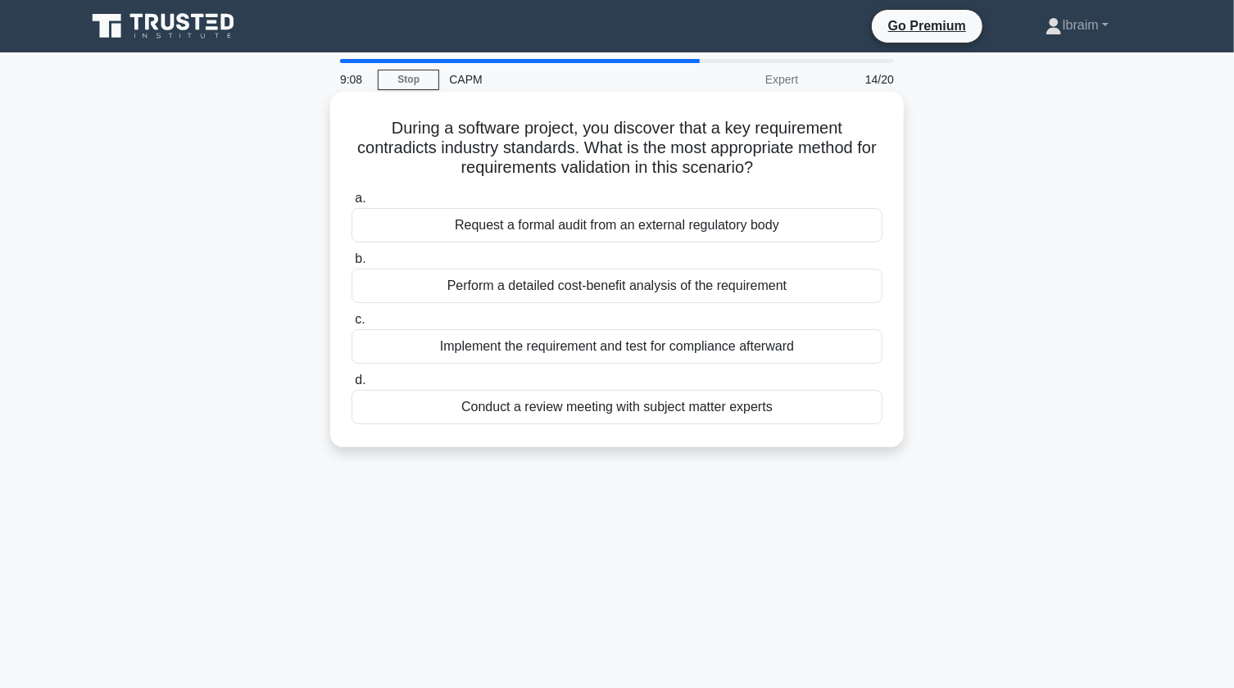
click at [745, 409] on div "Conduct a review meeting with subject matter experts" at bounding box center [617, 407] width 531 height 34
click at [352, 386] on input "d. Conduct a review meeting with subject matter experts" at bounding box center [352, 380] width 0 height 11
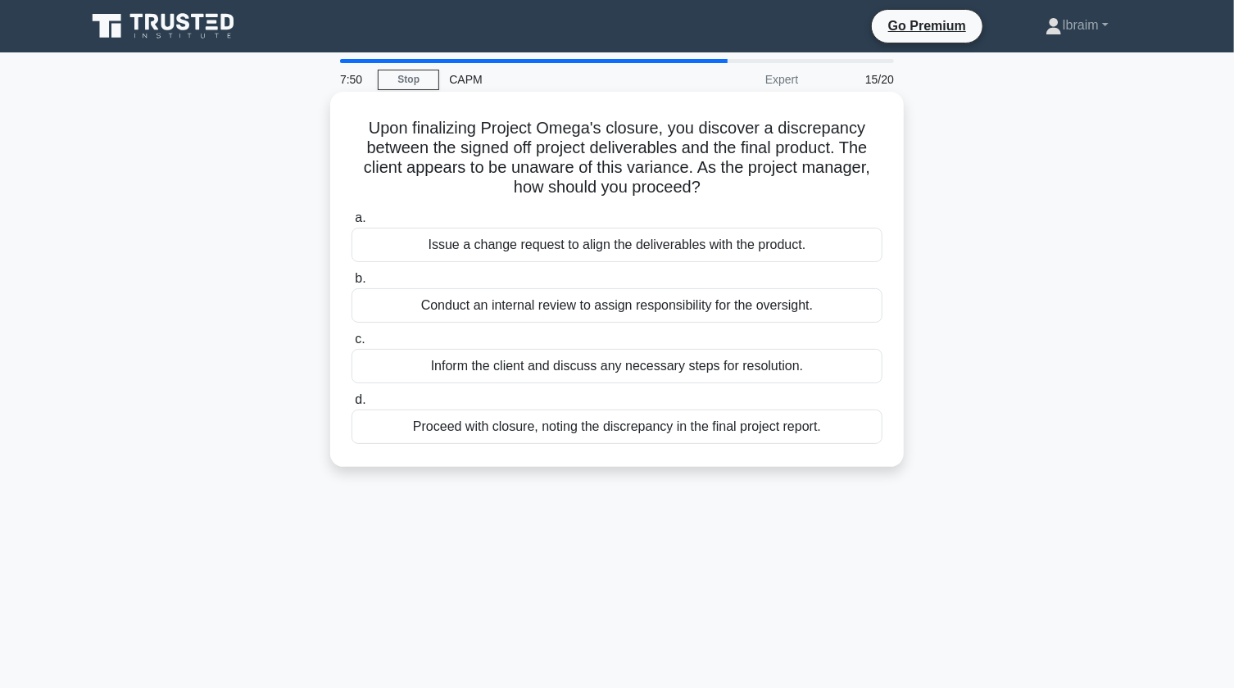
click at [790, 250] on div "Issue a change request to align the deliverables with the product." at bounding box center [617, 245] width 531 height 34
click at [352, 224] on input "a. Issue a change request to align the deliverables with the product." at bounding box center [352, 218] width 0 height 11
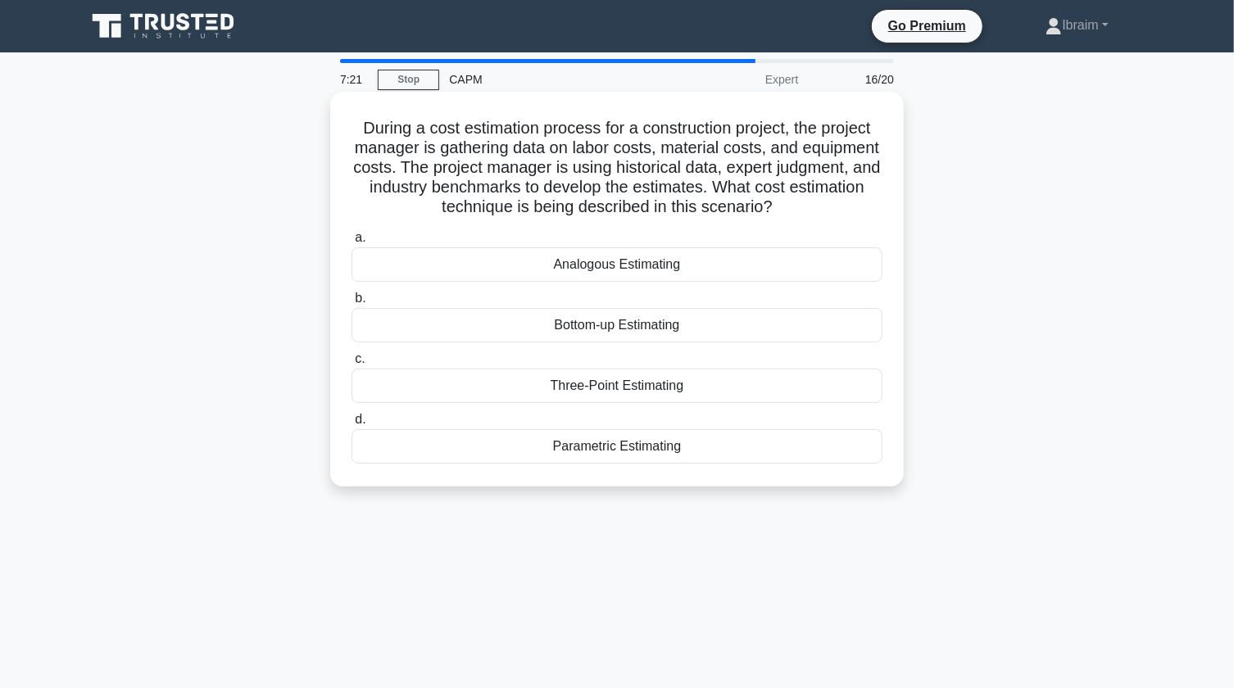
click at [677, 326] on div "Bottom-up Estimating" at bounding box center [617, 325] width 531 height 34
click at [352, 304] on input "b. Bottom-up Estimating" at bounding box center [352, 298] width 0 height 11
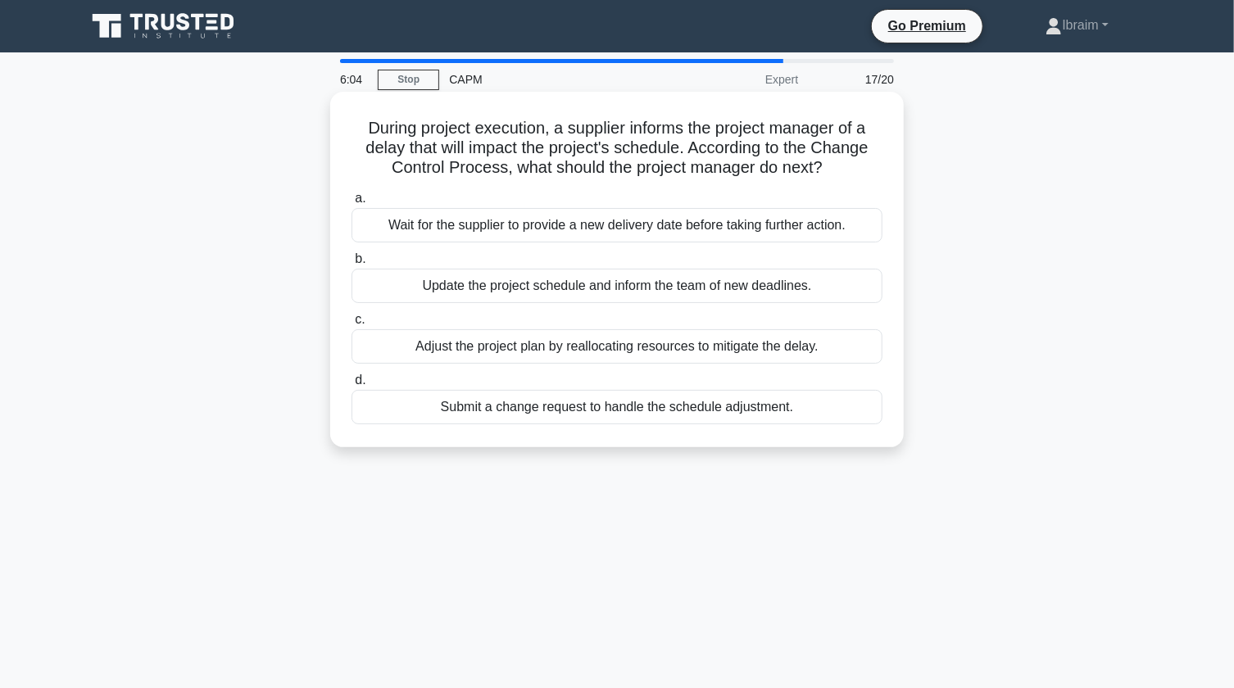
click at [778, 407] on div "Submit a change request to handle the schedule adjustment." at bounding box center [617, 407] width 531 height 34
click at [352, 386] on input "d. Submit a change request to handle the schedule adjustment." at bounding box center [352, 380] width 0 height 11
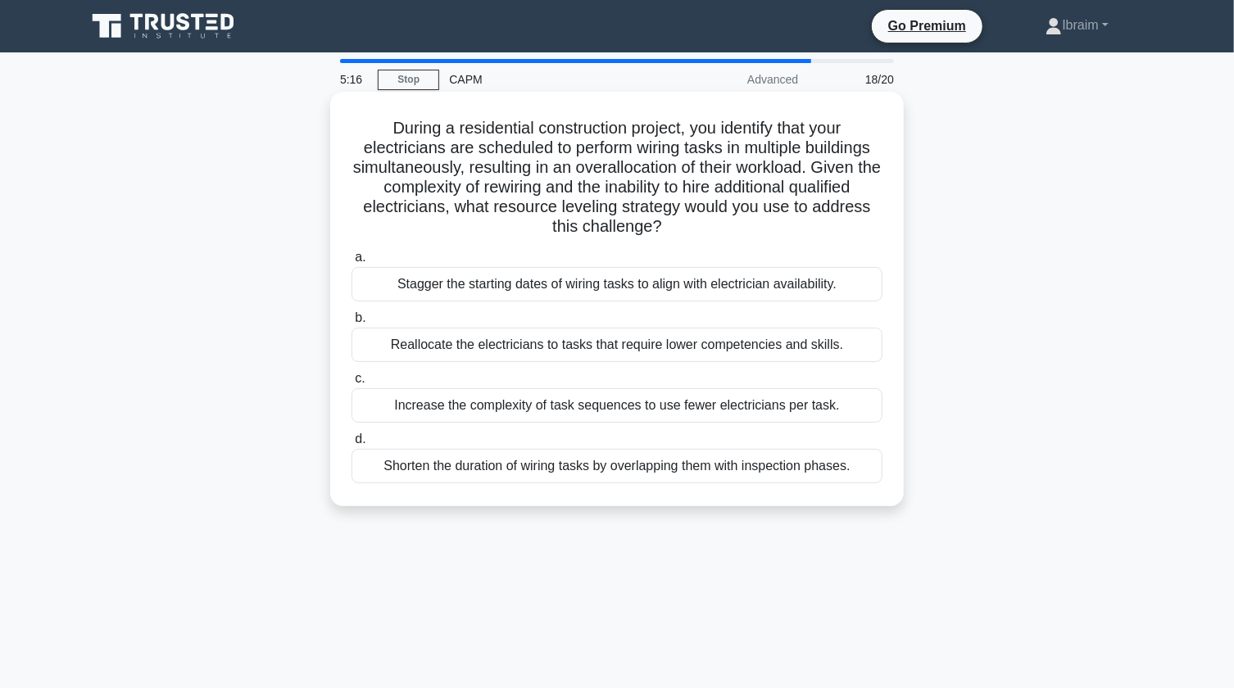
click at [784, 287] on div "Stagger the starting dates of wiring tasks to align with electrician availabili…" at bounding box center [617, 284] width 531 height 34
click at [352, 263] on input "a. Stagger the starting dates of wiring tasks to align with electrician availab…" at bounding box center [352, 257] width 0 height 11
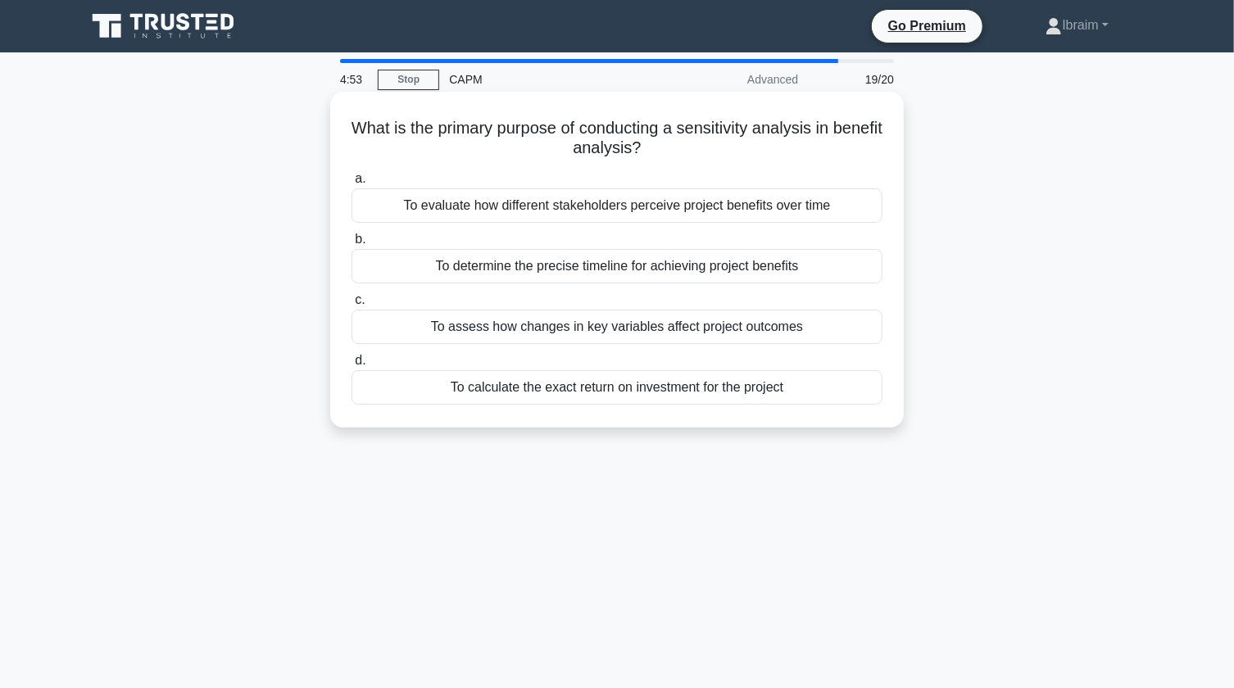
click at [777, 329] on div "To assess how changes in key variables affect project outcomes" at bounding box center [617, 327] width 531 height 34
click at [352, 306] on input "c. To assess how changes in key variables affect project outcomes" at bounding box center [352, 300] width 0 height 11
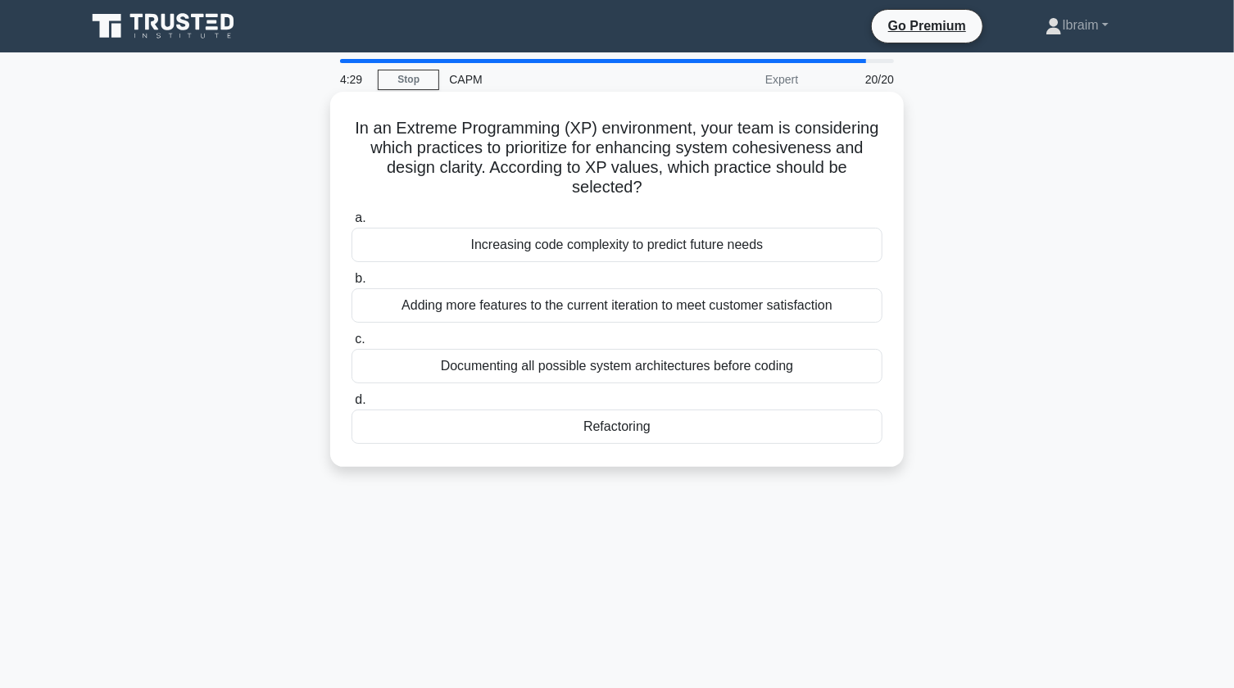
click at [646, 435] on div "Refactoring" at bounding box center [617, 427] width 531 height 34
click at [352, 406] on input "d. Refactoring" at bounding box center [352, 400] width 0 height 11
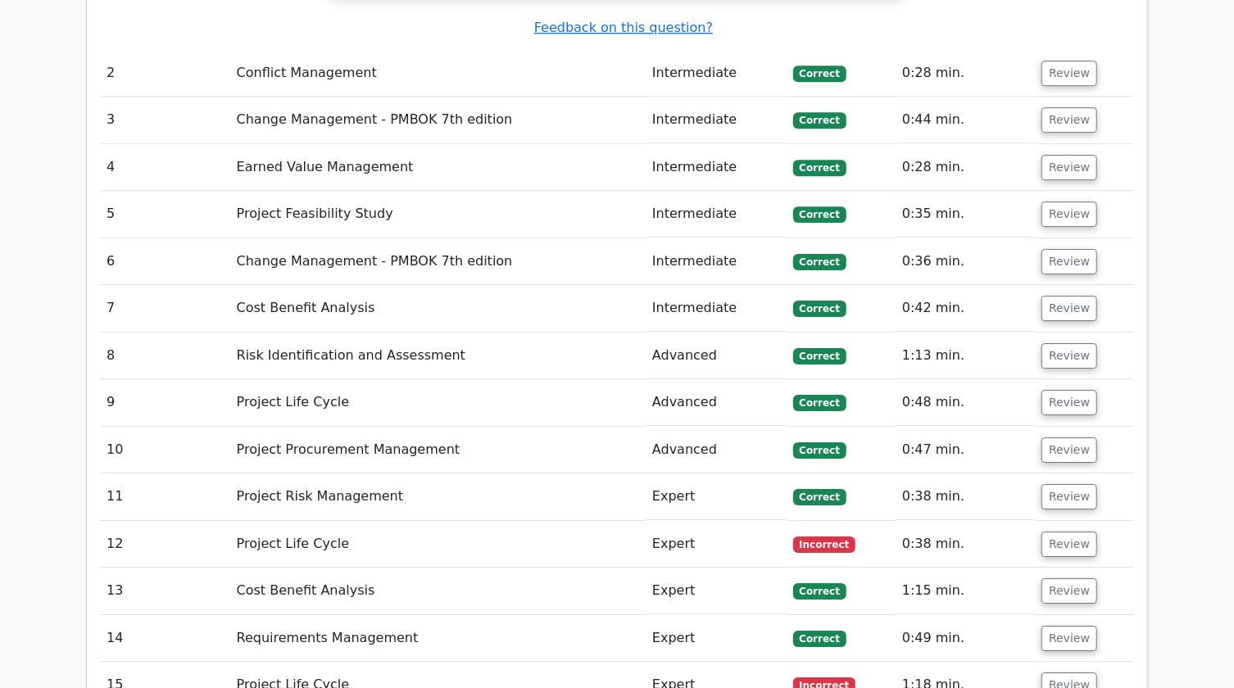
scroll to position [2756, 0]
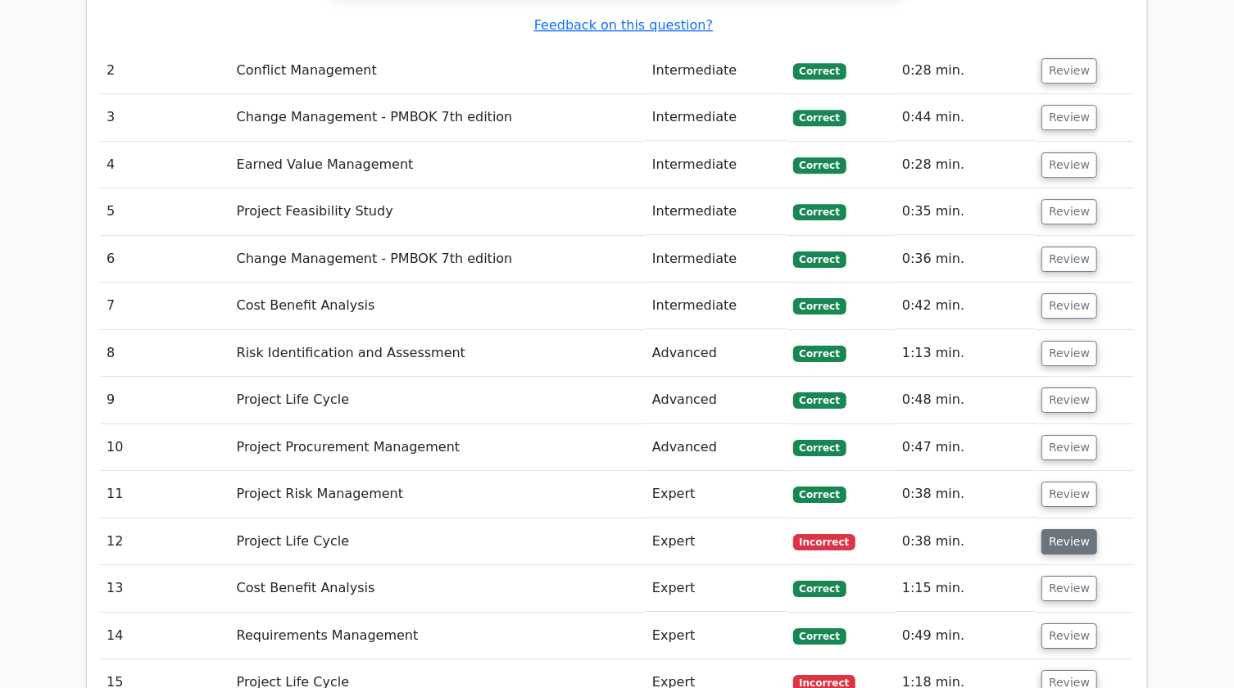
click at [1065, 529] on button "Review" at bounding box center [1070, 541] width 56 height 25
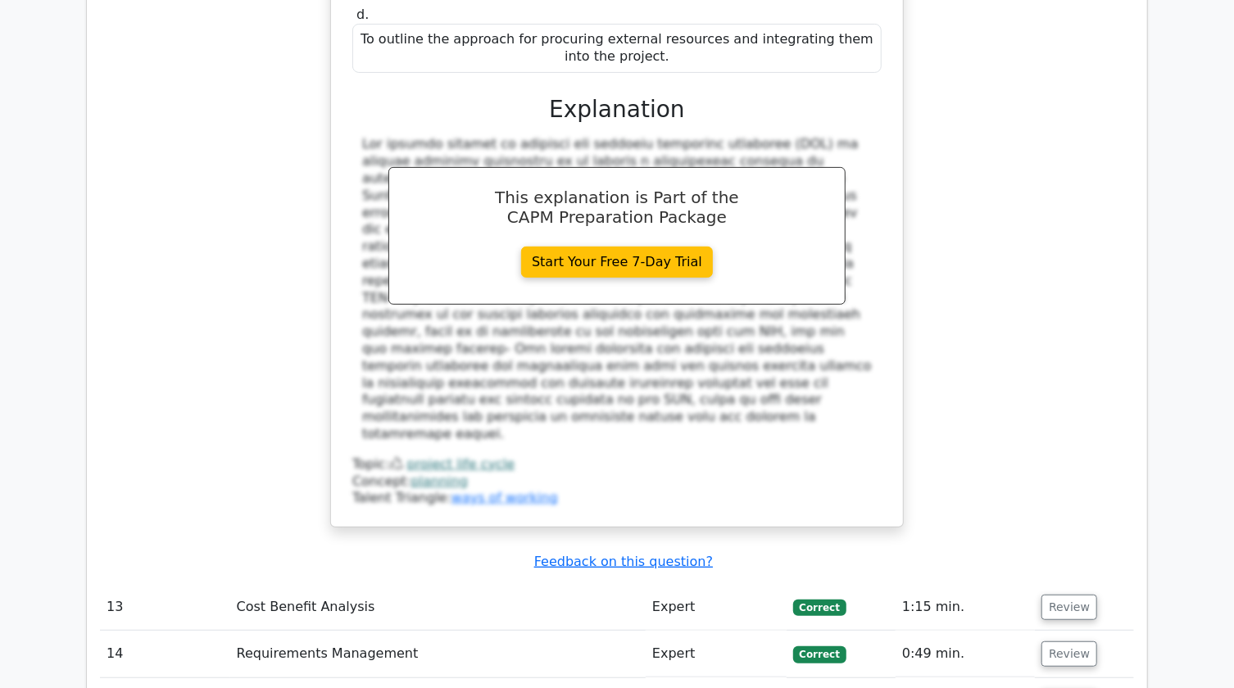
scroll to position [3725, 0]
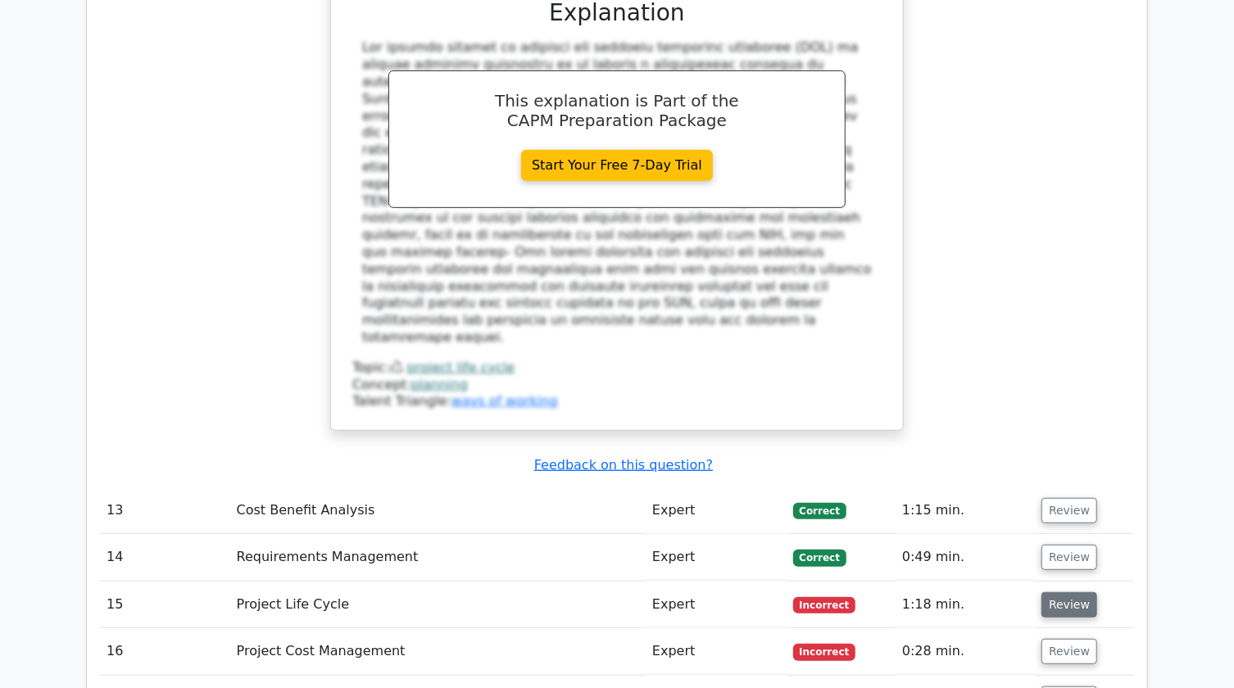
click at [1050, 593] on button "Review" at bounding box center [1070, 605] width 56 height 25
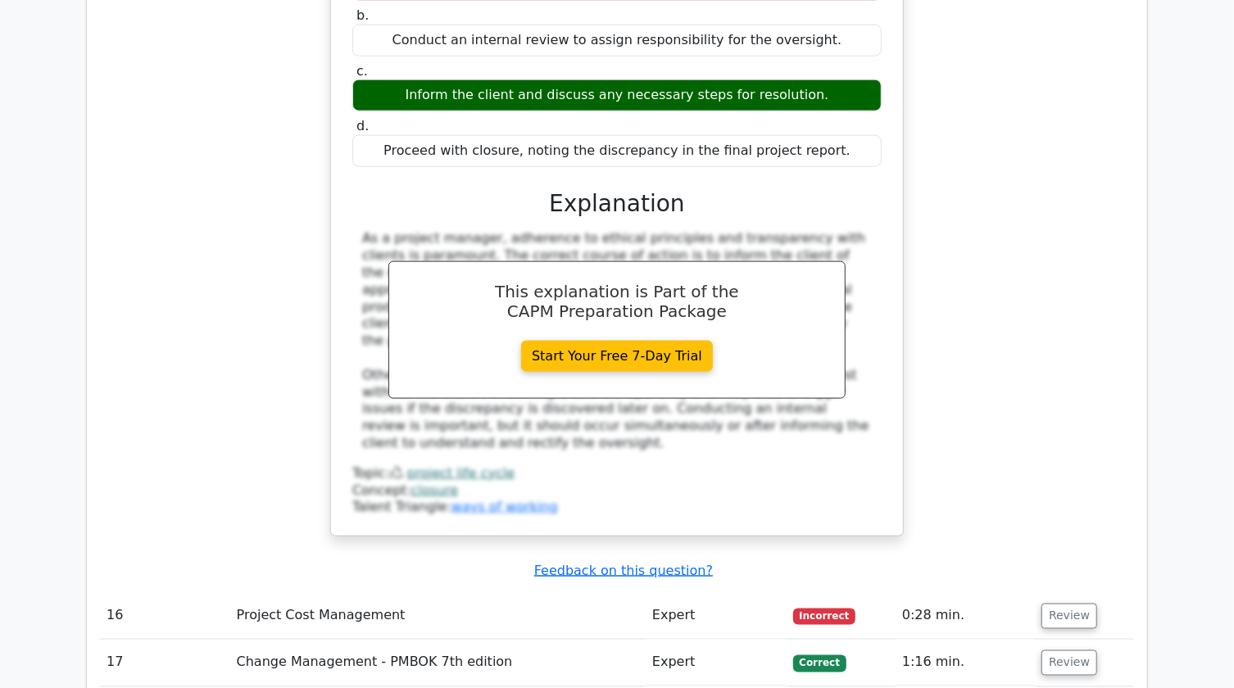
scroll to position [4545, 0]
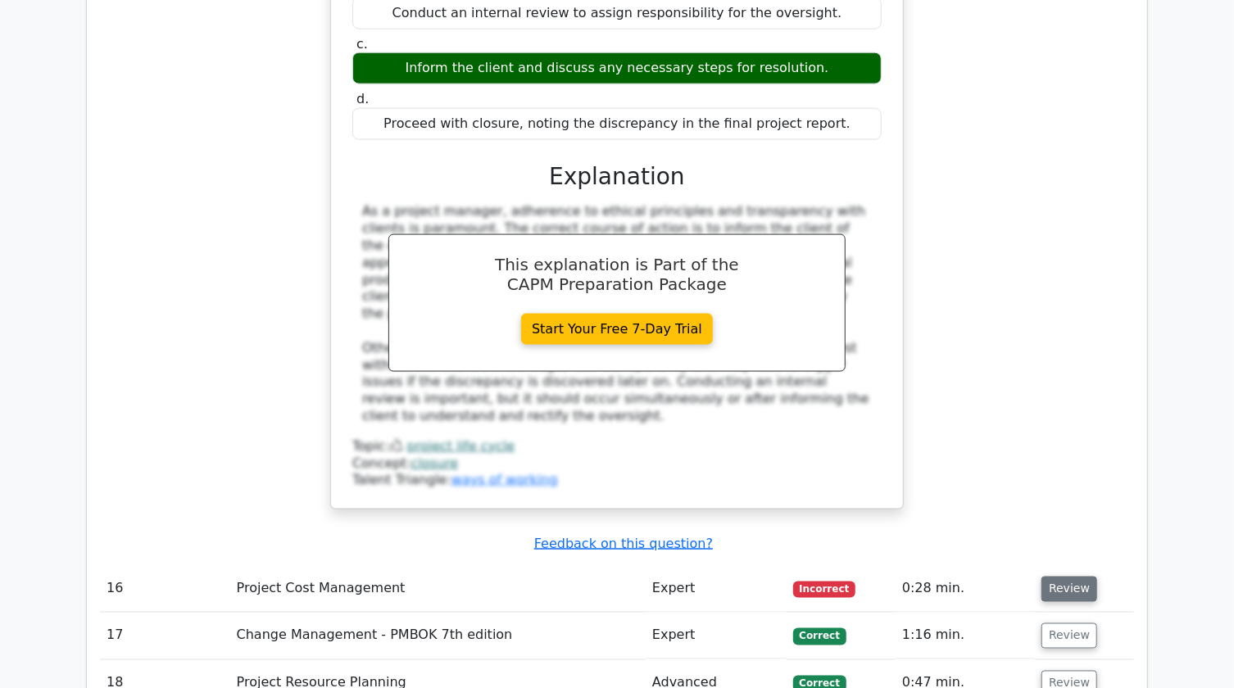
click at [1074, 577] on button "Review" at bounding box center [1070, 589] width 56 height 25
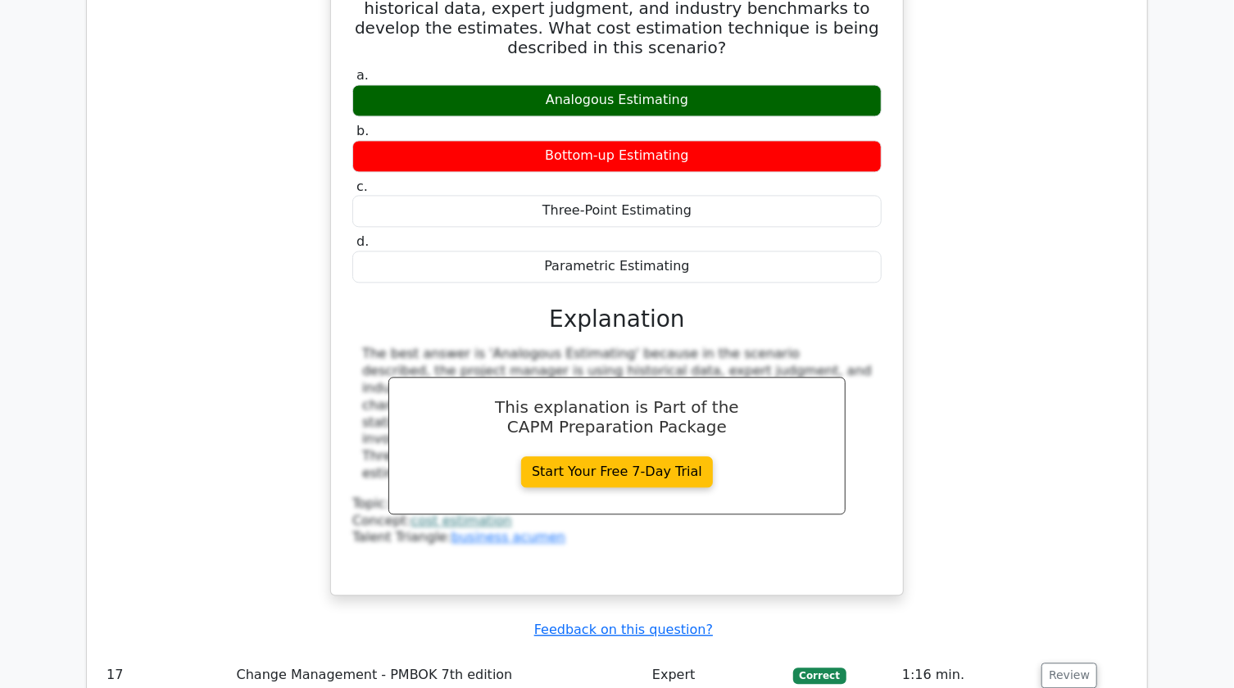
scroll to position [5290, 0]
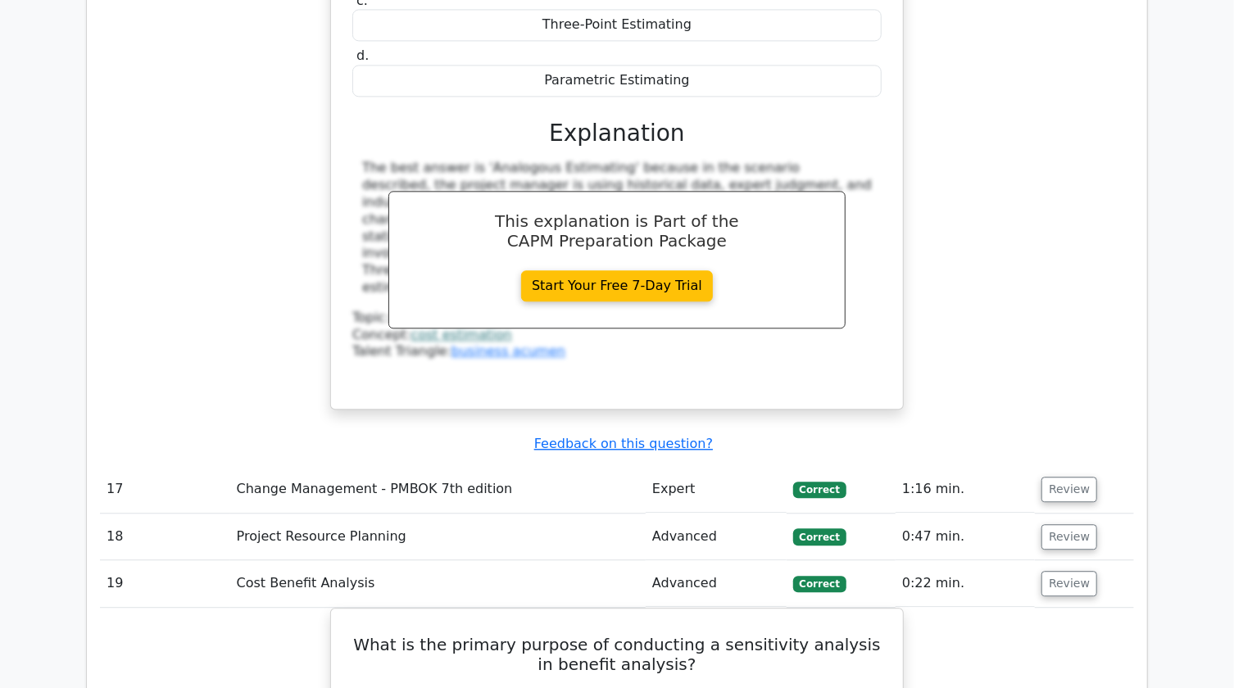
scroll to position [5439, 0]
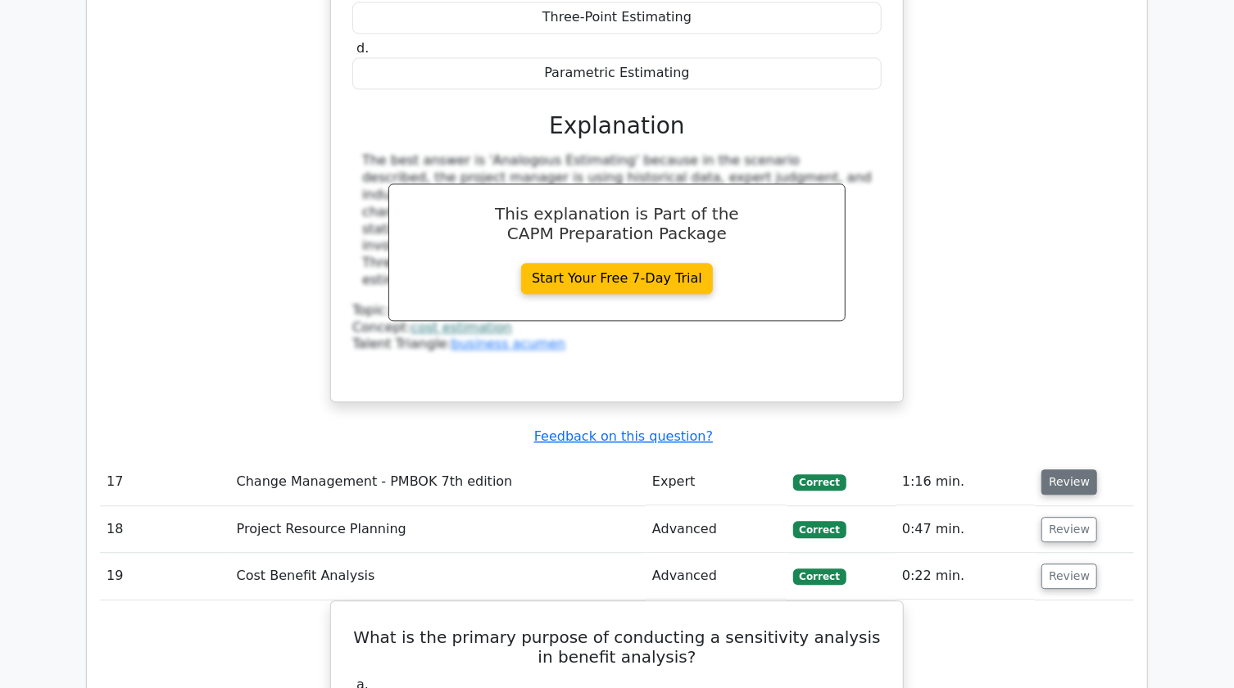
click at [1070, 470] on button "Review" at bounding box center [1070, 482] width 56 height 25
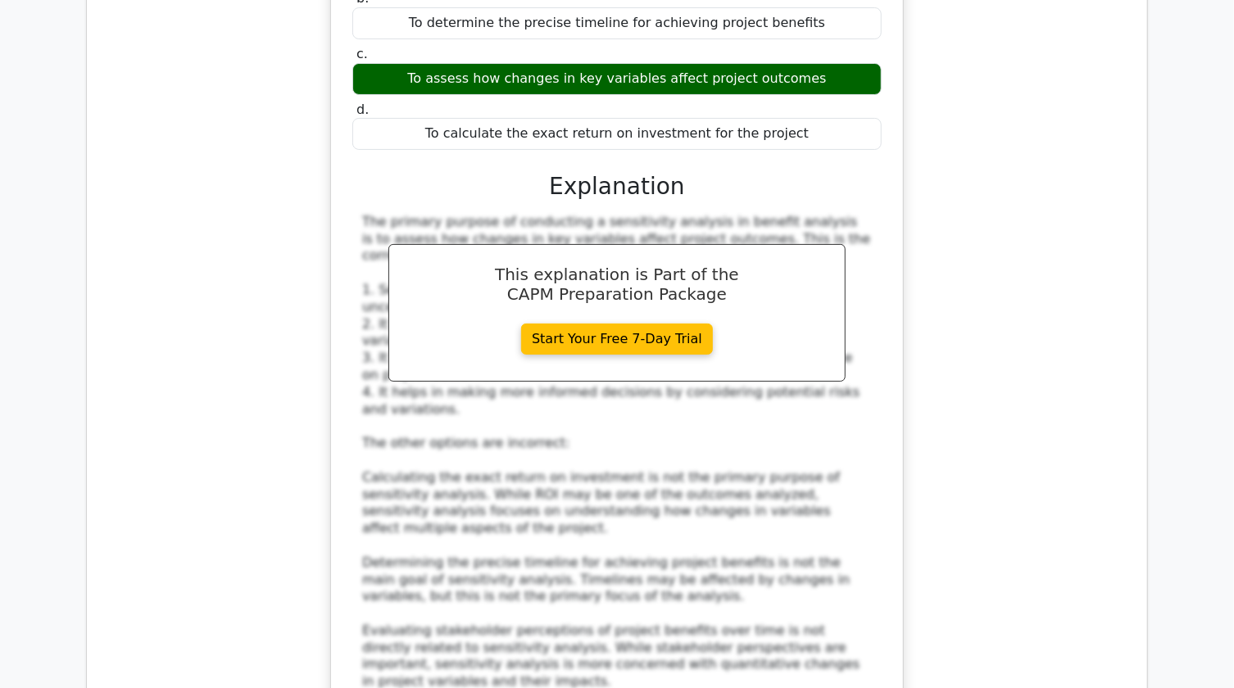
scroll to position [6929, 0]
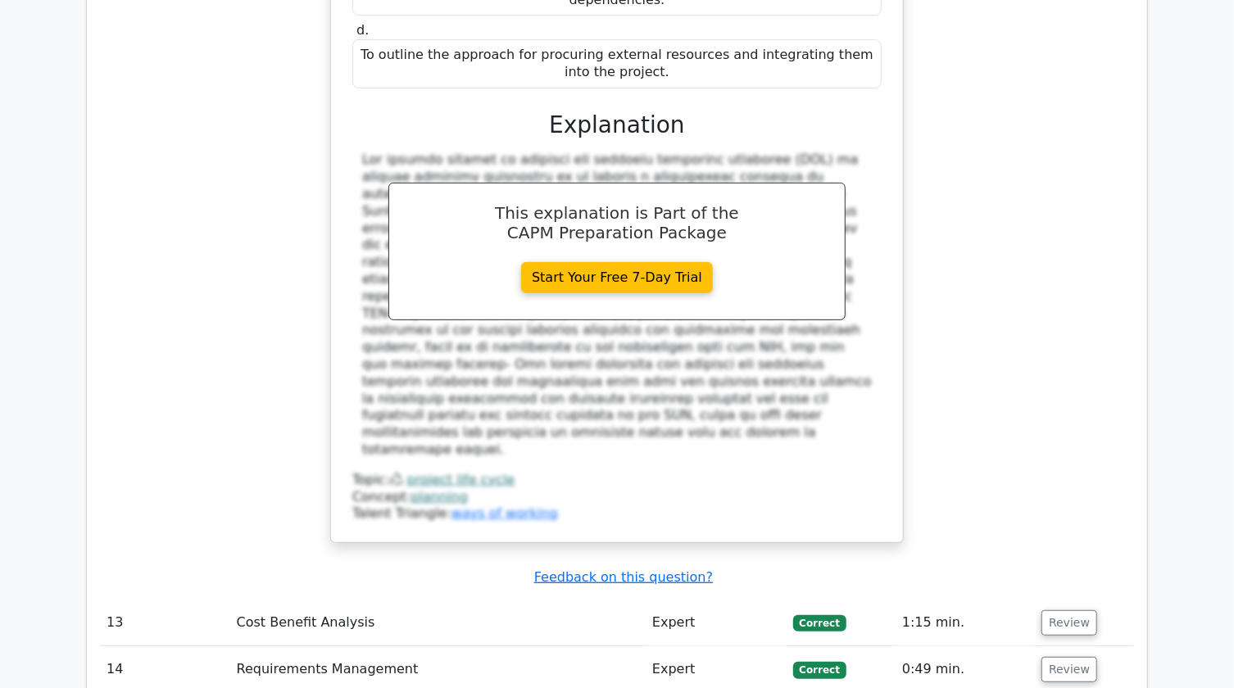
scroll to position [3501, 0]
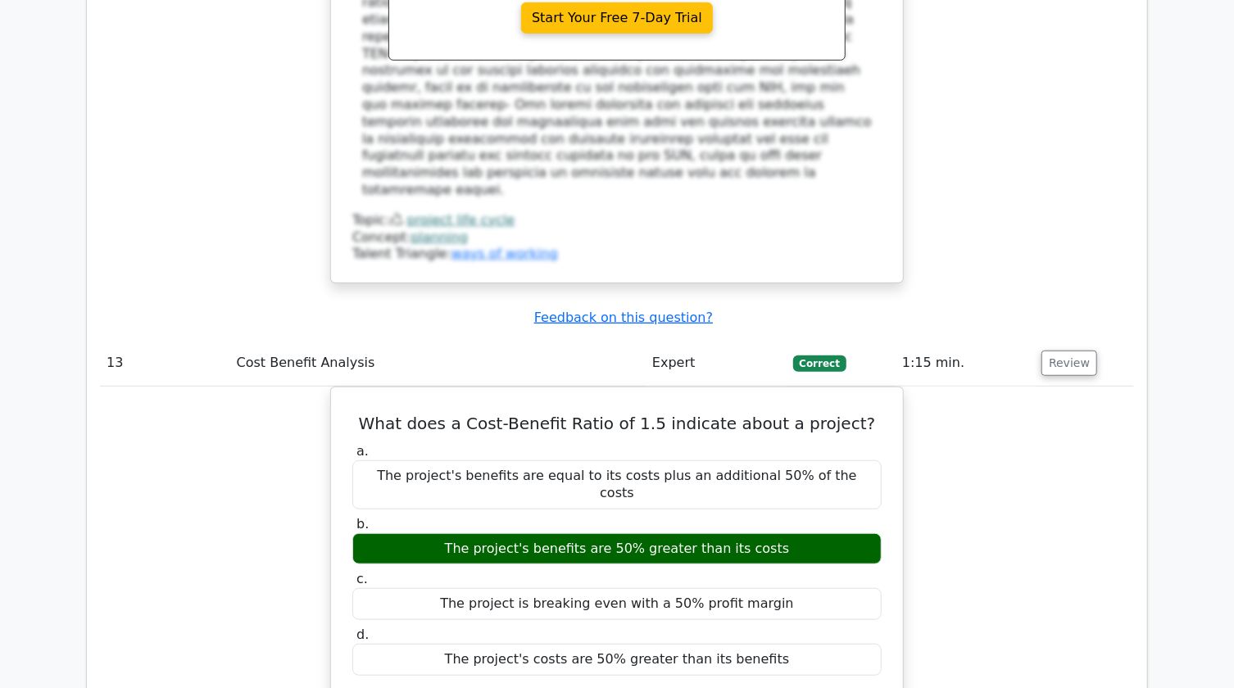
scroll to position [3874, 0]
